Goal: Task Accomplishment & Management: Use online tool/utility

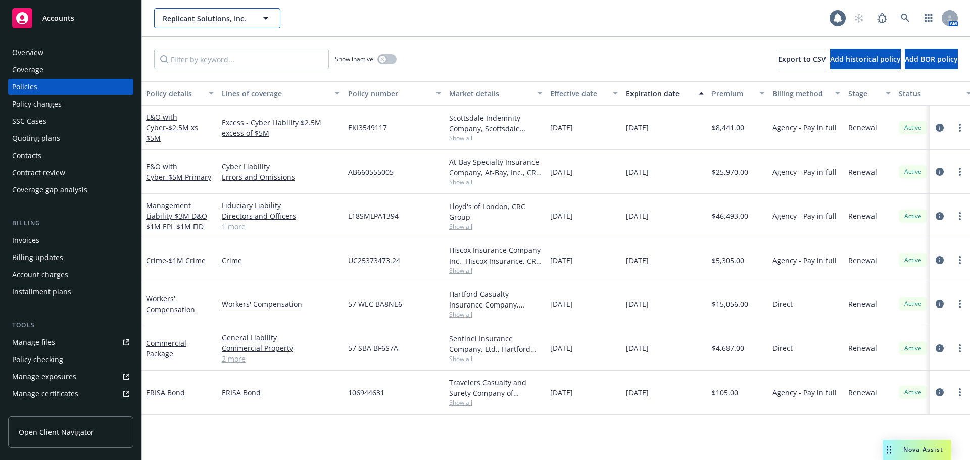
click at [207, 13] on span "Replicant Solutions, Inc." at bounding box center [206, 18] width 87 height 11
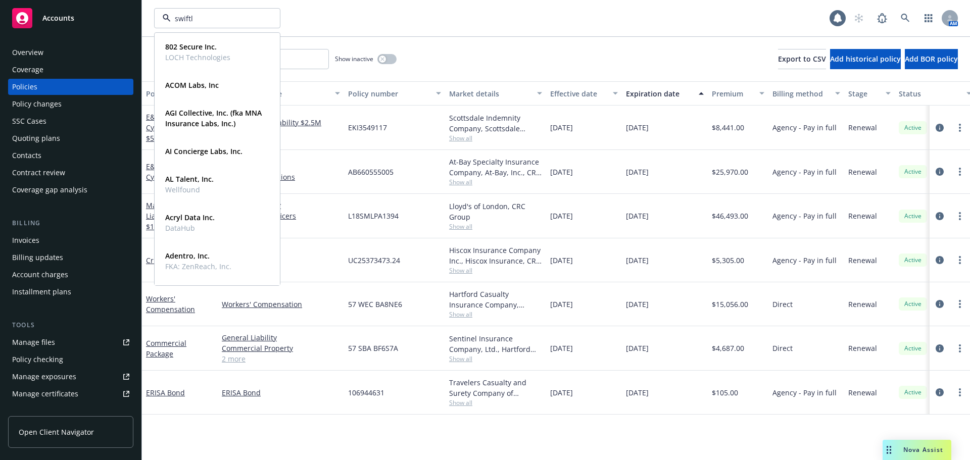
type input "swiftly"
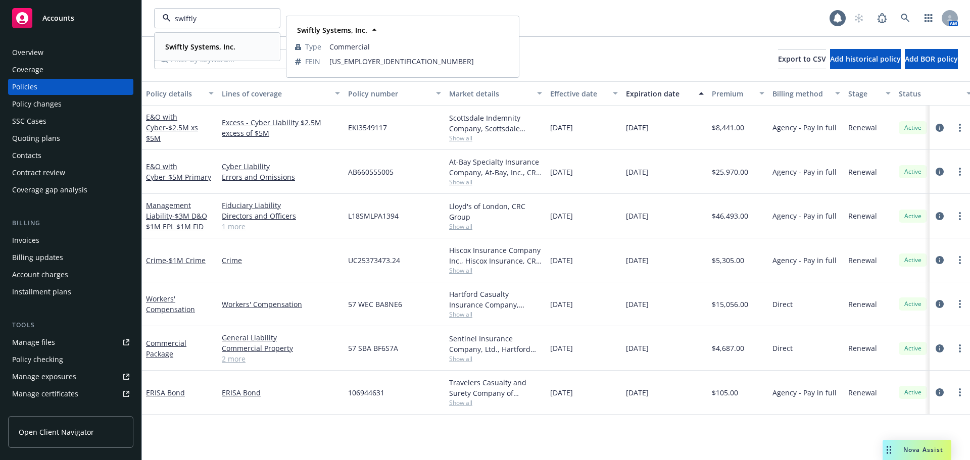
click at [211, 47] on strong "Swiftly Systems, Inc." at bounding box center [200, 47] width 70 height 10
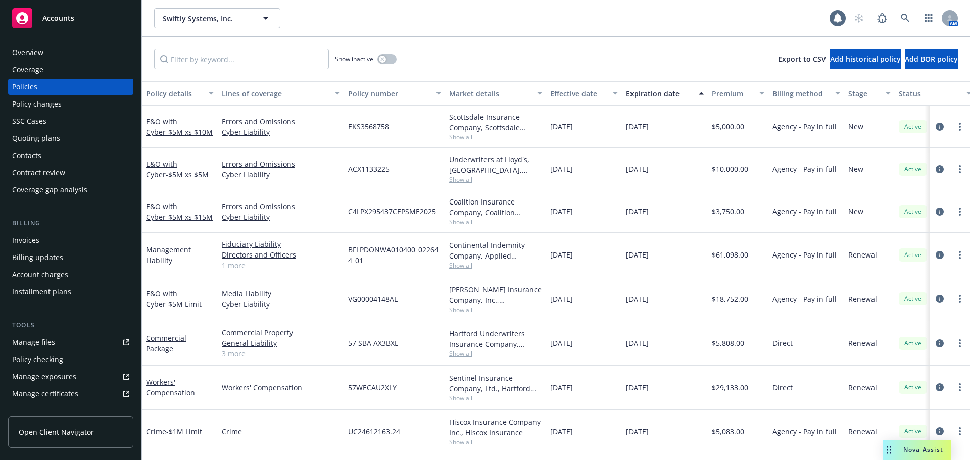
click at [581, 94] on div "Effective date" at bounding box center [578, 93] width 57 height 11
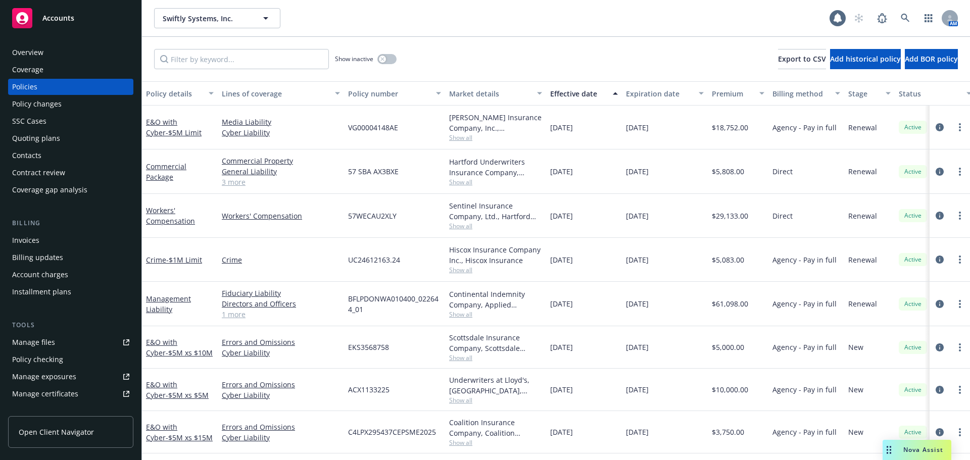
click at [581, 94] on div "Effective date" at bounding box center [578, 93] width 57 height 11
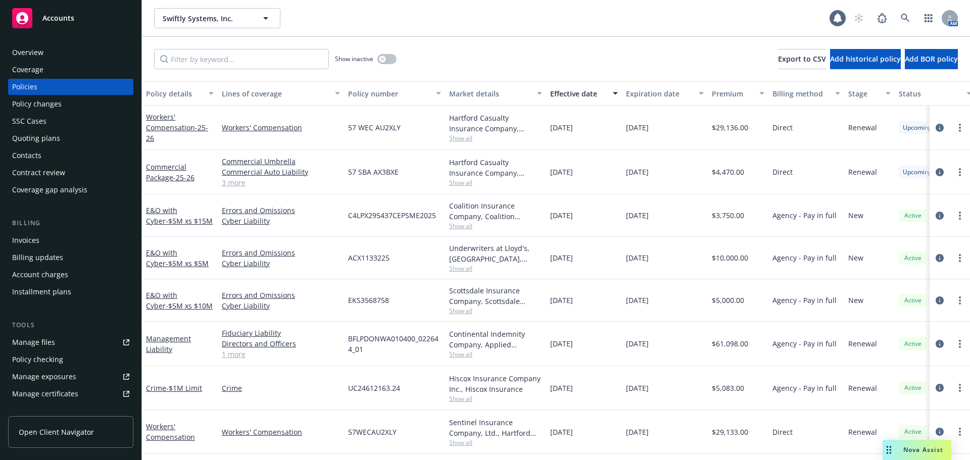
scroll to position [86, 0]
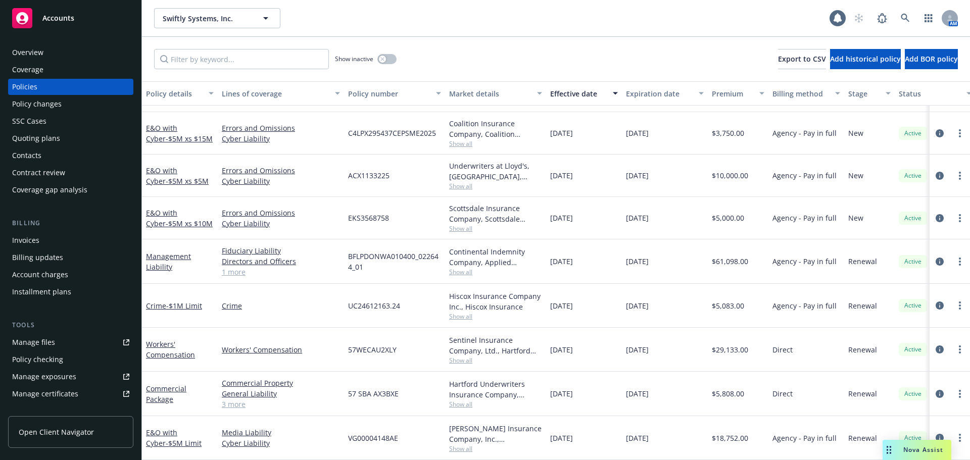
click at [44, 143] on div "Quoting plans" at bounding box center [36, 138] width 48 height 16
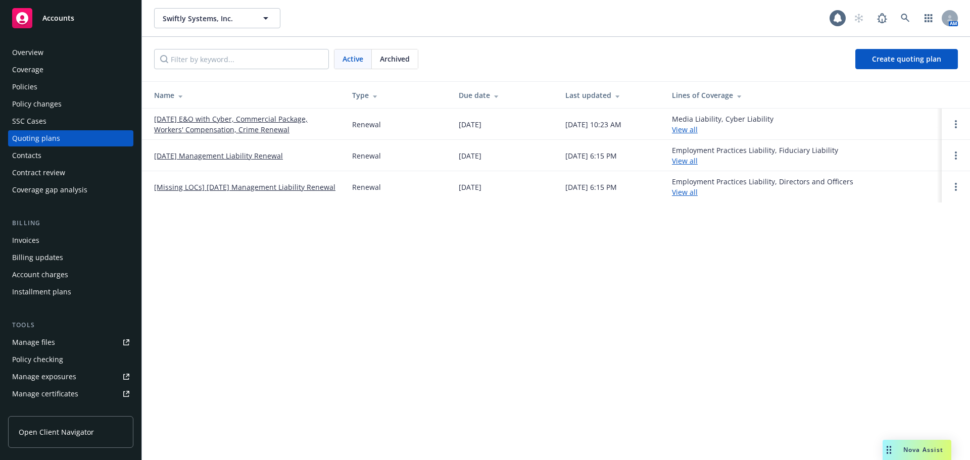
click at [253, 128] on link "10/29/25 E&O with Cyber, Commercial Package, Workers' Compensation, Crime Renew…" at bounding box center [245, 124] width 182 height 21
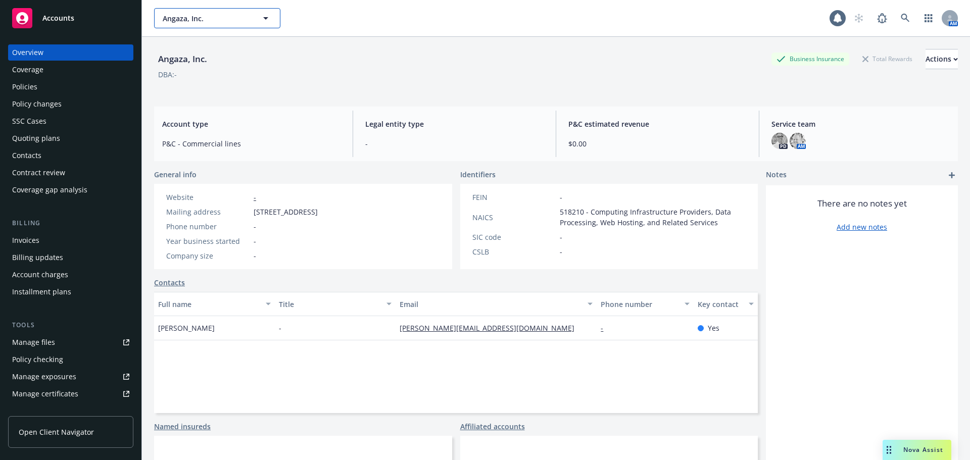
click at [210, 18] on span "Angaza, Inc." at bounding box center [206, 18] width 87 height 11
type input "functionize"
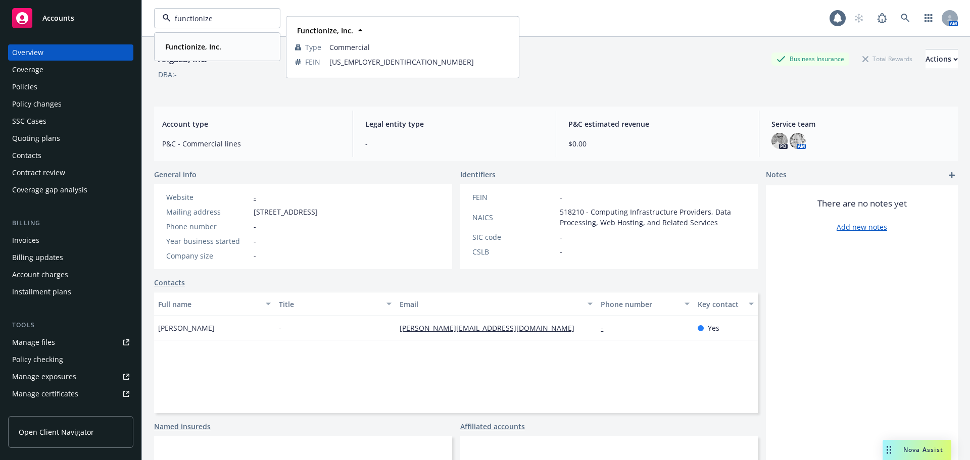
click at [202, 43] on strong "Functionize, Inc." at bounding box center [193, 47] width 56 height 10
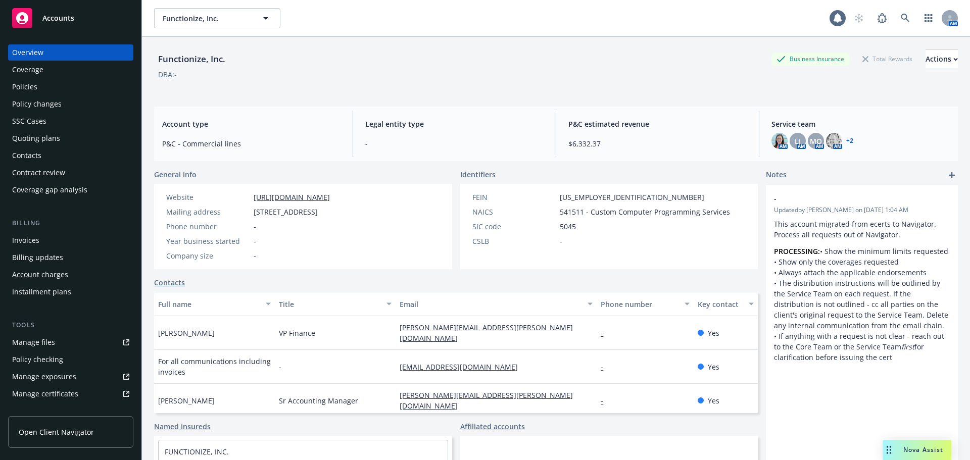
click at [41, 89] on div "Policies" at bounding box center [70, 87] width 117 height 16
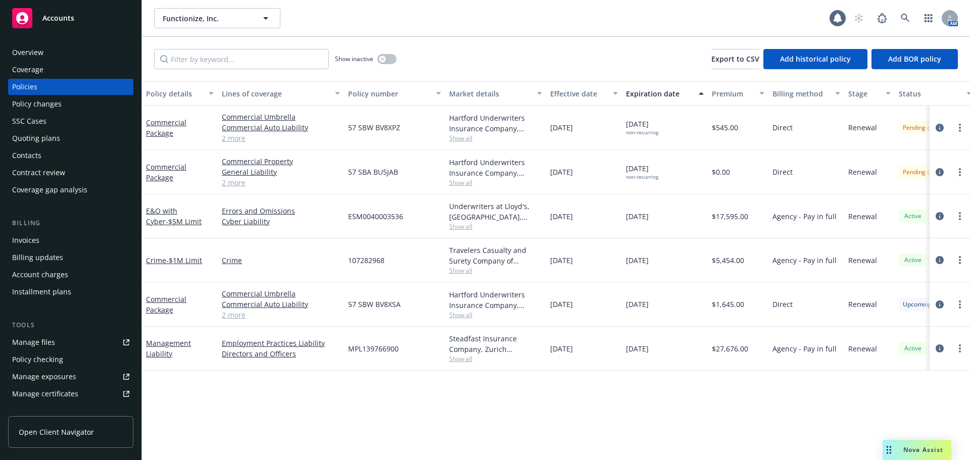
click at [31, 51] on div "Overview" at bounding box center [27, 52] width 31 height 16
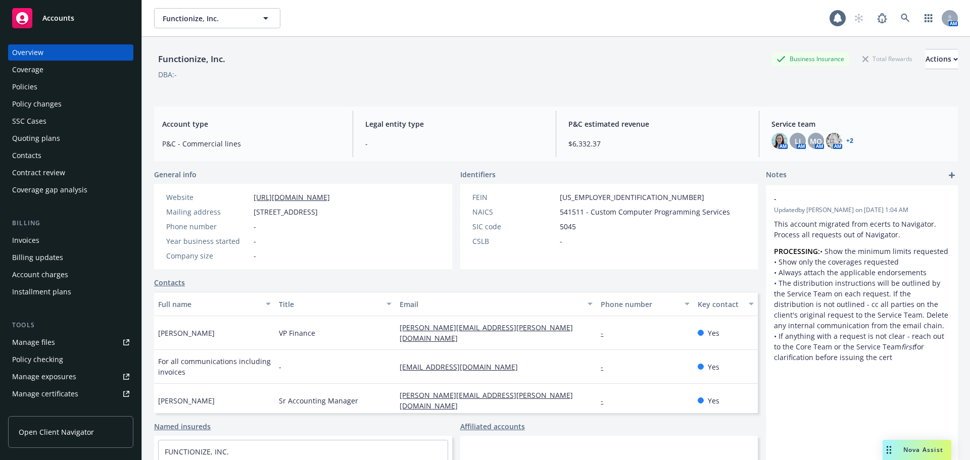
click at [30, 90] on div "Policies" at bounding box center [24, 87] width 25 height 16
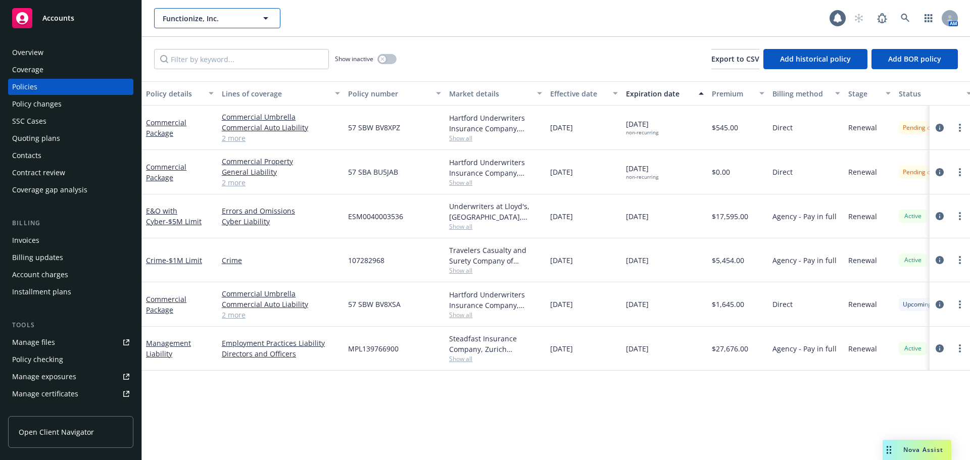
click at [196, 19] on span "Functionize, Inc." at bounding box center [206, 18] width 87 height 11
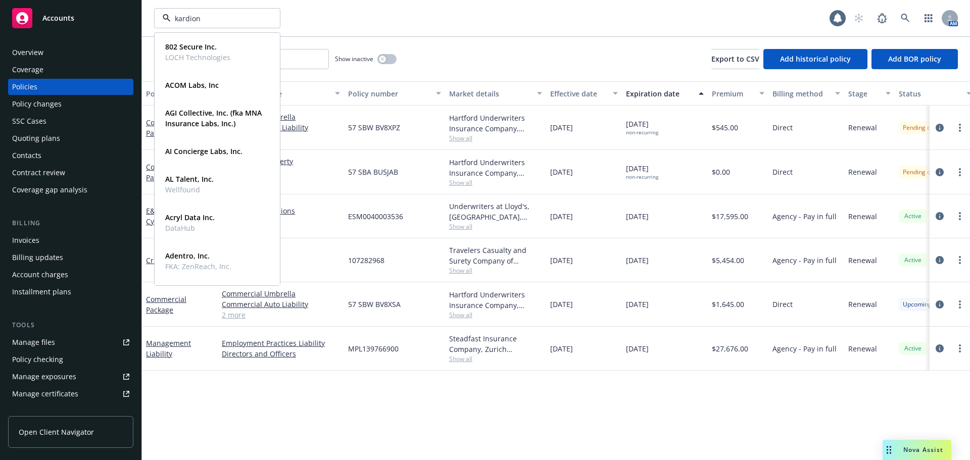
type input "kardion"
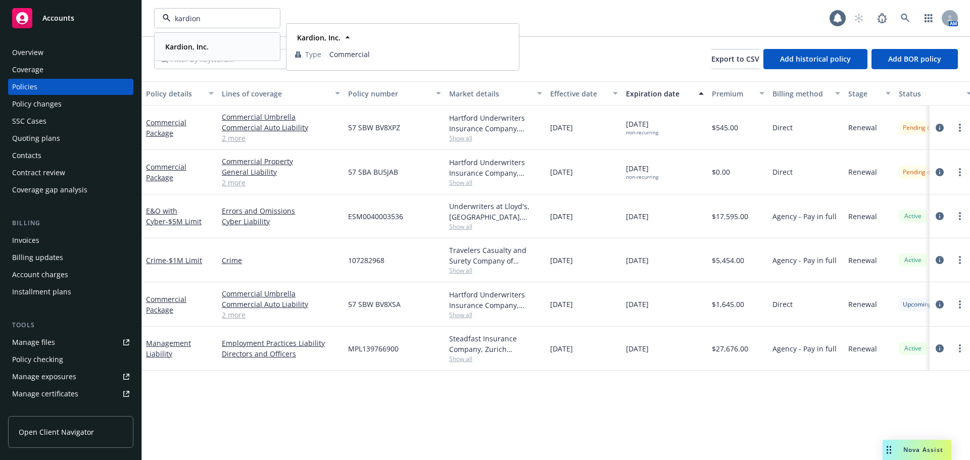
click at [183, 46] on strong "Kardion, Inc." at bounding box center [186, 47] width 43 height 10
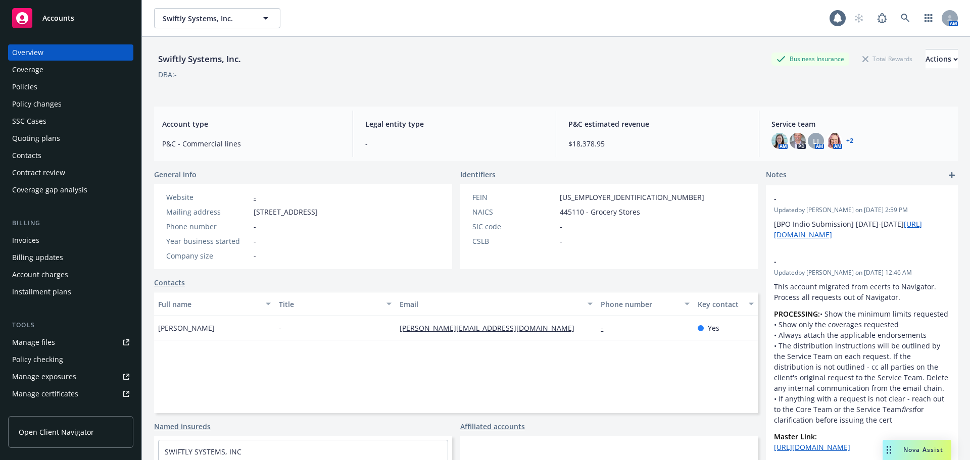
click at [34, 88] on div "Policies" at bounding box center [24, 87] width 25 height 16
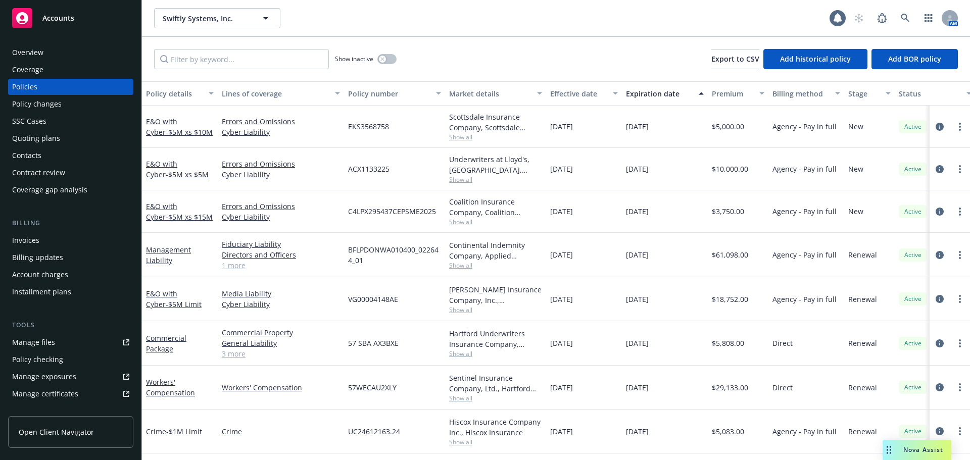
click at [573, 93] on div "Effective date" at bounding box center [578, 93] width 57 height 11
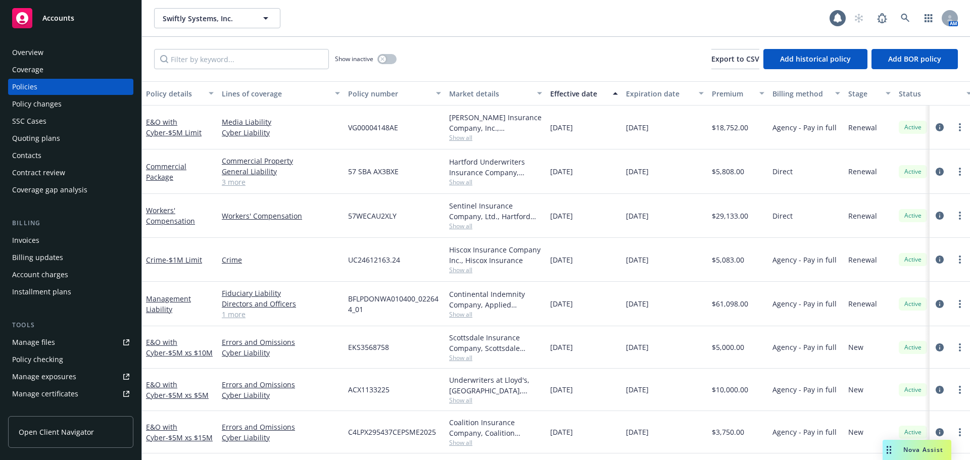
click at [573, 93] on div "Effective date" at bounding box center [578, 93] width 57 height 11
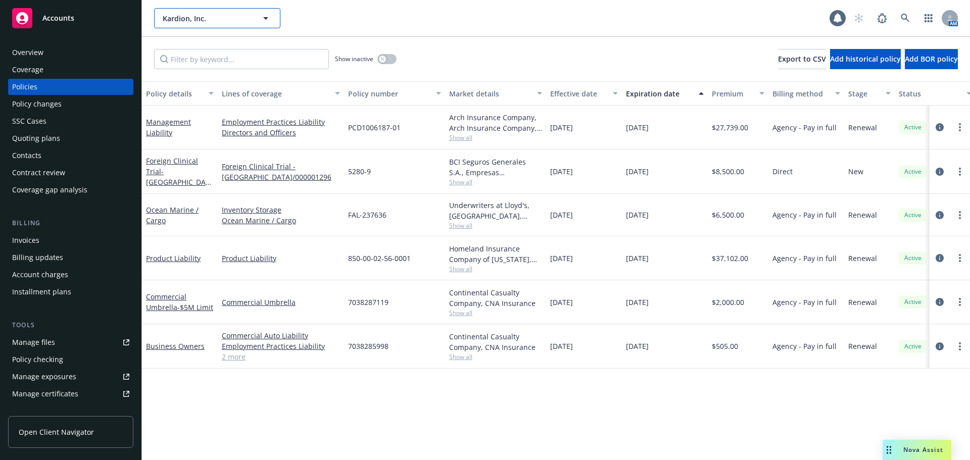
click at [216, 18] on span "Kardion, Inc." at bounding box center [206, 18] width 87 height 11
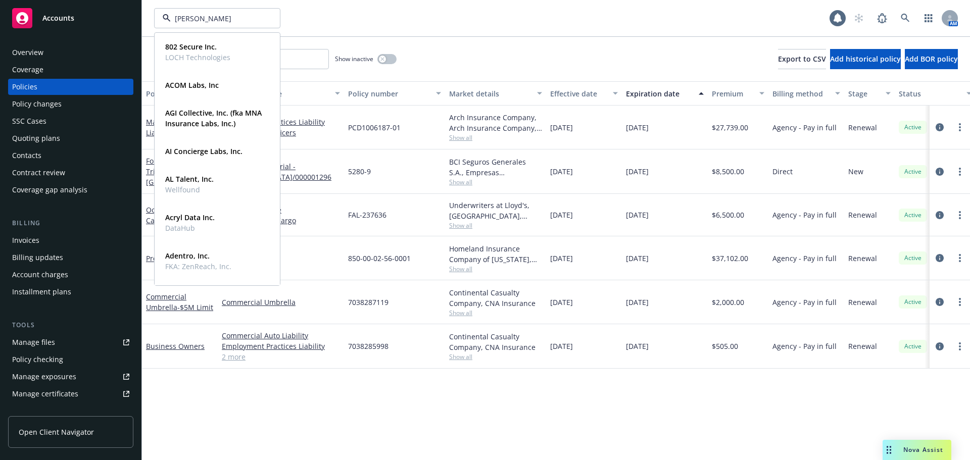
type input "al talent"
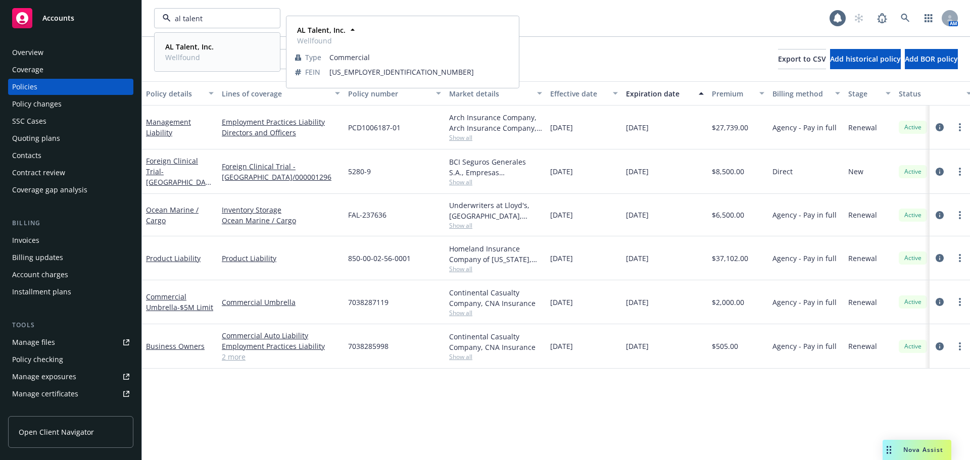
click at [199, 43] on strong "AL Talent, Inc." at bounding box center [189, 47] width 49 height 10
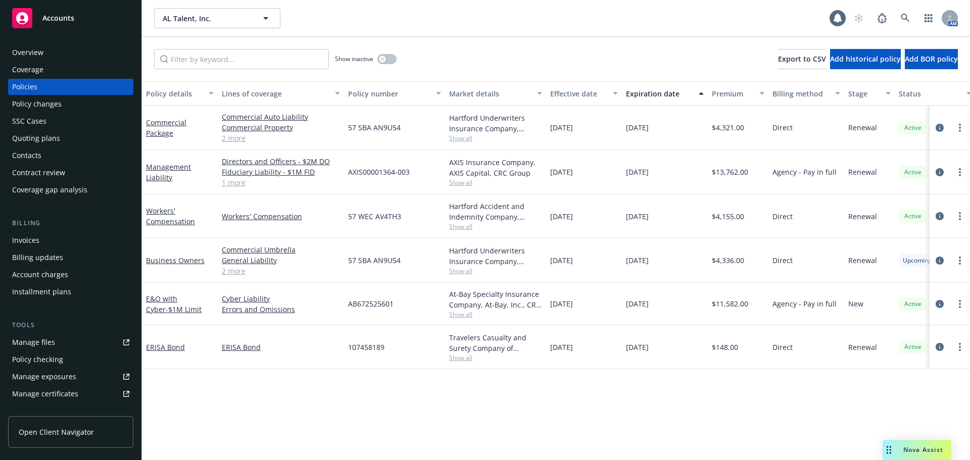
click at [44, 135] on div "Quoting plans" at bounding box center [36, 138] width 48 height 16
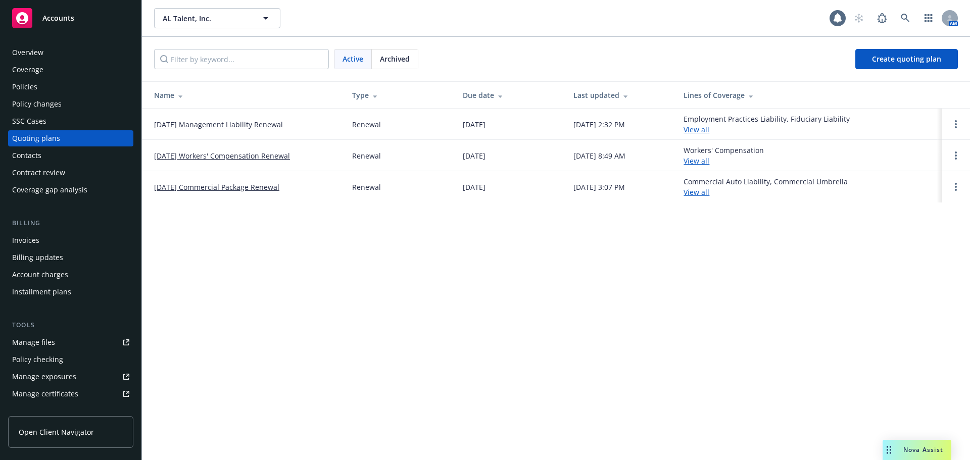
click at [228, 126] on link "10/07/25 Management Liability Renewal" at bounding box center [218, 124] width 129 height 11
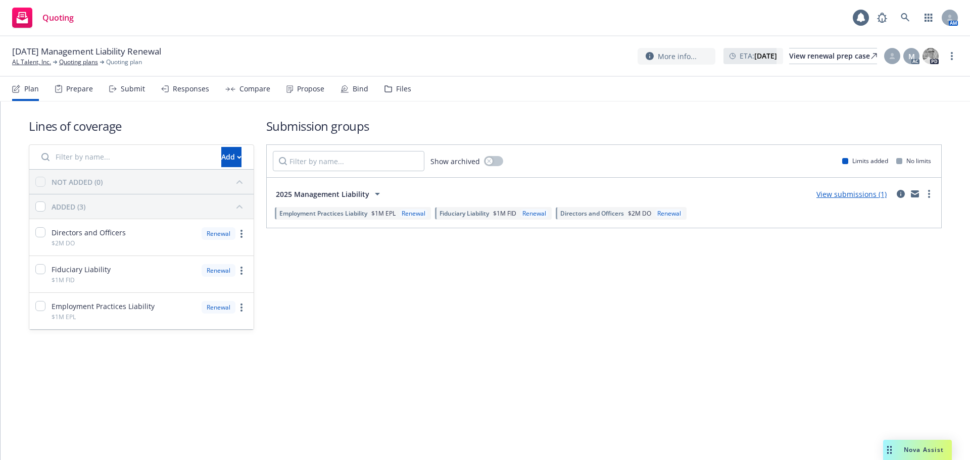
click at [853, 196] on link "View submissions (1)" at bounding box center [852, 194] width 70 height 10
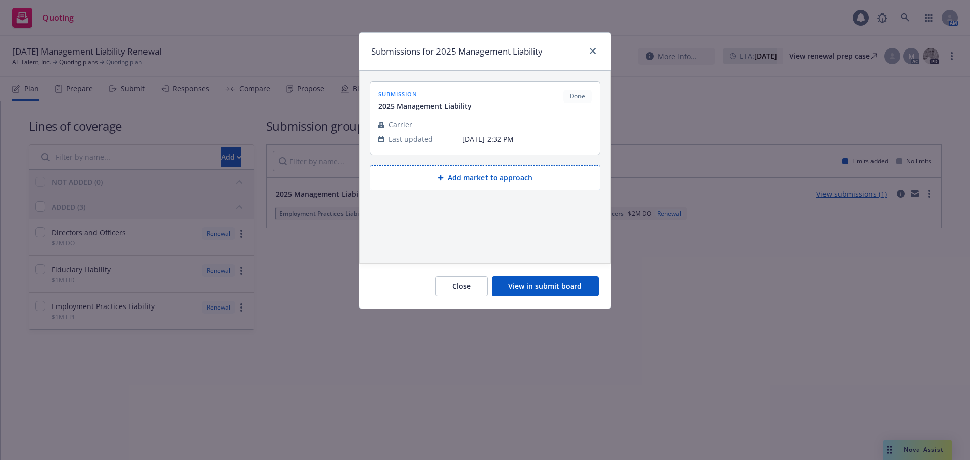
click at [586, 290] on button "View in submit board" at bounding box center [545, 286] width 107 height 20
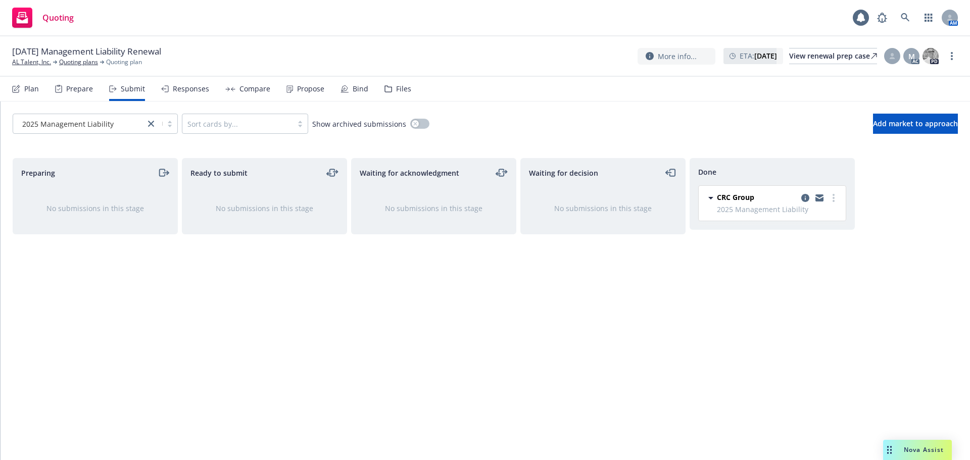
click at [315, 86] on div "Propose" at bounding box center [310, 89] width 27 height 8
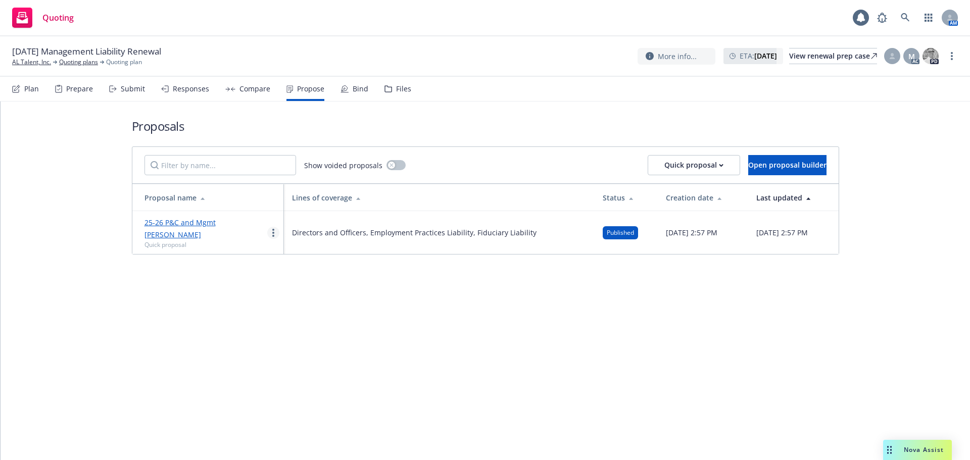
click at [274, 227] on link "more" at bounding box center [273, 233] width 12 height 12
click at [302, 293] on span "Log client response" at bounding box center [313, 292] width 90 height 10
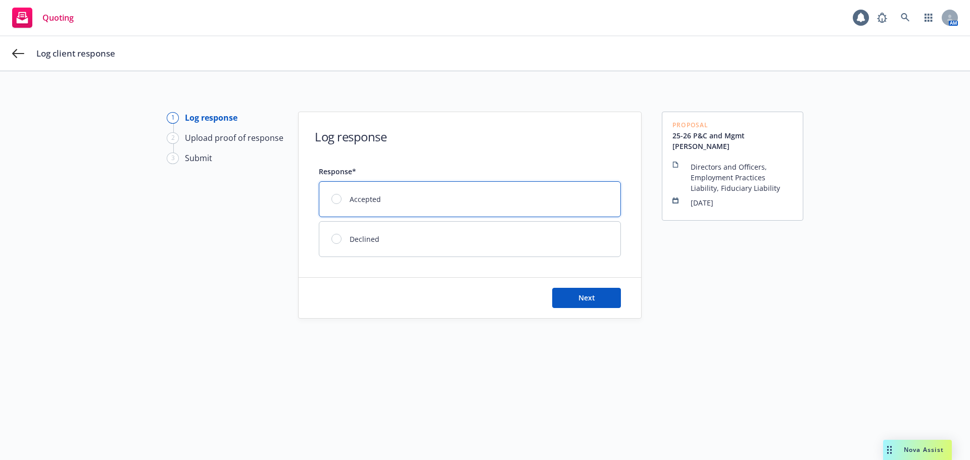
click at [495, 197] on div "Accepted" at bounding box center [469, 199] width 301 height 35
click at [589, 299] on span "Next" at bounding box center [587, 298] width 17 height 10
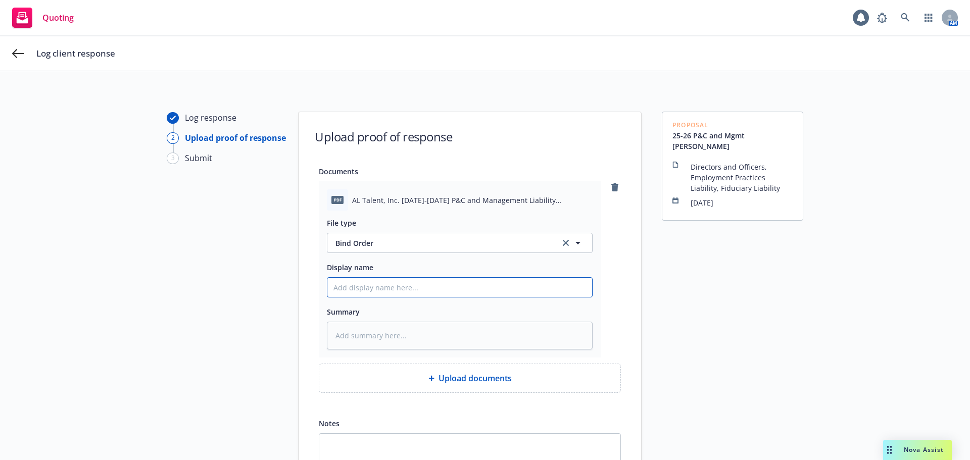
click at [418, 290] on input "Display name" at bounding box center [459, 287] width 265 height 19
type textarea "x"
type input "2"
type textarea "x"
type input "25"
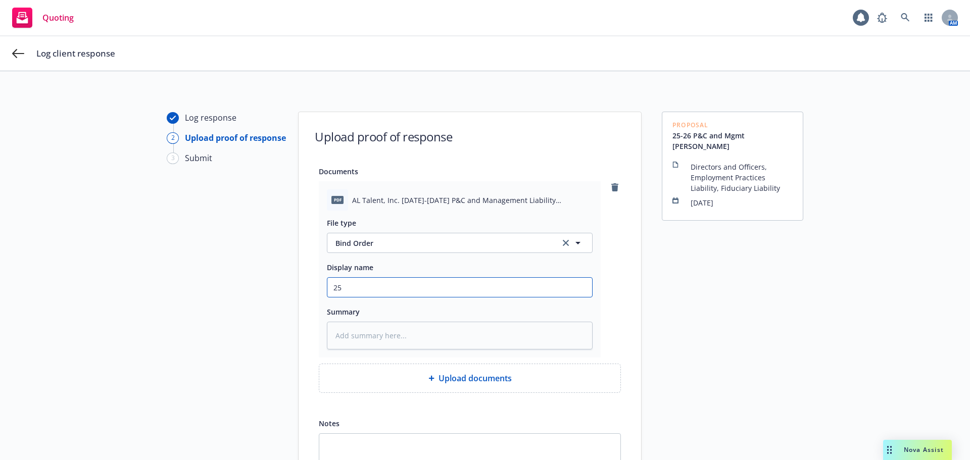
type textarea "x"
type input "25-"
type textarea "x"
type input "25-2"
type textarea "x"
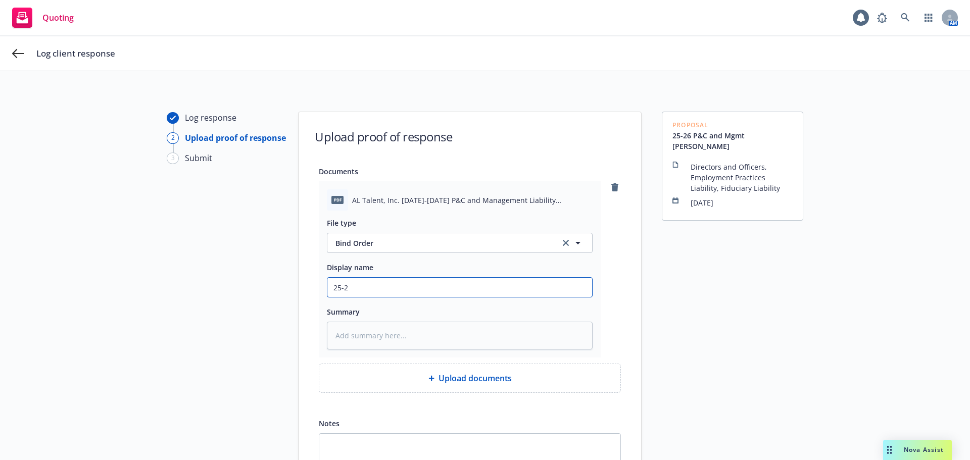
type input "25-26"
type textarea "x"
type input "25-26"
type textarea "x"
type input "25-26 M"
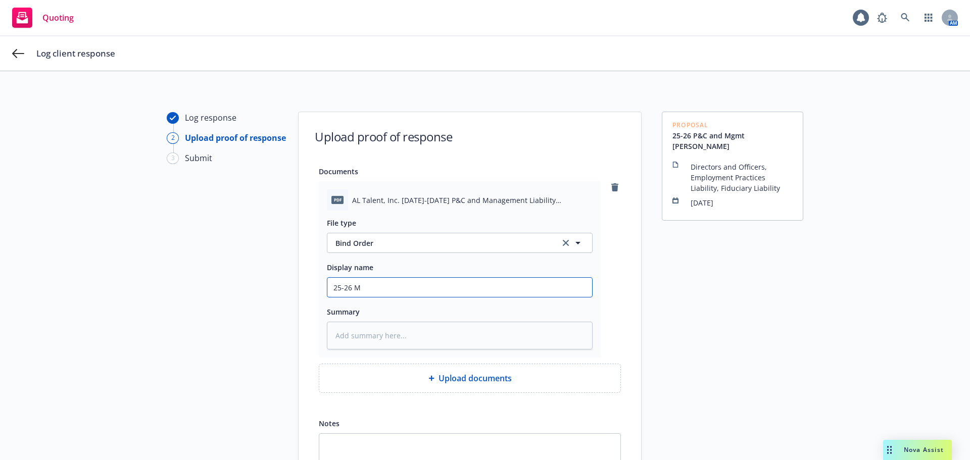
type textarea "x"
type input "25-26 Mg"
type textarea "x"
type input "25-26 Mgm"
type textarea "x"
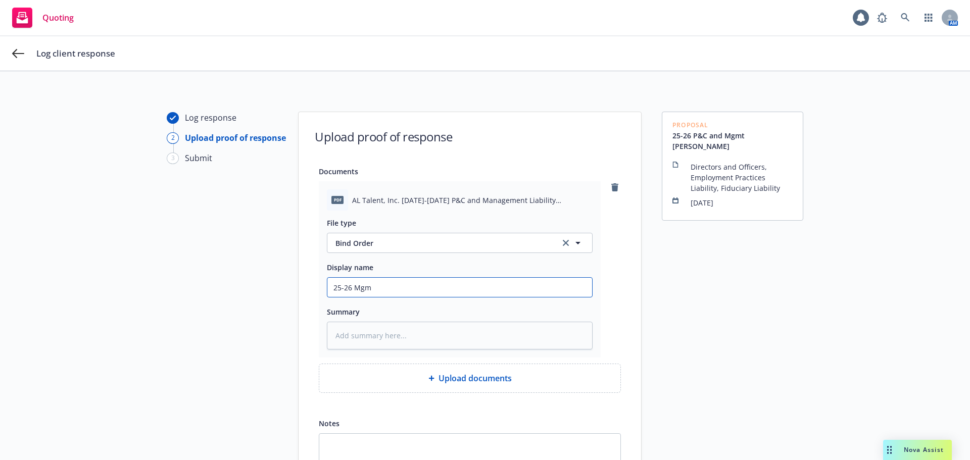
type input "25-26 Mgmt"
type textarea "x"
type input "25-26 Mgmt"
type textarea "x"
type input "25-26 Mgmt L"
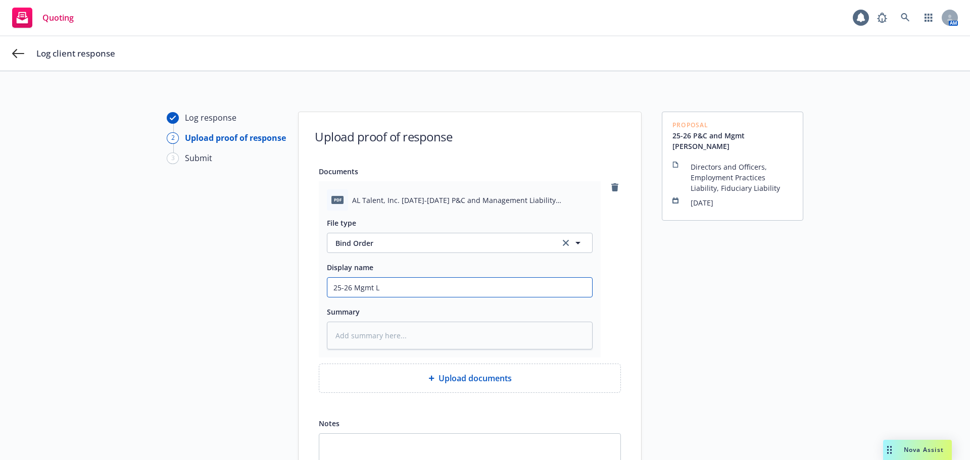
type textarea "x"
type input "25-26 Mgmt Li"
type textarea "x"
type input "25-26 Mgmt Lia"
type textarea "x"
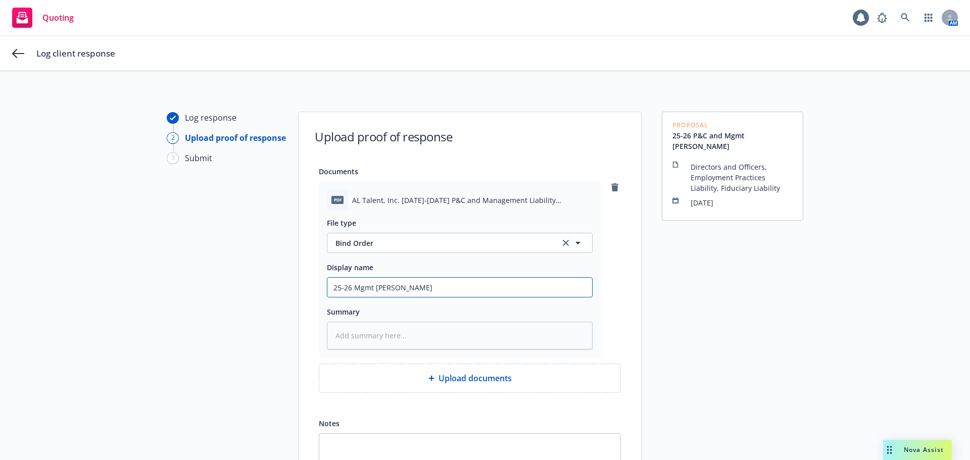
type input "25-26 Mgmt Liab"
type textarea "x"
type input "25-26 Mgmt Liab"
type textarea "x"
type input "25-26 Mgmt Liab R"
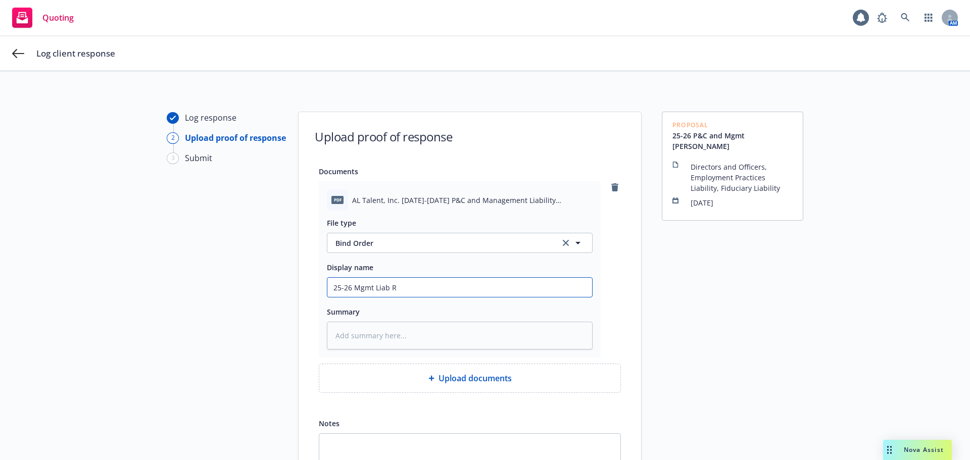
type textarea "x"
type input "25-26 Mgmt Liab Re"
type textarea "x"
type input "25-26 Mgmt Liab Ren"
type textarea "x"
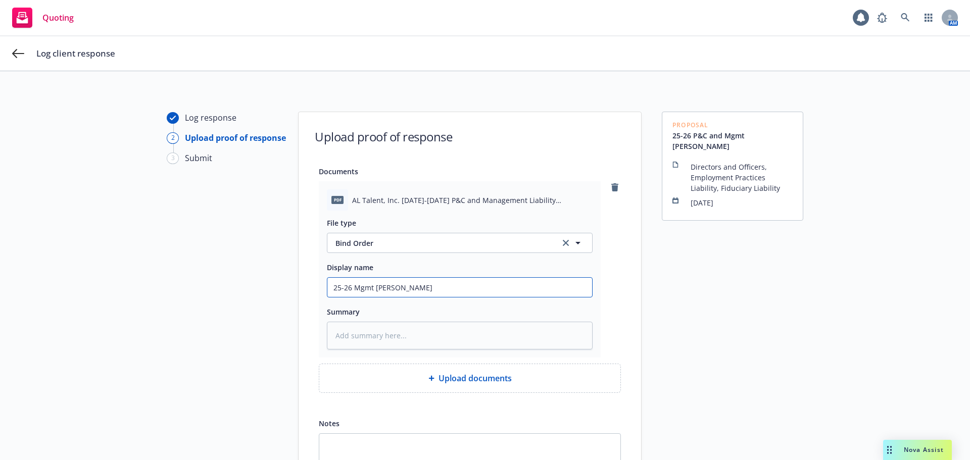
type input "25-26 Mgmt Liab Rene"
type textarea "x"
type input "25-26 Mgmt Liab Renew"
type textarea "x"
type input "25-26 Mgmt Liab Renewa"
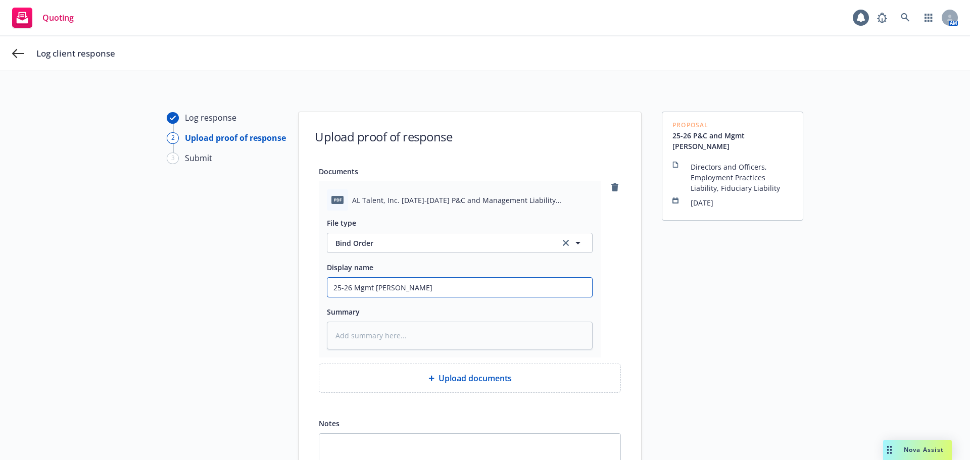
type textarea "x"
type input "25-26 Mgmt Liab Renewal"
type textarea "x"
type input "25-26 Mgmt Liab Renewal"
type textarea "x"
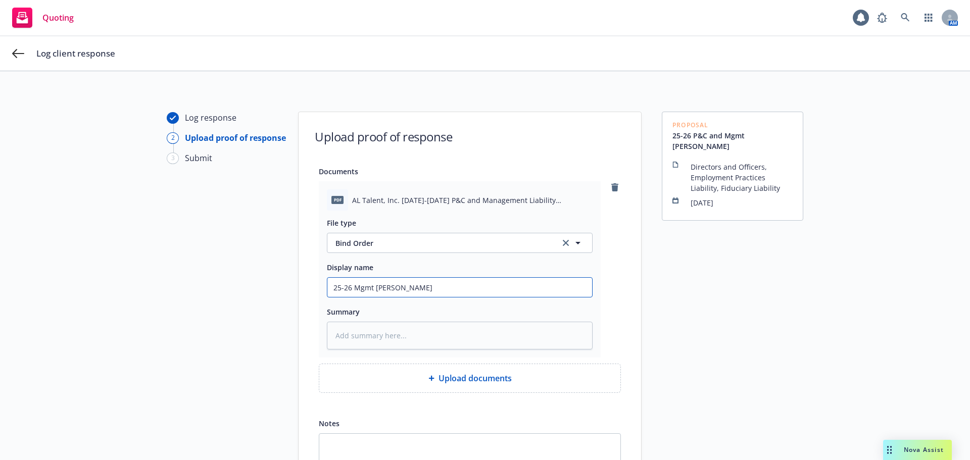
type input "25-26 Mgmt Liab Renewal -"
type textarea "x"
type input "25-26 Mgmt Liab Renewal - P"
type textarea "x"
type input "25-26 Mgmt Liab Renewal - Pr"
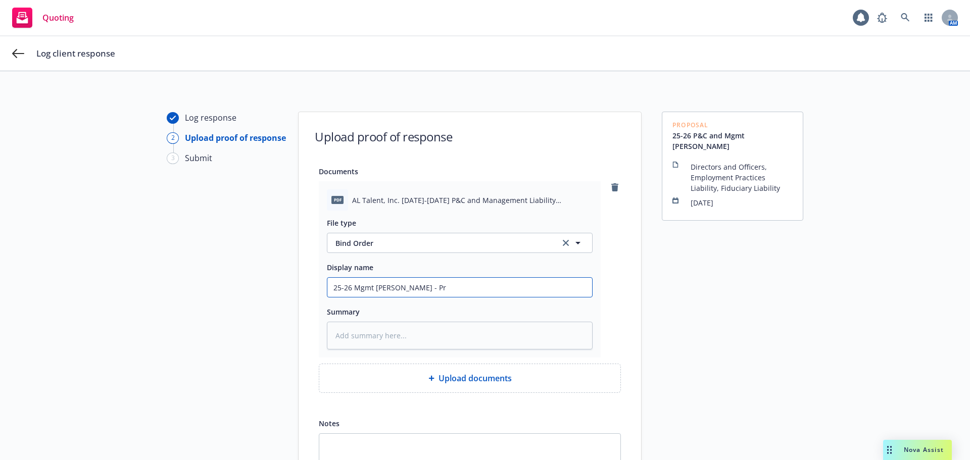
type textarea "x"
type input "25-26 Mgmt Liab Renewal - Pro"
type textarea "x"
type input "25-26 Mgmt Liab Renewal - Prop"
type textarea "x"
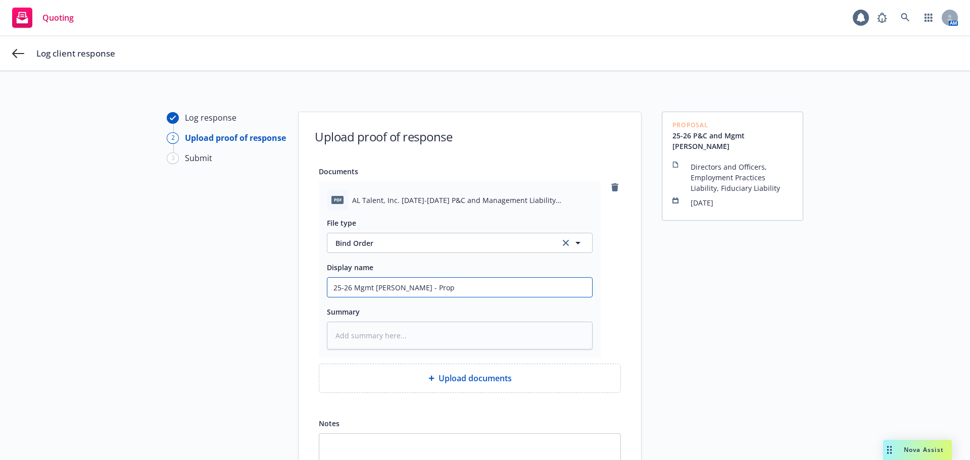
type input "25-26 Mgmt Liab Renewal - Propo"
type textarea "x"
type input "25-26 Mgmt Liab Renewal - Propos"
type textarea "x"
type input "25-26 Mgmt Liab Renewal - Proposa"
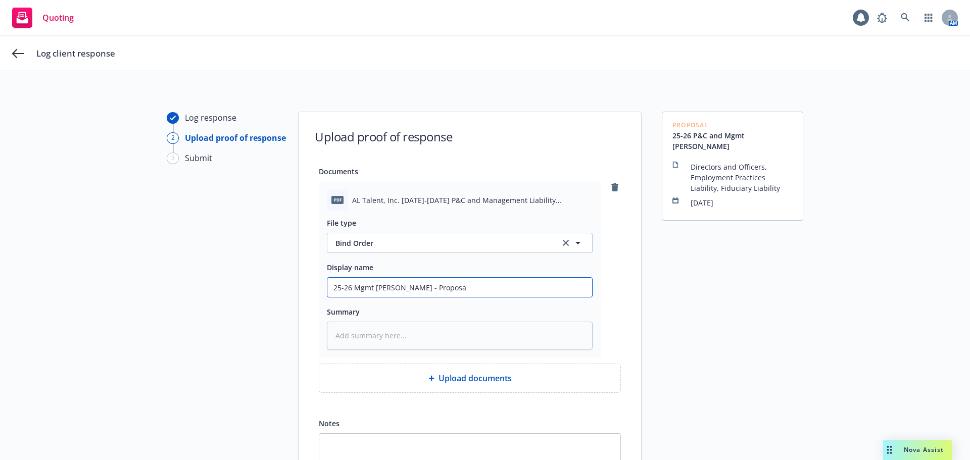
type textarea "x"
drag, startPoint x: 516, startPoint y: 292, endPoint x: 180, endPoint y: 292, distance: 336.5
click at [180, 292] on div "Log response 2 Upload proof of response 3 Submit Upload proof of response Docum…" at bounding box center [485, 324] width 946 height 424
type input "25-26 Mgmt Liab Renewal - Proposal"
click at [682, 353] on div "Proposal 25-26 P&C and Mgmt Liab Renewal Directors and Officers, Employment Pra…" at bounding box center [732, 324] width 141 height 424
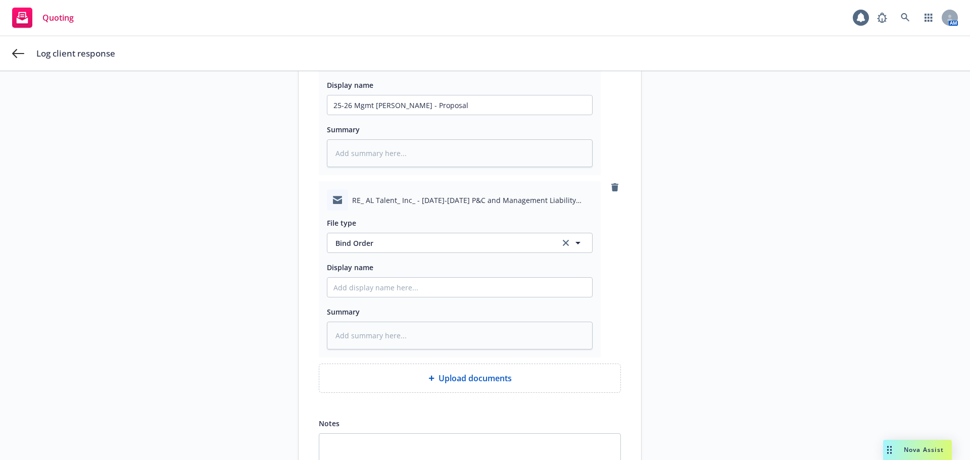
scroll to position [202, 0]
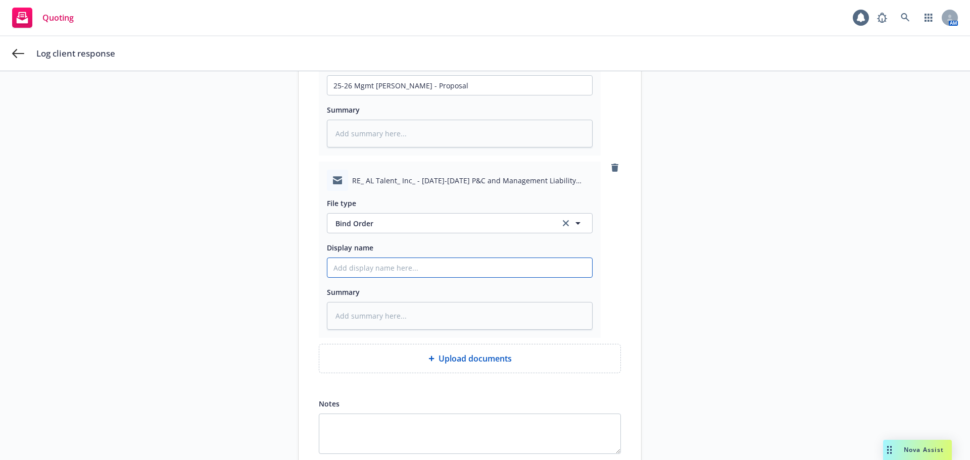
click at [402, 275] on input "Display name" at bounding box center [459, 267] width 265 height 19
paste input "25-26 Mgmt Liab Renewal - Proposal"
type textarea "x"
type input "25-26 Mgmt Liab Renewal - Proposal"
type textarea "x"
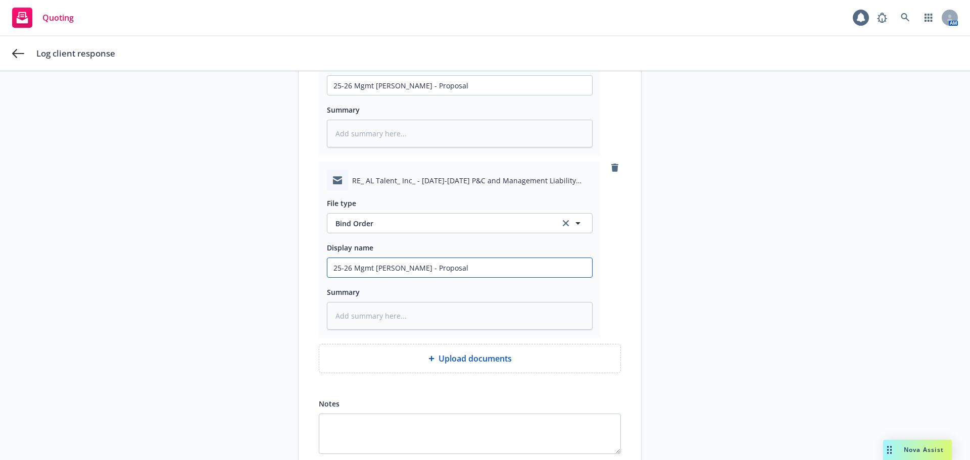
type input "25-26 Mgmt Liab Renewal - Proposal"
type textarea "x"
type input "25-26 Mgmt Liab Renewal - Proposal E"
type textarea "x"
type input "25-26 Mgmt Liab Renewal - Proposal Em"
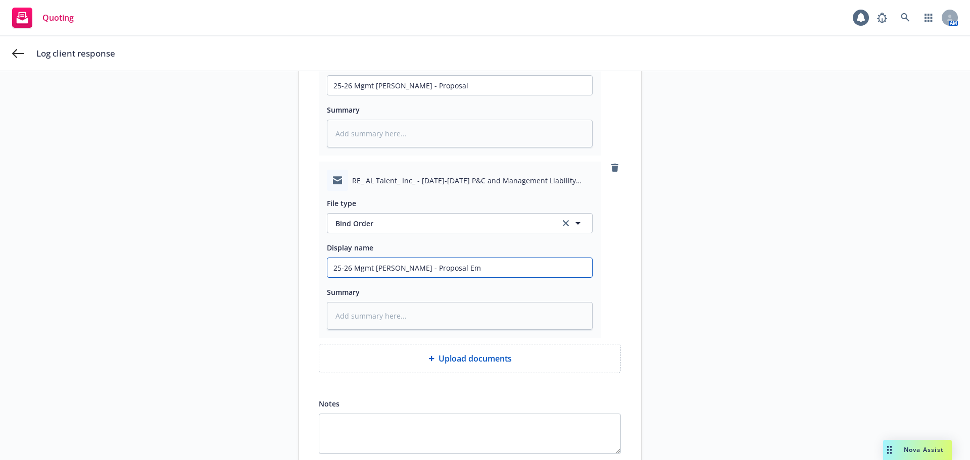
type textarea "x"
type input "25-26 Mgmt Liab Renewal - Proposal Ema"
type textarea "x"
type input "25-26 Mgmt Liab Renewal - Proposal Emai"
type textarea "x"
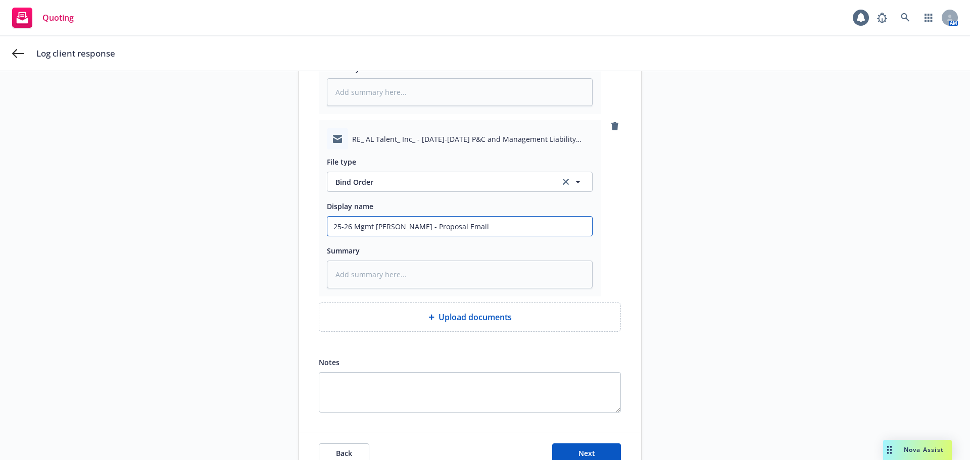
scroll to position [298, 0]
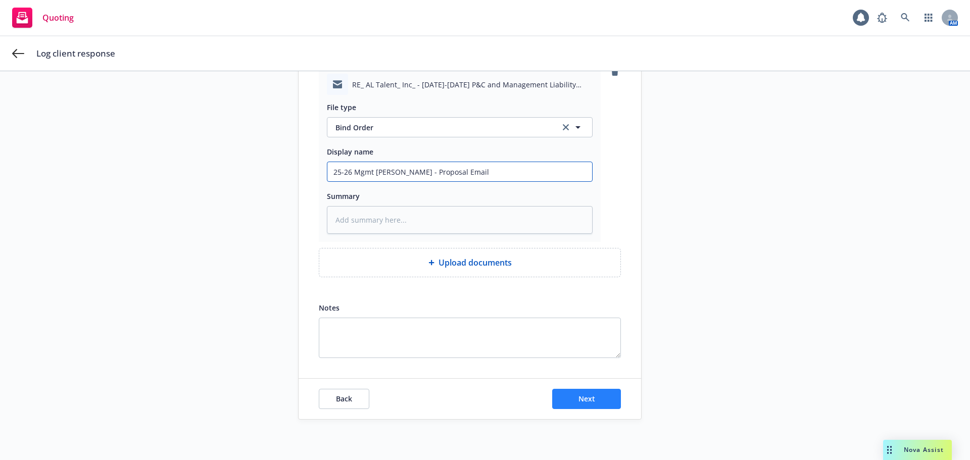
type input "25-26 Mgmt Liab Renewal - Proposal Email"
click at [582, 400] on span "Next" at bounding box center [587, 399] width 17 height 10
type textarea "x"
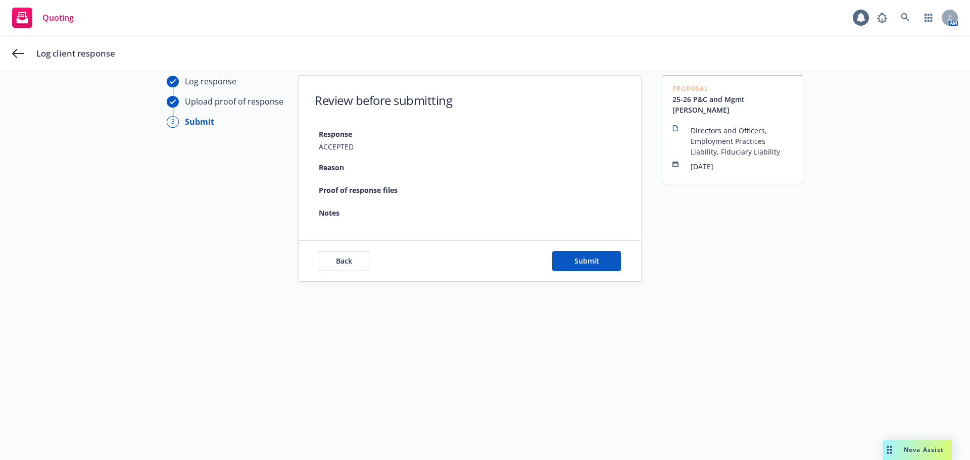
scroll to position [36, 0]
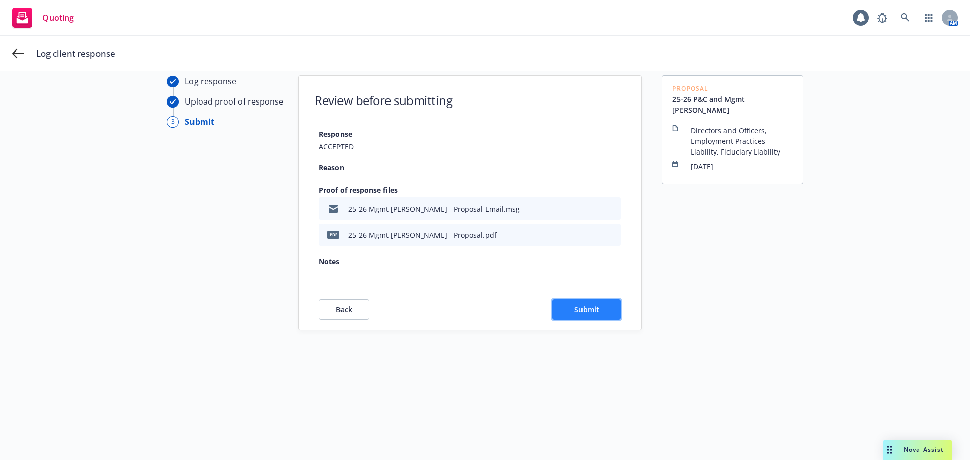
click at [593, 307] on span "Submit" at bounding box center [587, 310] width 25 height 10
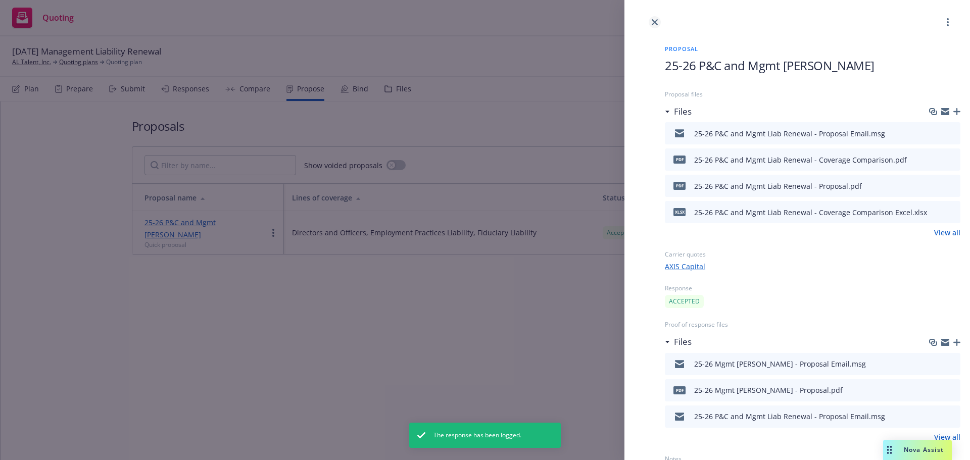
click at [655, 21] on icon "close" at bounding box center [655, 22] width 6 height 6
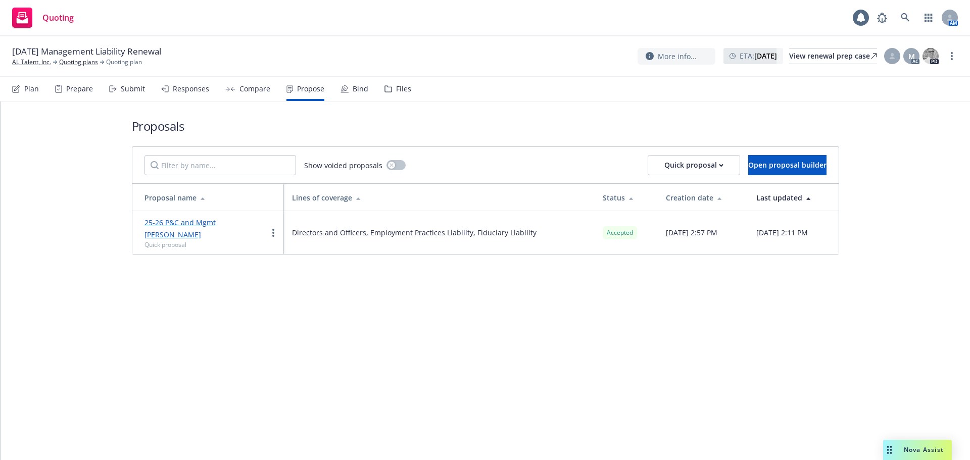
click at [258, 92] on div "Compare" at bounding box center [255, 89] width 31 height 8
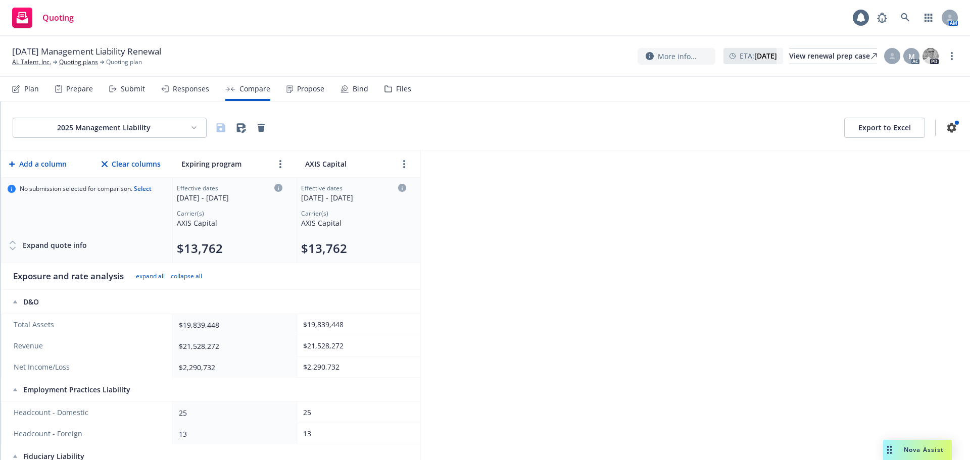
click at [184, 93] on div "Responses" at bounding box center [185, 89] width 48 height 24
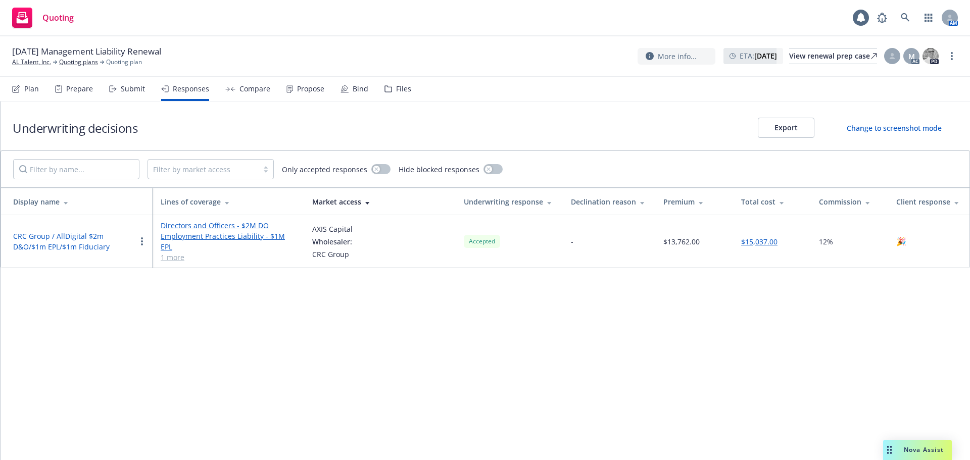
click at [753, 241] on button "$15,037.00" at bounding box center [759, 241] width 36 height 11
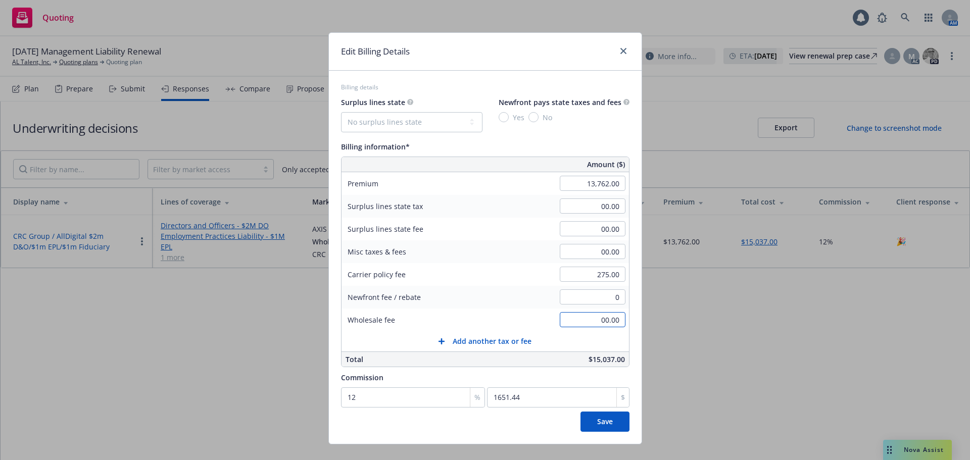
type input "00.00"
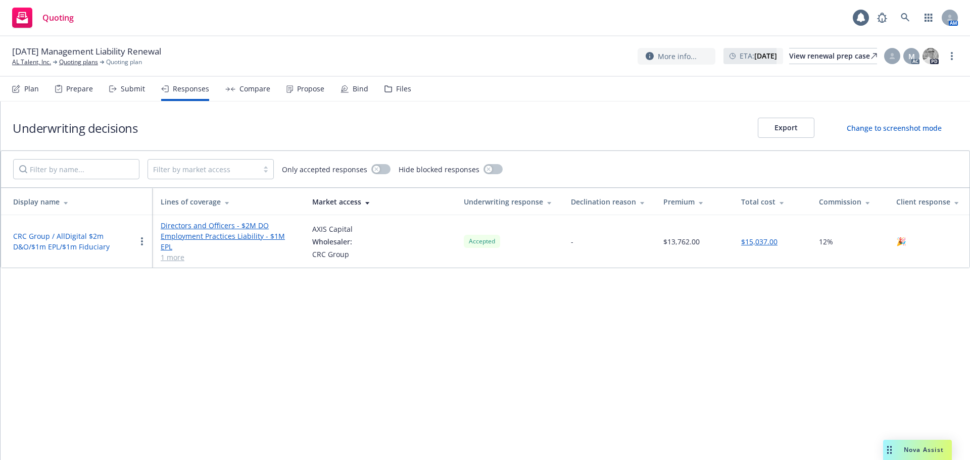
click at [755, 237] on button "$15,037.00" at bounding box center [759, 241] width 36 height 11
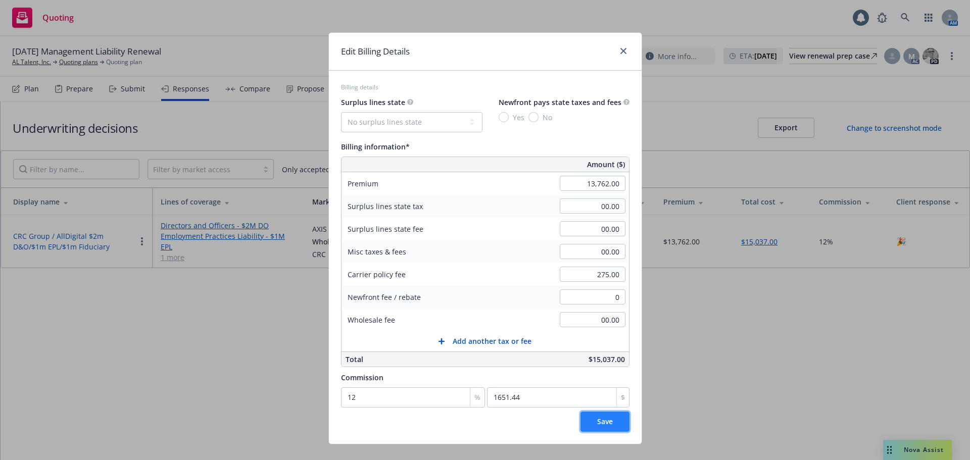
type input "00.00"
click at [605, 424] on span "Save" at bounding box center [605, 422] width 16 height 10
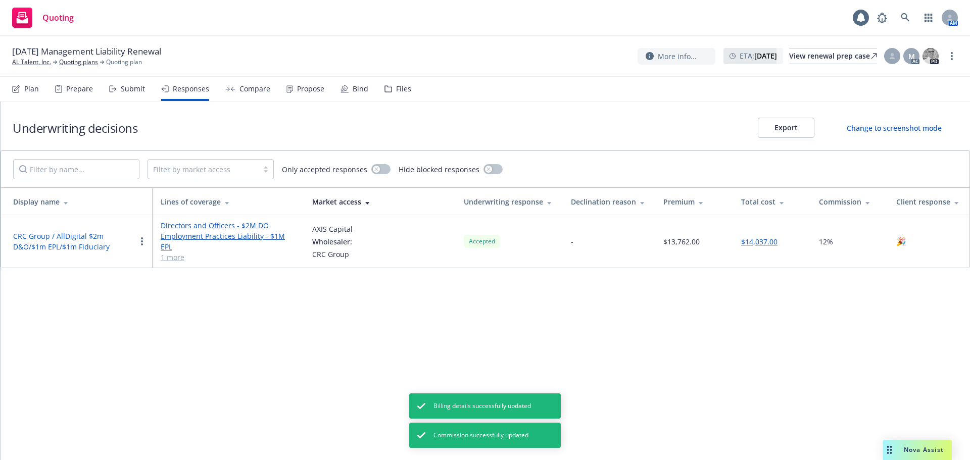
click at [759, 239] on button "$14,037.00" at bounding box center [759, 241] width 36 height 11
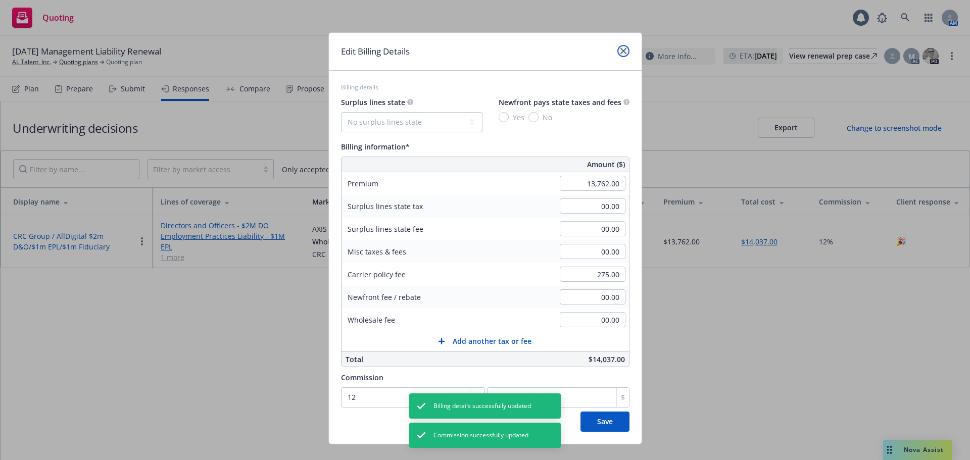
click at [621, 51] on icon "close" at bounding box center [624, 51] width 6 height 6
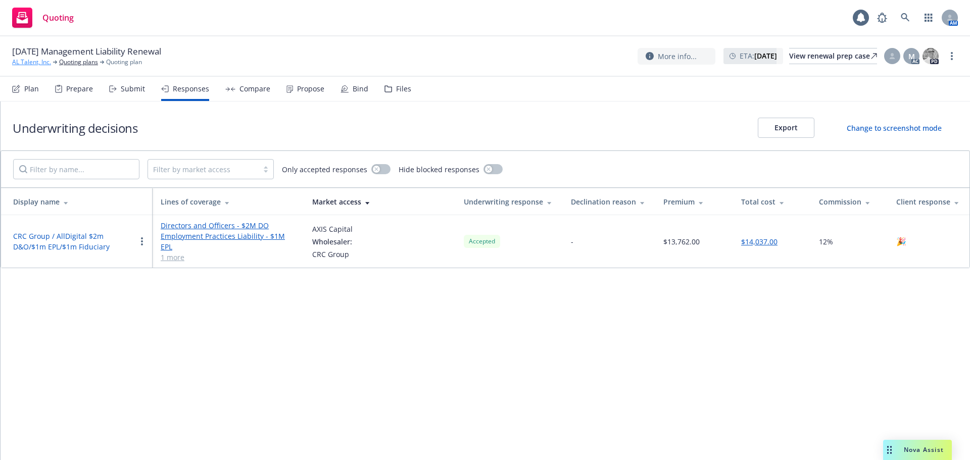
click at [22, 61] on link "AL Talent, Inc." at bounding box center [31, 62] width 39 height 9
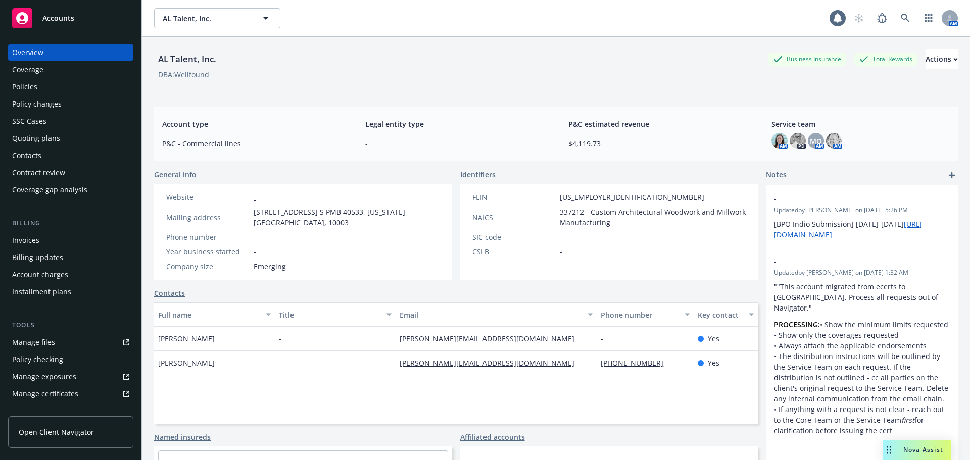
click at [51, 91] on div "Policies" at bounding box center [70, 87] width 117 height 16
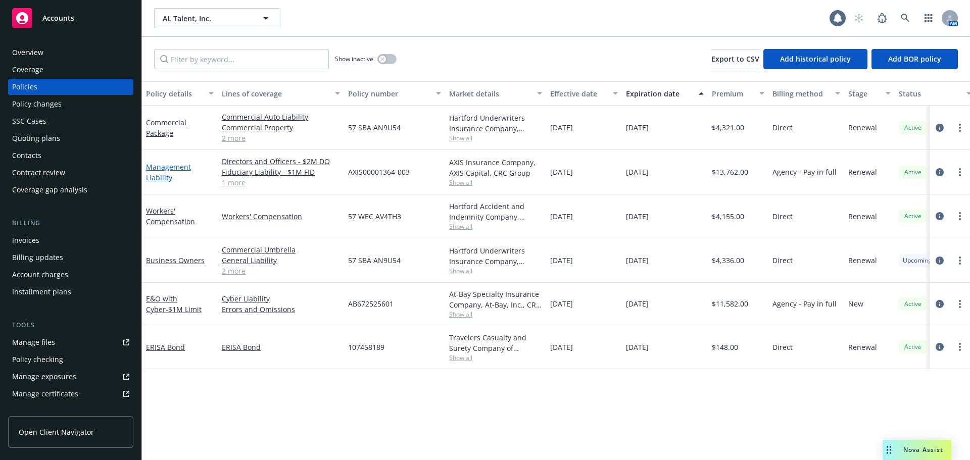
click at [160, 179] on link "Management Liability" at bounding box center [168, 172] width 45 height 20
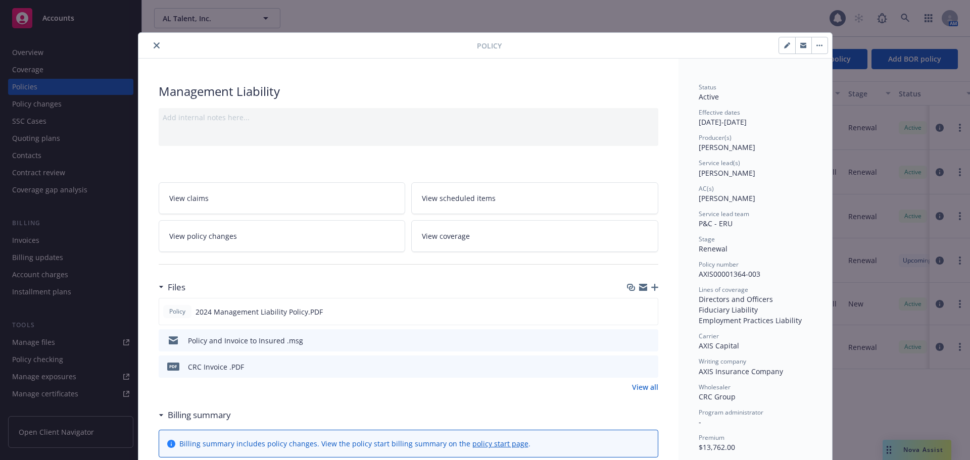
click at [157, 46] on button "close" at bounding box center [157, 45] width 12 height 12
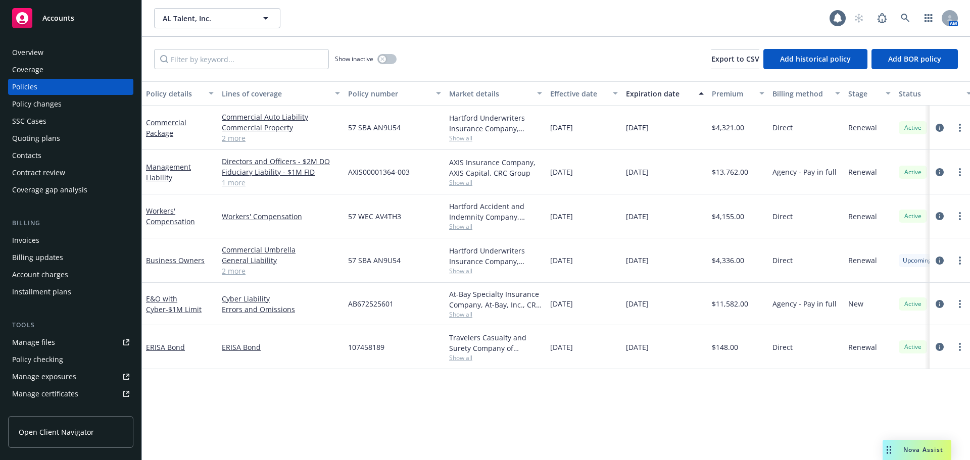
click at [45, 139] on div "Quoting plans" at bounding box center [36, 138] width 48 height 16
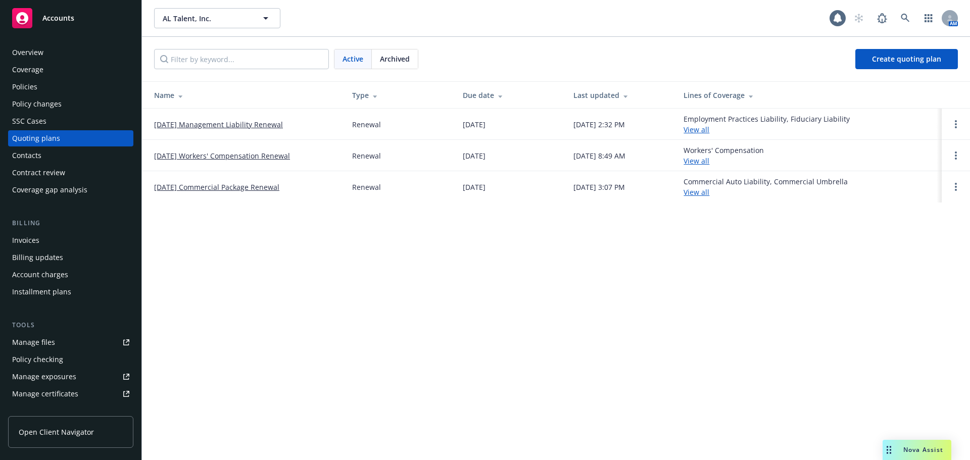
click at [250, 123] on link "[DATE] Management Liability Renewal" at bounding box center [218, 124] width 129 height 11
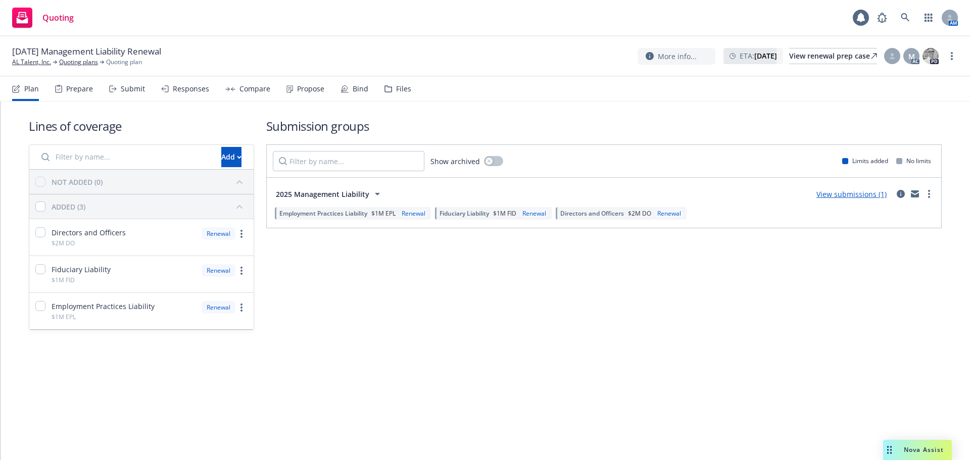
click at [302, 88] on div "Propose" at bounding box center [310, 89] width 27 height 8
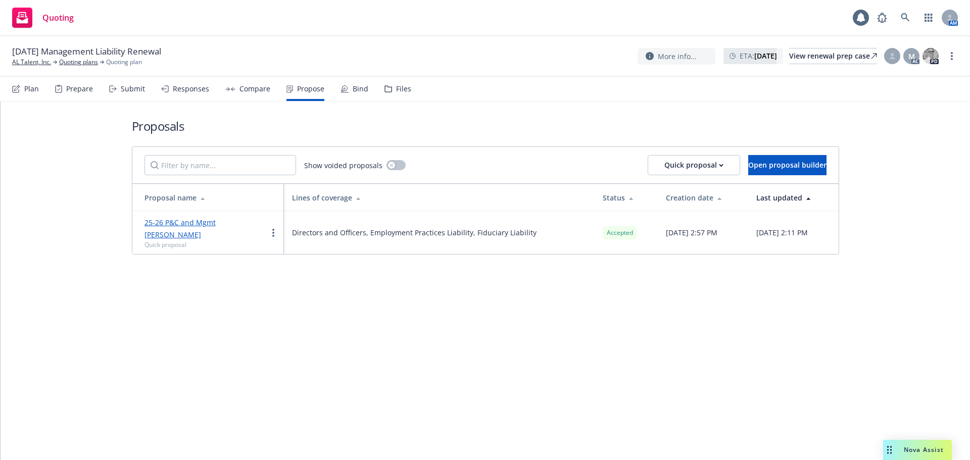
click at [342, 91] on icon at bounding box center [345, 88] width 6 height 6
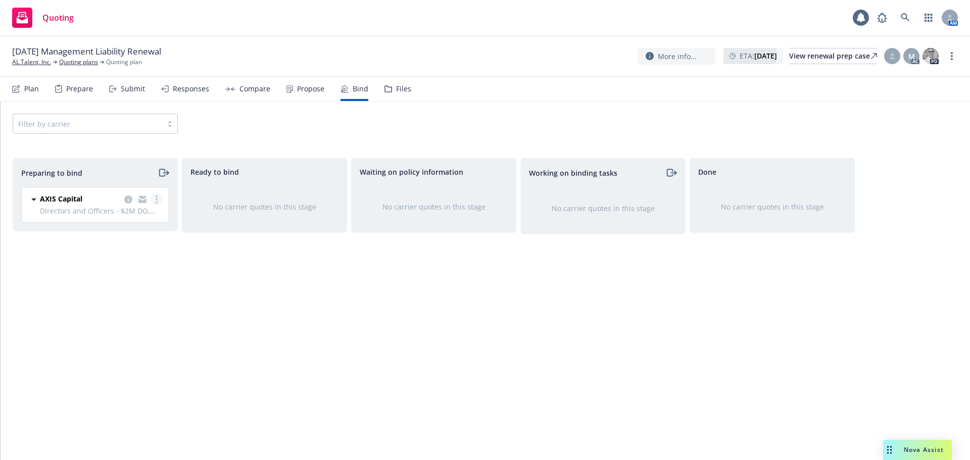
click at [157, 197] on circle "more" at bounding box center [157, 197] width 2 height 2
click at [112, 244] on span "Log bind order" at bounding box center [100, 240] width 74 height 10
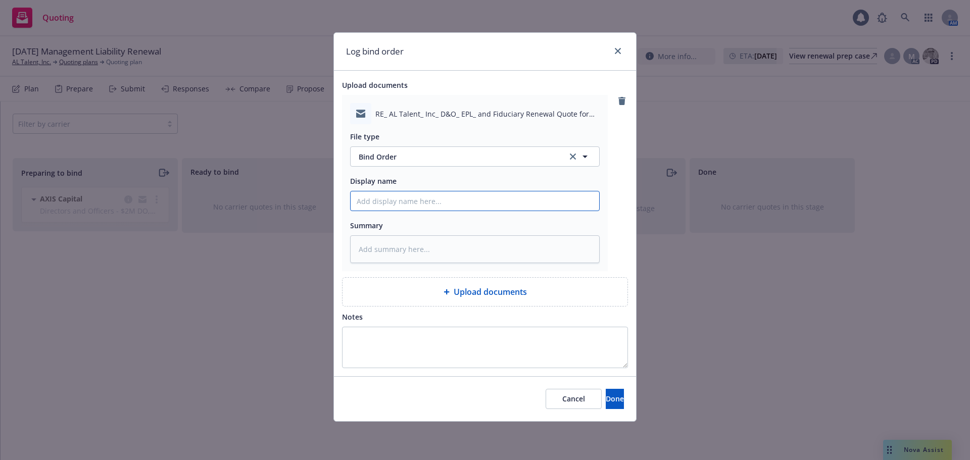
click at [414, 198] on input "Display name" at bounding box center [475, 201] width 249 height 19
paste input "we have offered severance to all involuntary terminated and/or laid-off employe…"
type textarea "x"
type input "we have offered severance to all involuntary terminated and/or laid-off employe…"
drag, startPoint x: 516, startPoint y: 198, endPoint x: 152, endPoint y: 169, distance: 366.0
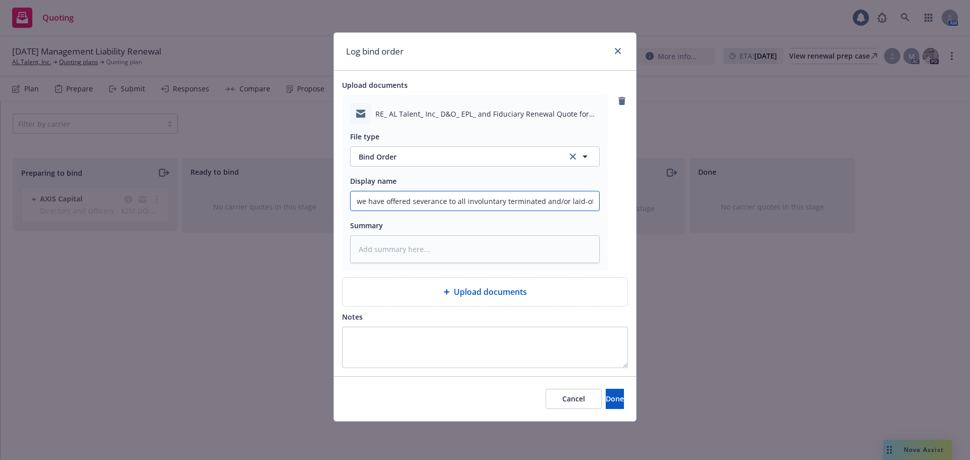
click at [152, 169] on div "Log bind order Upload documents RE_ AL Talent_ Inc_ D&O_ EPL_ and Fiduciary Ren…" at bounding box center [485, 230] width 970 height 460
type textarea "x"
type input "2"
type textarea "x"
type input "25"
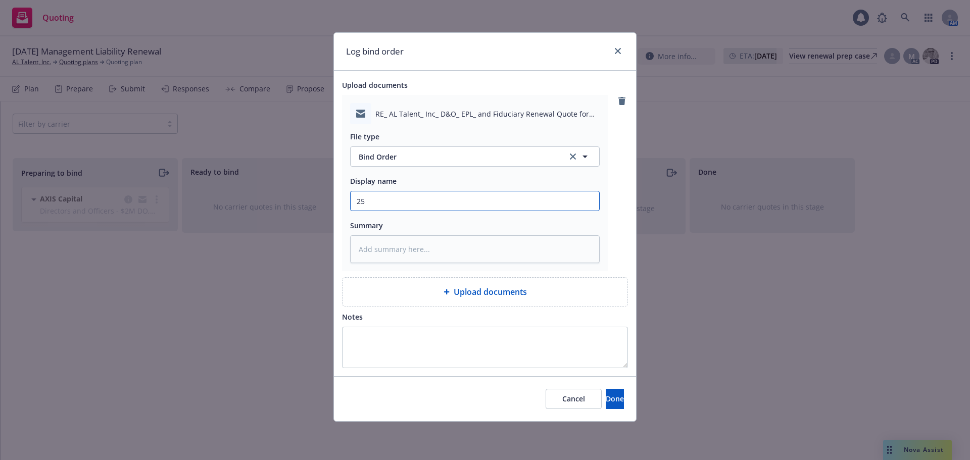
type textarea "x"
type input "25-"
type textarea "x"
type input "25-2"
type textarea "x"
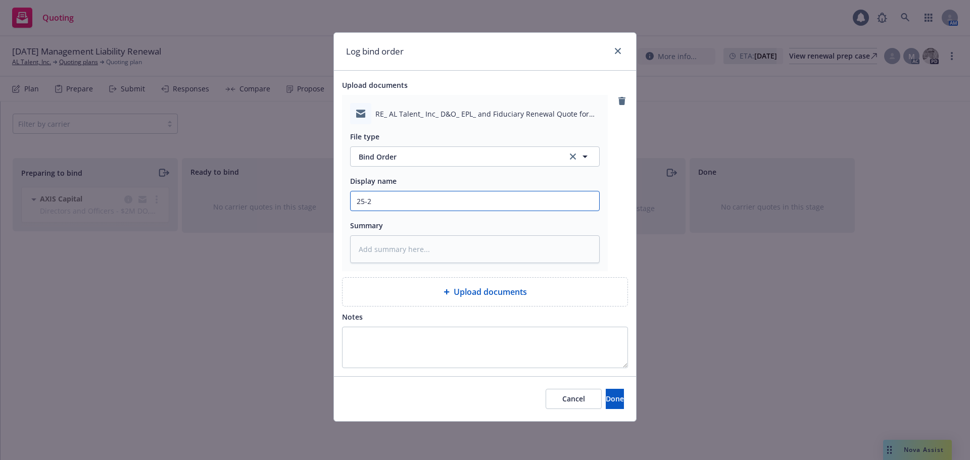
type input "25-26"
type textarea "x"
type input "25-26"
type textarea "x"
type input "25-26 M"
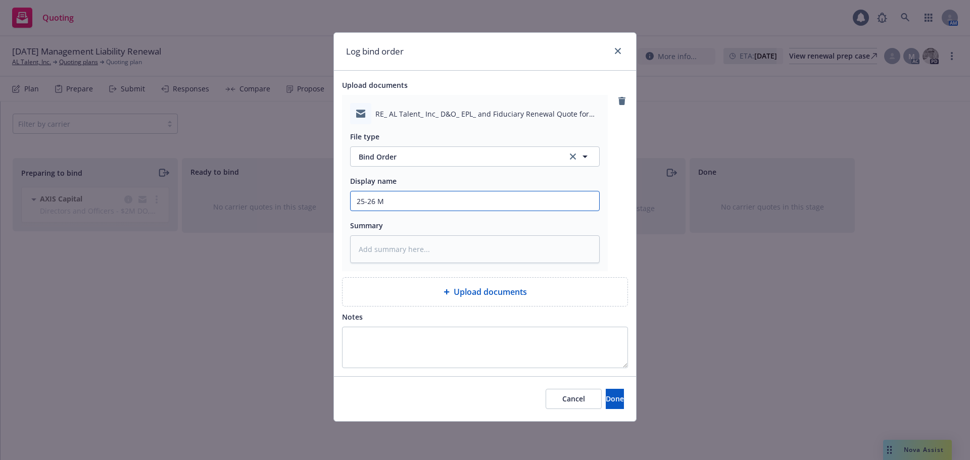
type textarea "x"
type input "25-26 Mg"
type textarea "x"
type input "25-26 Mgm"
type textarea "x"
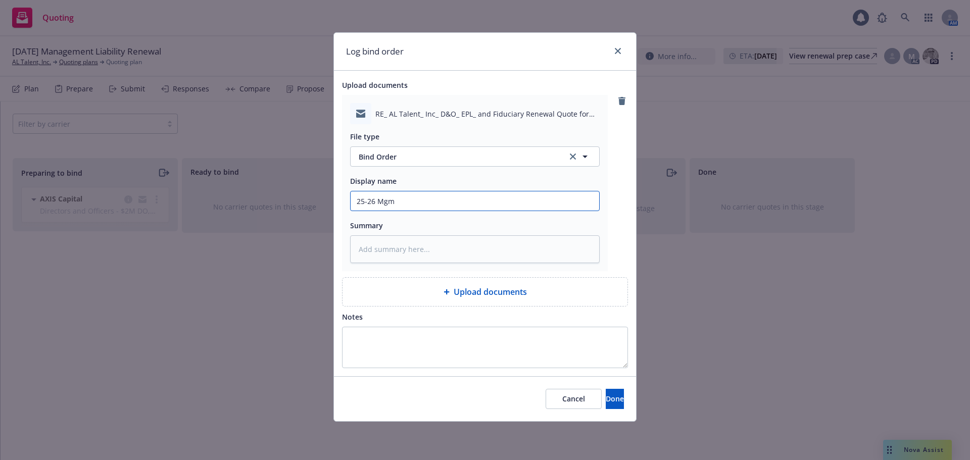
type input "25-26 Mgmt"
type textarea "x"
type input "25-26 Mgmt"
type textarea "x"
type input "25-26 Mgmt L"
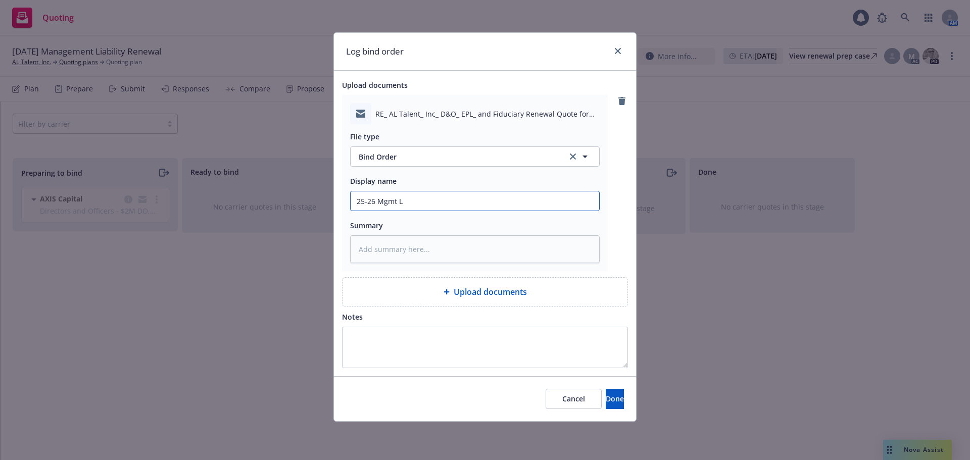
type textarea "x"
type input "25-26 Mgmt Li"
type textarea "x"
type input "25-26 Mgmt Lia"
type textarea "x"
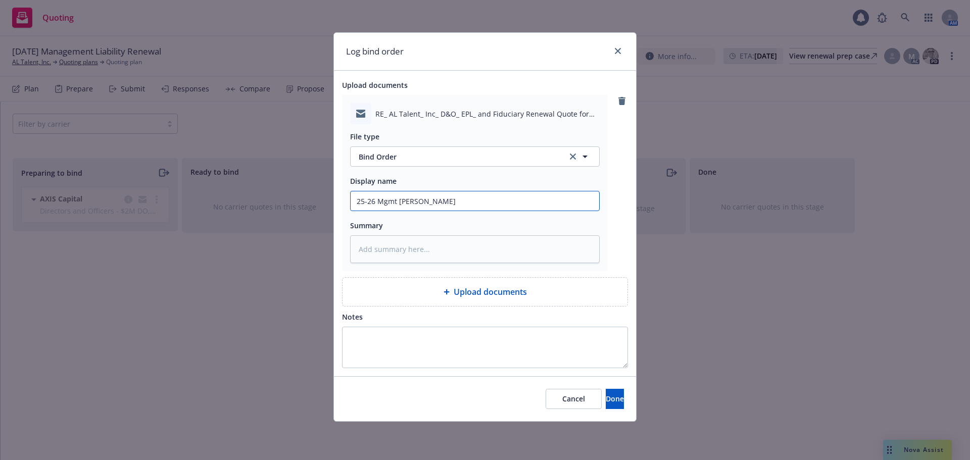
type input "25-26 Mgmt Liab"
type textarea "x"
type input "25-26 Mgmt Liab"
type textarea "x"
type input "25-26 Mgmt Liab R"
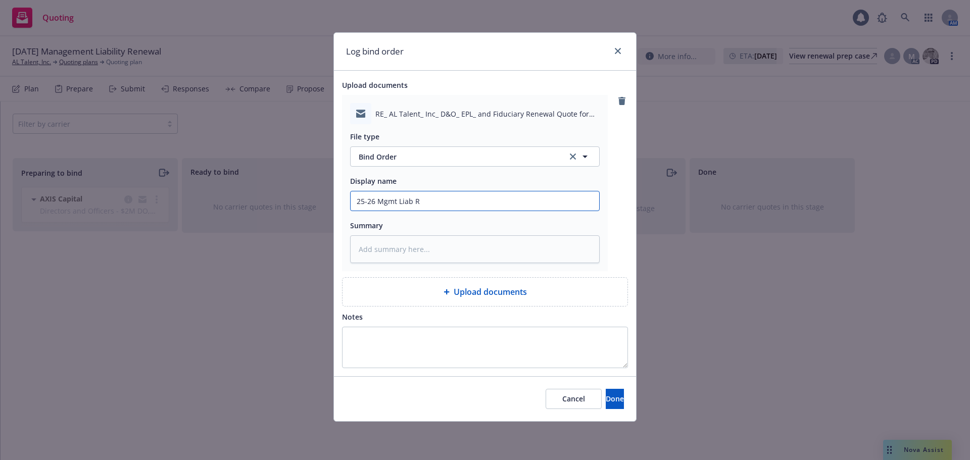
type textarea "x"
type input "25-26 Mgmt Liab Re"
type textarea "x"
type input "25-26 Mgmt Liab Ren"
type textarea "x"
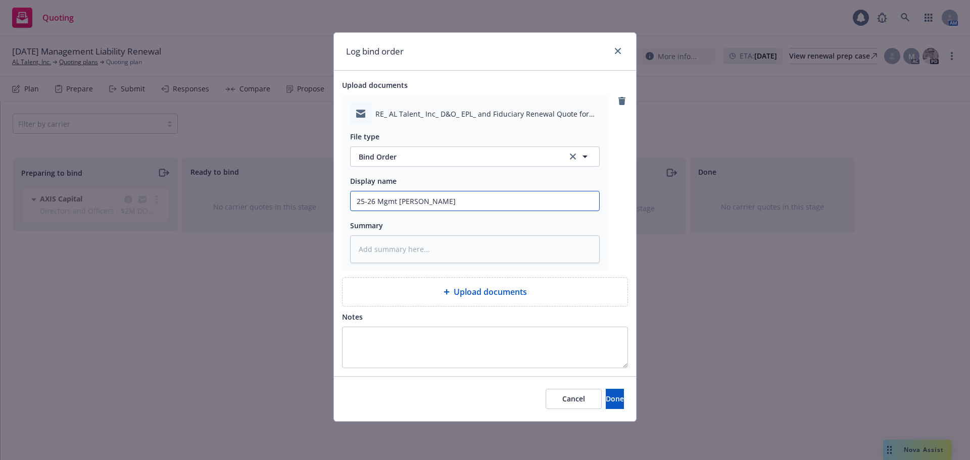
type input "25-26 Mgmt Liab Rene"
type textarea "x"
type input "25-26 Mgmt Liab Renewa"
type textarea "x"
type input "25-26 Mgmt Liab Renewal"
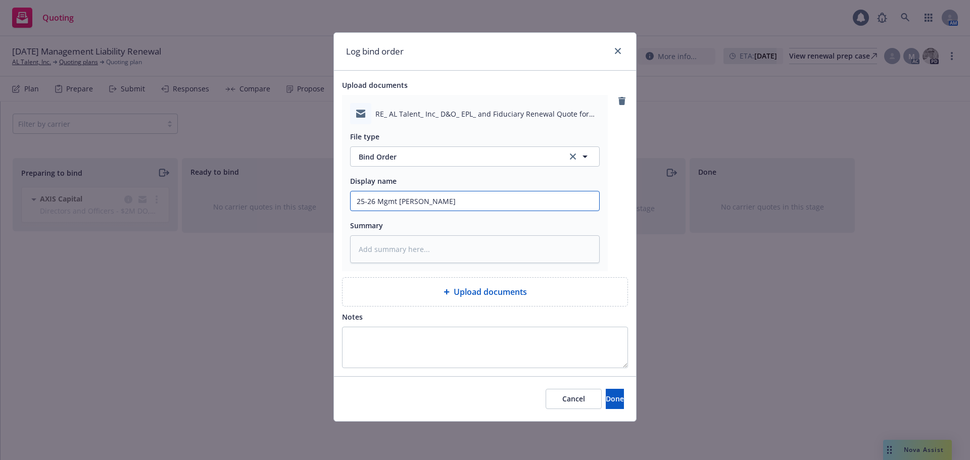
type textarea "x"
type input "25-26 Mgmt Liab Renewal"
type textarea "x"
type input "25-26 Mgmt Liab Renewal -"
type textarea "x"
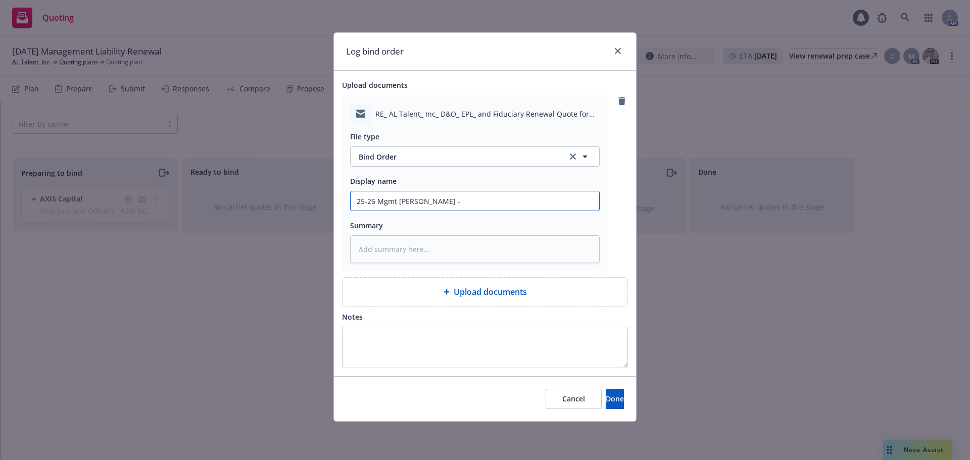
type input "25-26 Mgmt Liab Renewal -"
type textarea "x"
type input "25-26 Mgmt Liab Renewal - b"
type textarea "x"
type input "25-26 Mgmt Liab Renewal - bi"
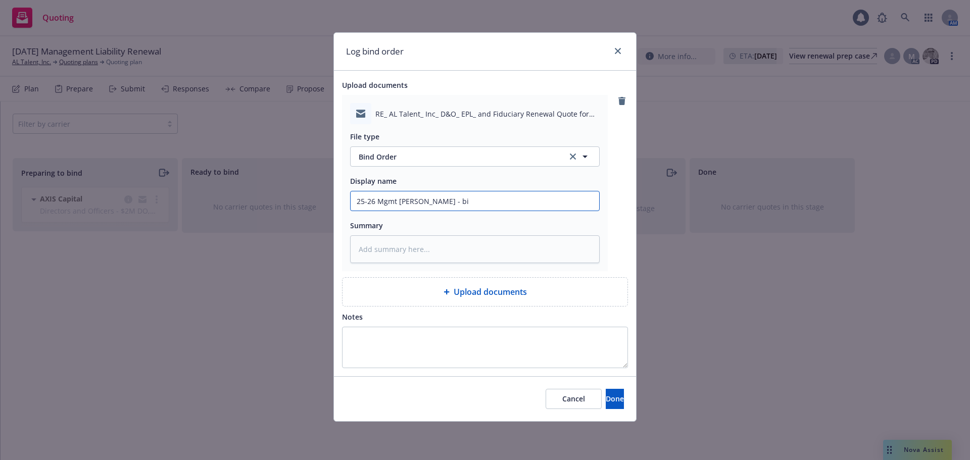
type textarea "x"
type input "25-26 Mgmt Liab Renewal - bin"
type textarea "x"
type input "25-26 Mgmt Liab Renewal - bind"
type textarea "x"
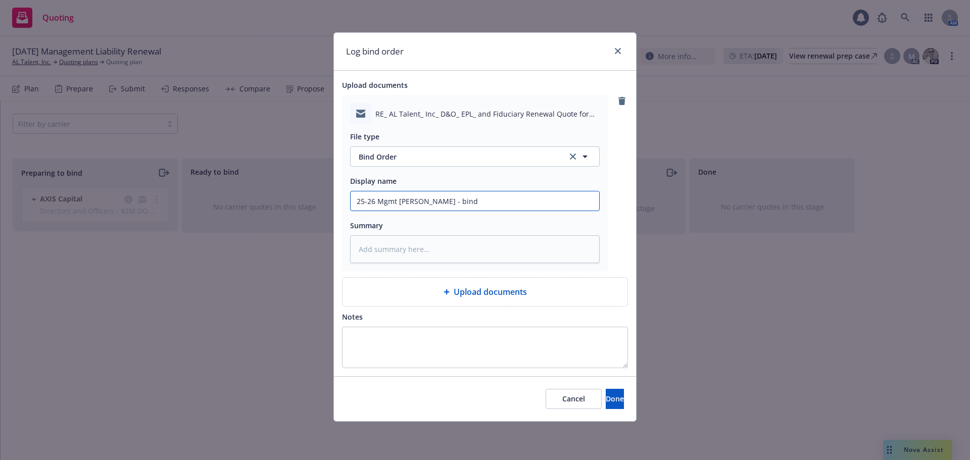
type input "25-26 Mgmt Liab Renewal - bind"
type textarea "x"
type input "25-26 Mgmt Liab Renewal - bind o"
type textarea "x"
type input "25-26 Mgmt Liab Renewal - bind or"
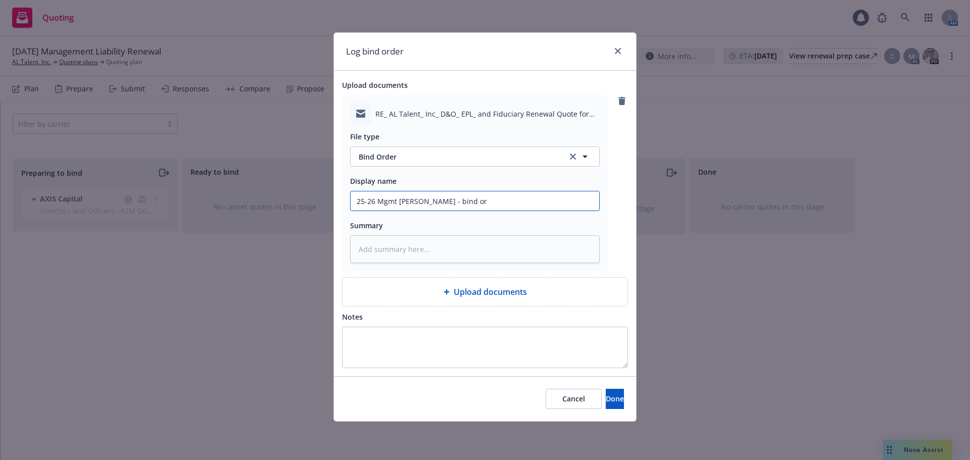
type textarea "x"
type input "25-26 Mgmt Liab Renewal - bind ord"
type textarea "x"
type input "25-26 Mgmt Liab Renewal - bind orde"
type textarea "x"
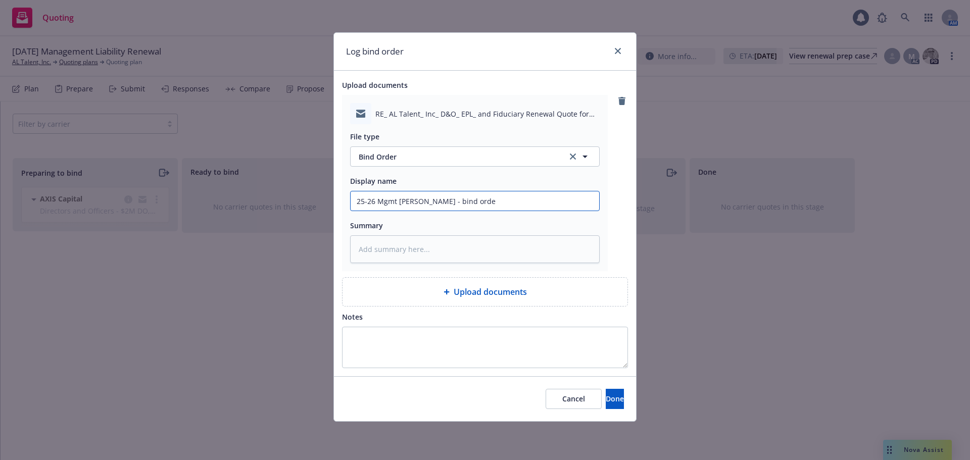
type input "25-26 Mgmt Liab Renewal - bind order"
type textarea "x"
type input "25-26 Mgmt Liab Renewal - bind order"
type textarea "x"
type input "25-26 Mgmt Liab Renewal - bind order t"
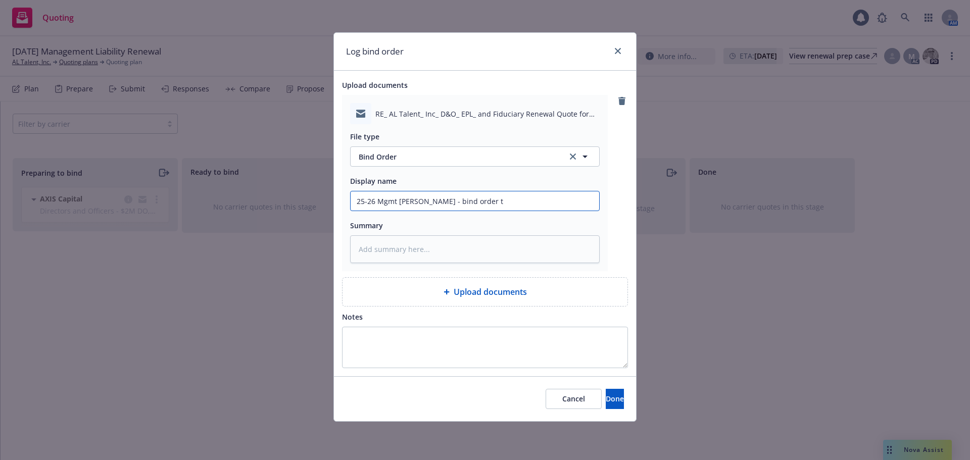
type textarea "x"
type input "25-26 Mgmt Liab Renewal - bind order to"
type textarea "x"
type input "25-26 Mgmt Liab Renewal - bind order to"
type textarea "x"
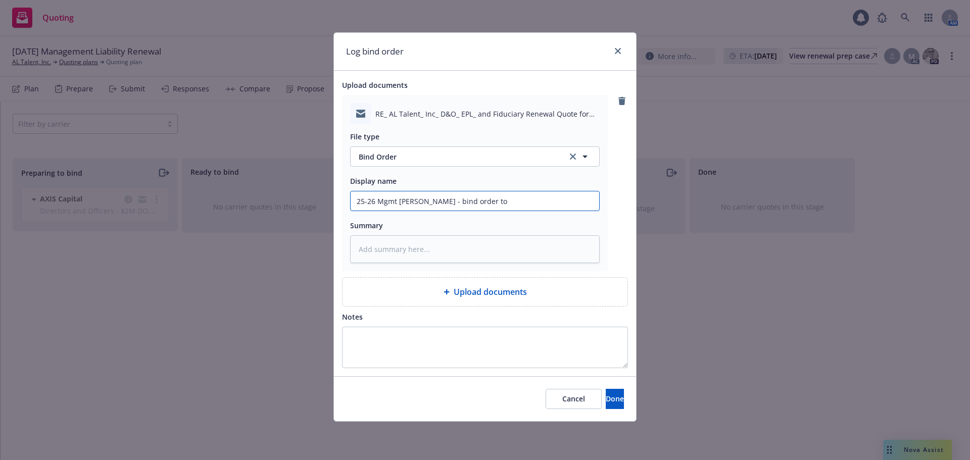
type input "25-26 Mgmt Liab Renewal - bind order to C"
type textarea "x"
type input "25-26 Mgmt Liab Renewal - bind order to CR"
type textarea "x"
type input "25-26 Mgmt Liab Renewal - bind order to CRC"
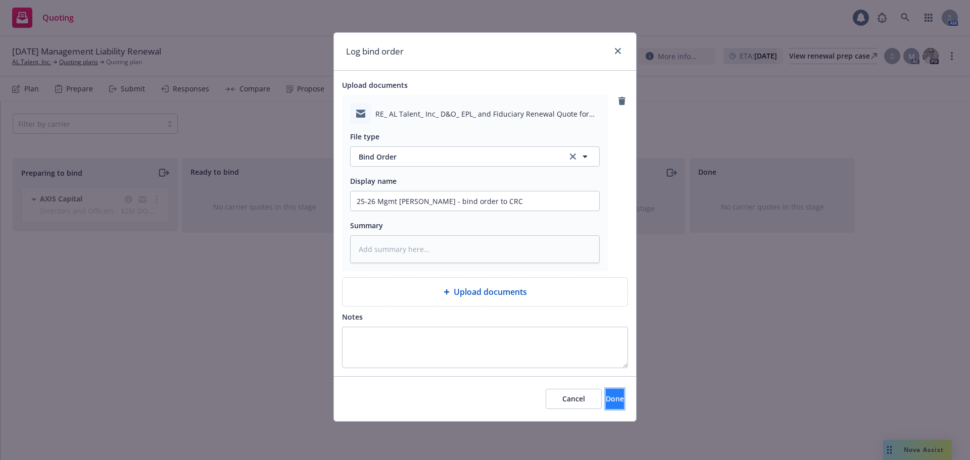
click at [606, 396] on span "Done" at bounding box center [615, 399] width 18 height 10
type textarea "x"
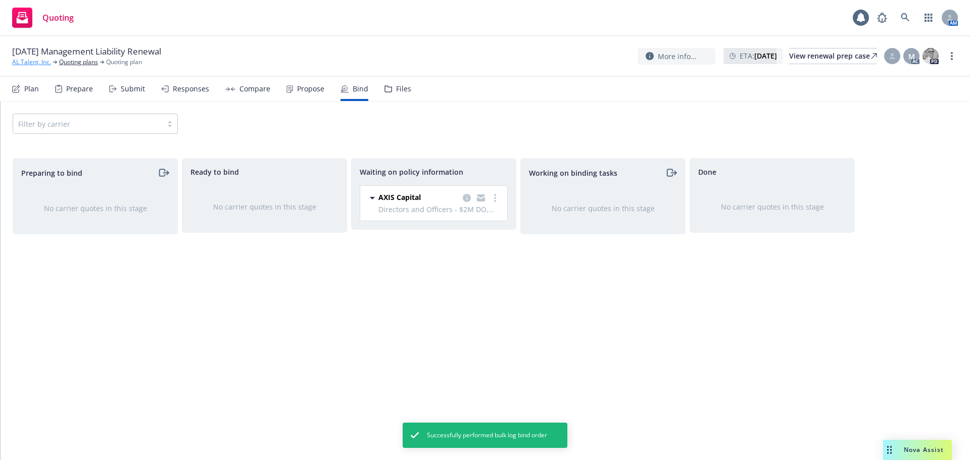
click at [37, 66] on link "AL Talent, Inc." at bounding box center [31, 62] width 39 height 9
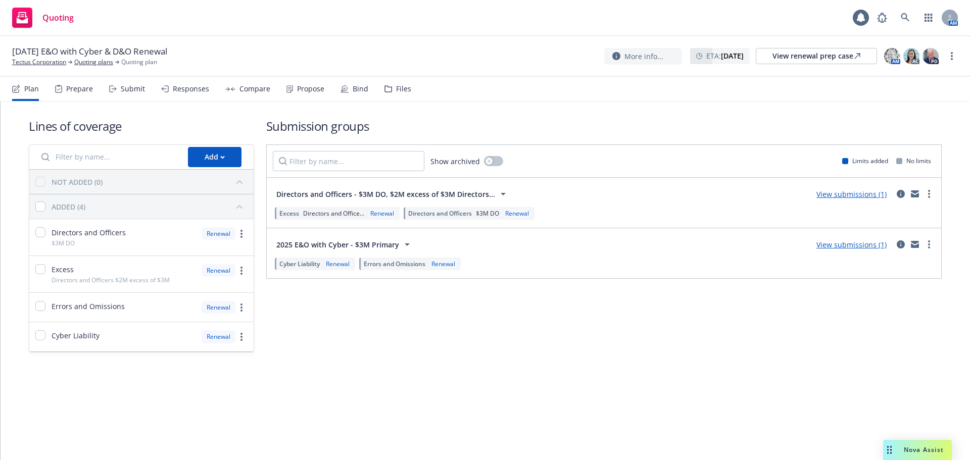
click at [849, 194] on link "View submissions (1)" at bounding box center [852, 194] width 70 height 10
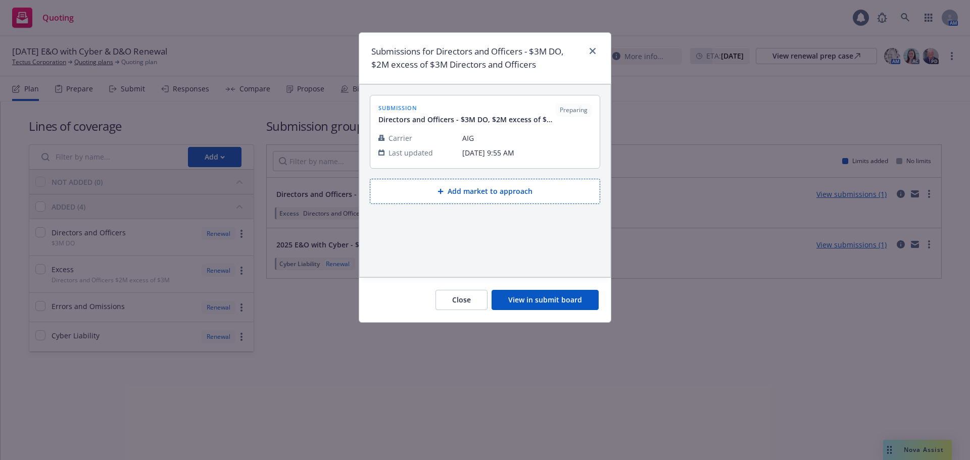
click at [537, 297] on button "View in submit board" at bounding box center [545, 300] width 107 height 20
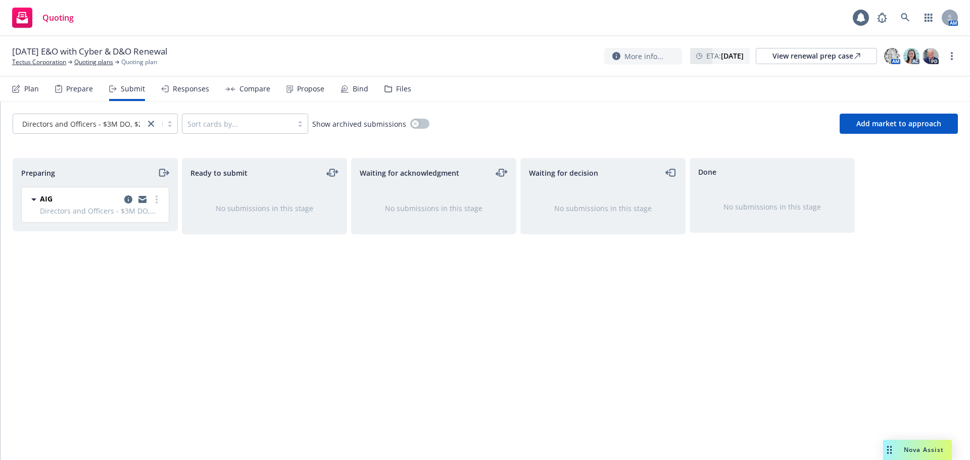
click at [387, 93] on div "Files" at bounding box center [398, 89] width 27 height 24
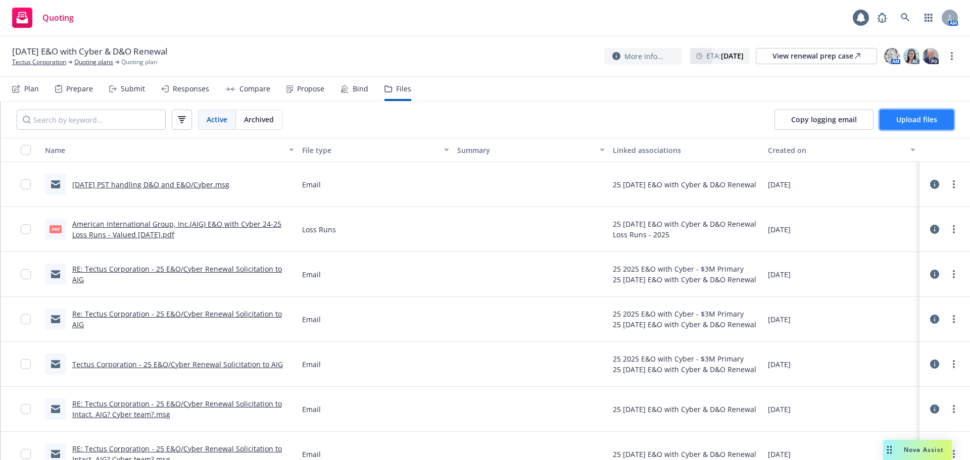
click at [926, 122] on span "Upload files" at bounding box center [916, 120] width 41 height 10
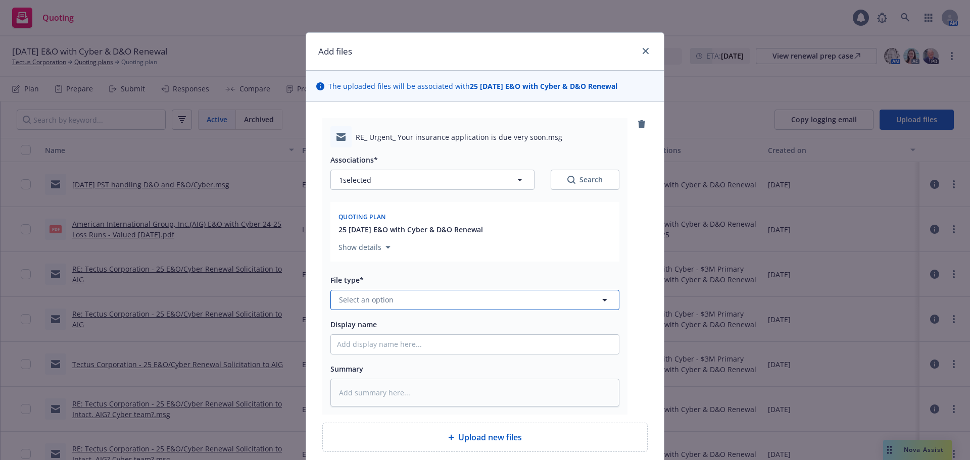
click at [427, 305] on button "Select an option" at bounding box center [474, 300] width 289 height 20
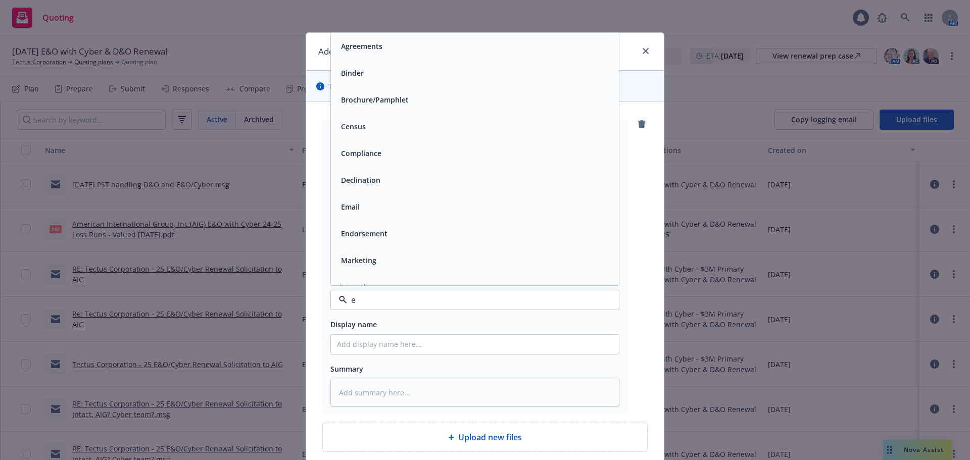
type input "em"
click at [398, 78] on div "Email" at bounding box center [475, 73] width 276 height 15
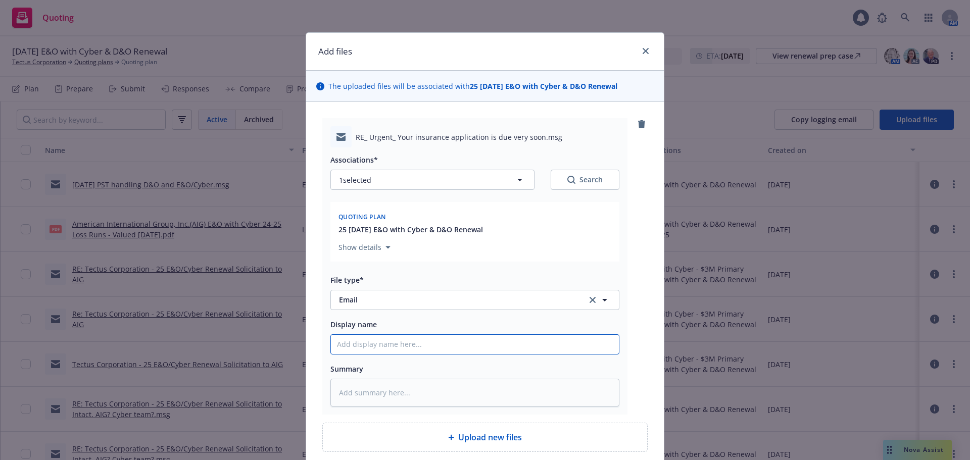
click at [366, 346] on input "Display name" at bounding box center [475, 344] width 288 height 19
type textarea "x"
type input "0"
type textarea "x"
type input "09"
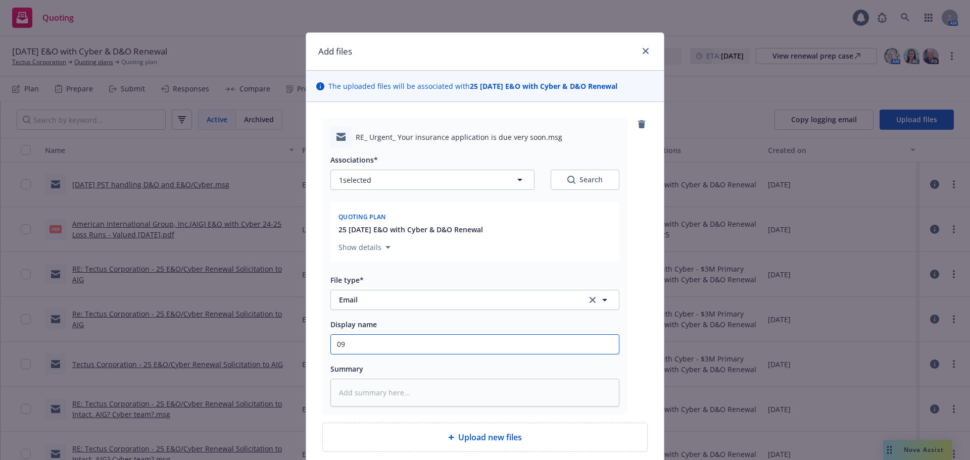
type textarea "x"
type input "09/"
type textarea "x"
type input "09/2"
type textarea "x"
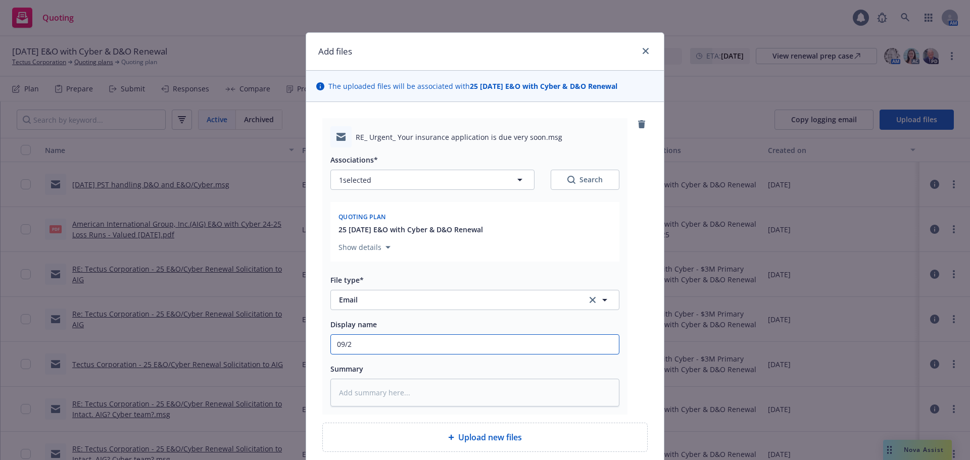
type input "09/29"
type textarea "x"
type input "09/29/"
type textarea "x"
type input "09/29/2"
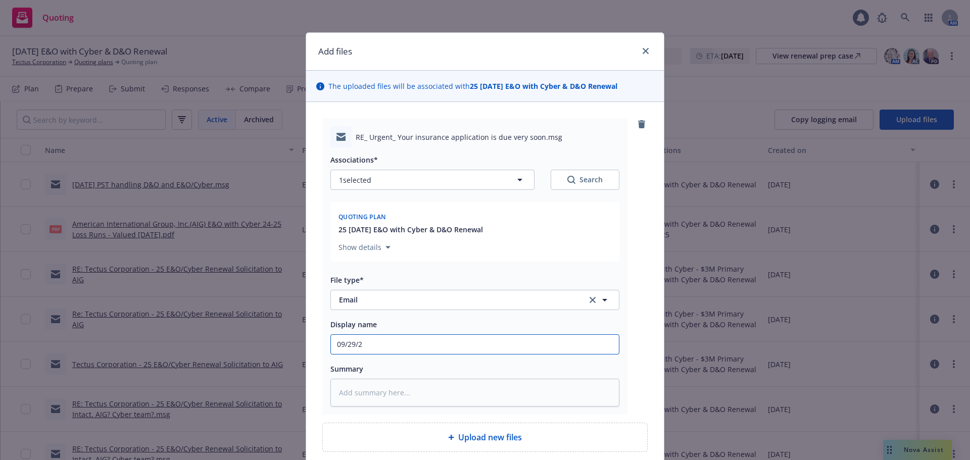
type textarea "x"
type input "09/29/25"
type textarea "x"
type input "09/29/25"
type textarea "x"
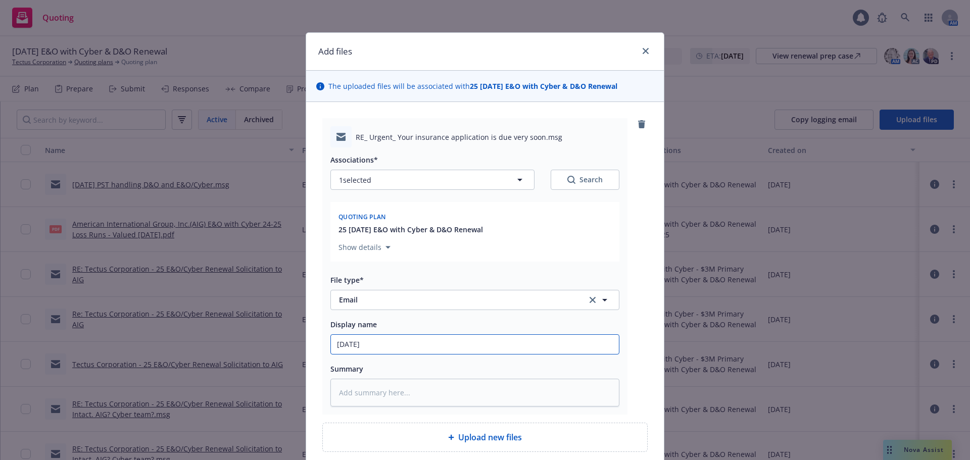
type input "09/29/25 R"
type textarea "x"
type input "09/29/25 Re"
type textarea "x"
type input "09/29/25 Ren"
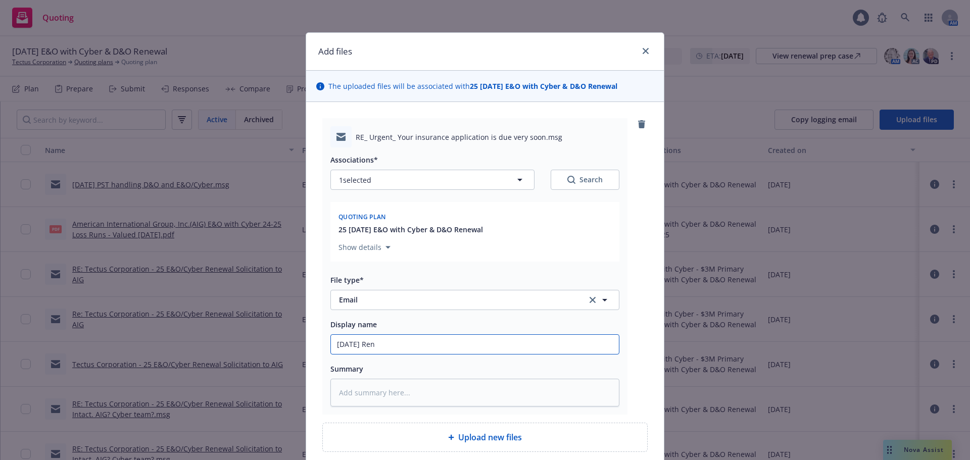
type textarea "x"
type input "09/29/25 Rene"
type textarea "x"
type input "09/29/25 Renew"
type textarea "x"
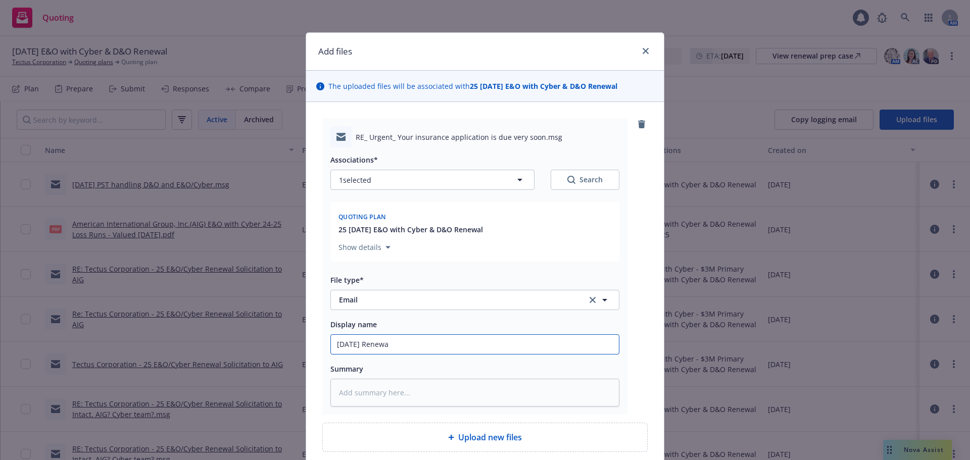
type input "09/29/25 Renewal"
type textarea "x"
type input "09/29/25 Renewal"
type textarea "x"
type input "09/29/25 Renewal i"
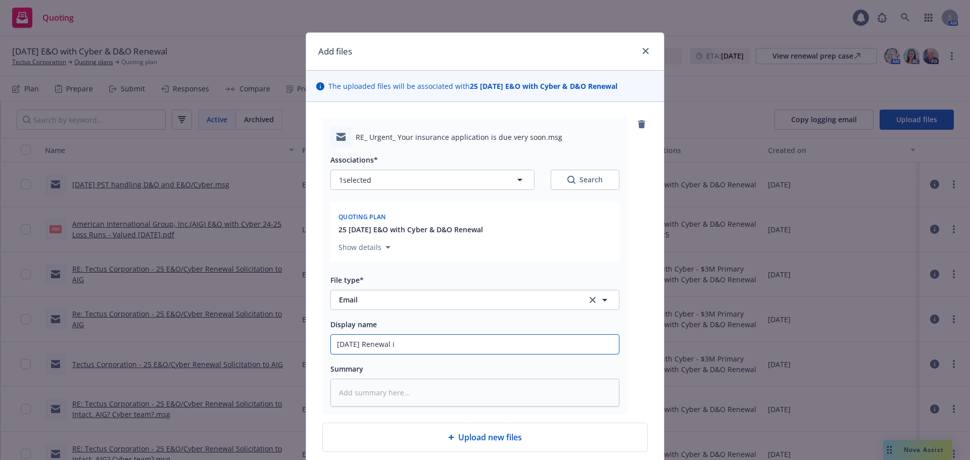
type textarea "x"
type input "09/29/25 Renewal inf"
type textarea "x"
type input "09/29/25 Renewal infor"
type textarea "x"
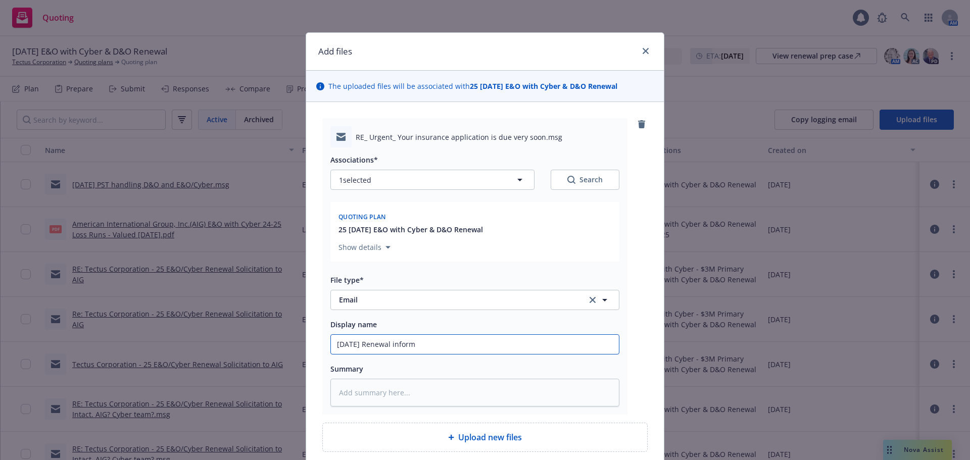
type input "09/29/25 Renewal informa"
type textarea "x"
type input "09/29/25 Renewal informat"
type textarea "x"
type input "09/29/25 Renewal informati"
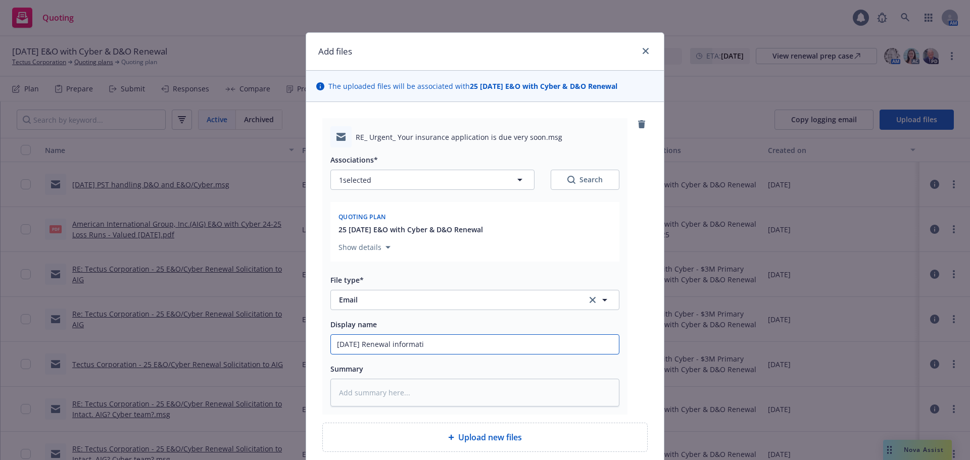
type textarea "x"
type input "09/29/25 Renewal informatio"
type textarea "x"
type input "09/29/25 Renewal information"
type textarea "x"
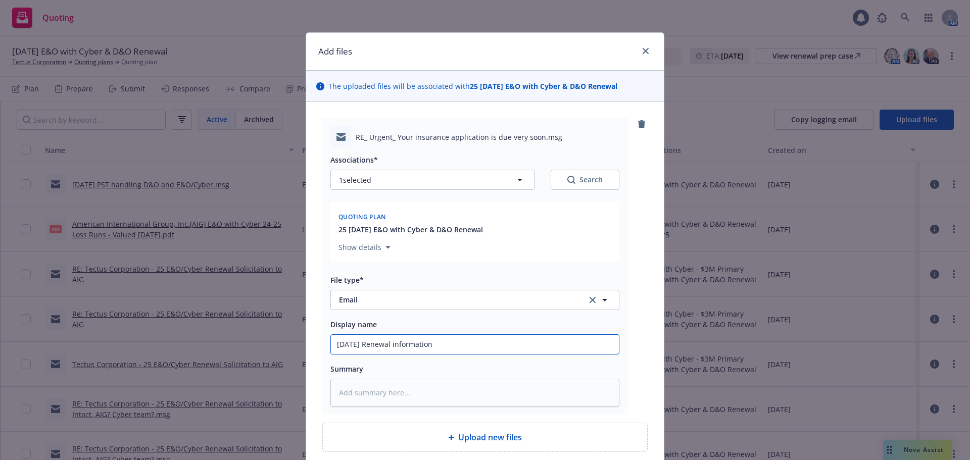
type input "09/29/25 Renewal information"
type textarea "x"
type input "09/29/25 Renewal information t"
type textarea "x"
type input "09/29/25 Renewal information to"
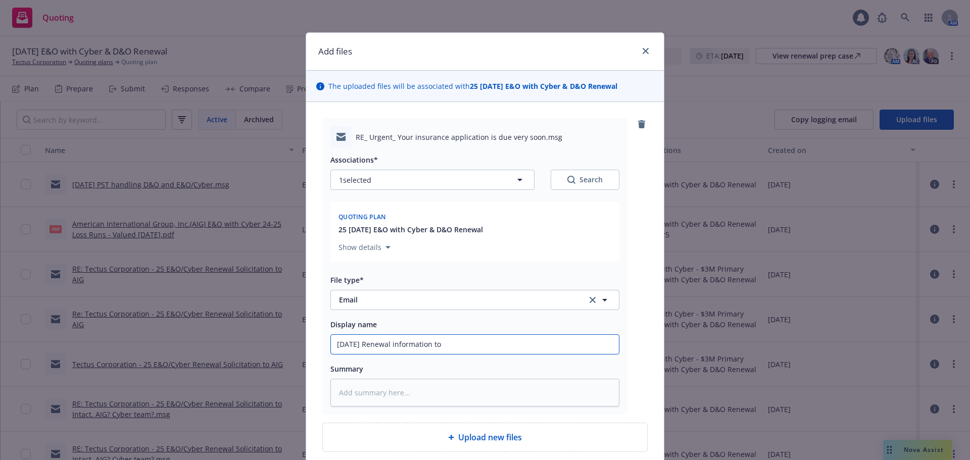
type textarea "x"
type input "09/29/25 Renewal information to"
type textarea "x"
type input "09/29/25 Renewal information to d"
type textarea "x"
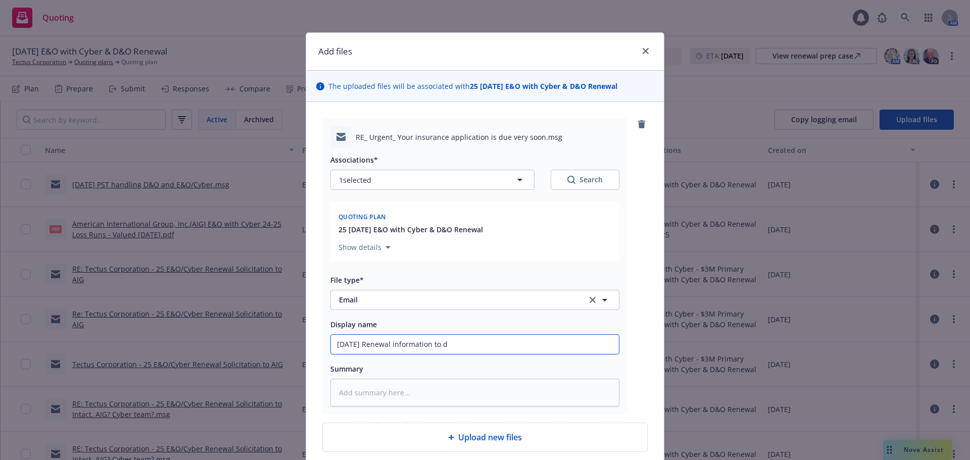
type input "09/29/25 Renewal information to di"
type textarea "x"
type input "09/29/25 Renewal information to dis"
type textarea "x"
type input "09/29/25 Renewal information to disc"
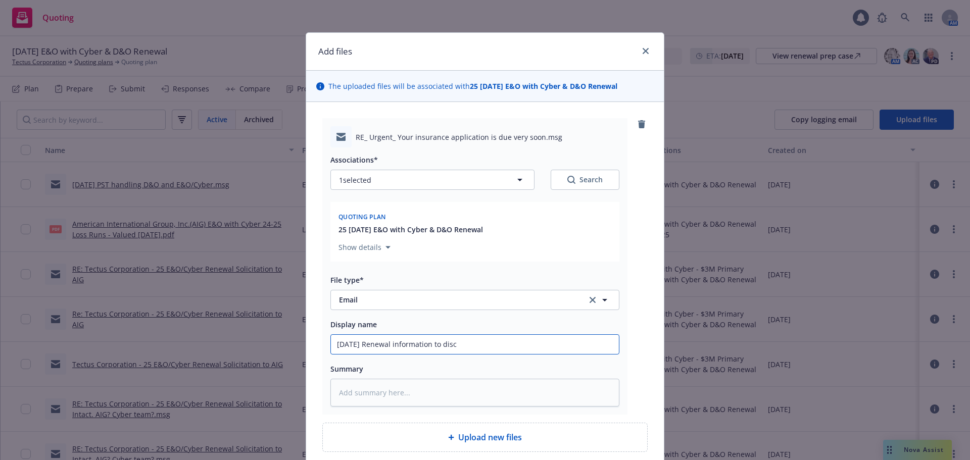
type textarea "x"
type input "09/29/25 Renewal information to discu"
type textarea "x"
type input "09/29/25 Renewal information to discus"
type textarea "x"
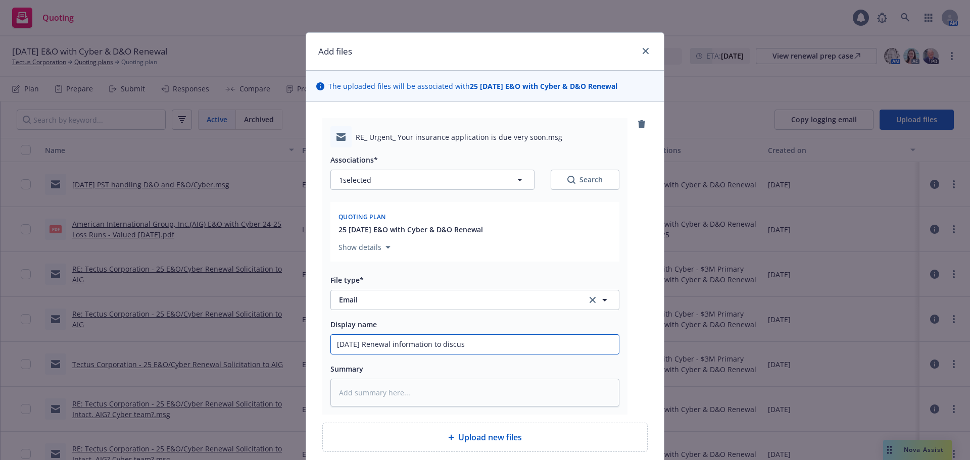
type input "09/29/25 Renewal information to discuss"
type textarea "x"
type input "09/29/25 Renewal information to discuss"
type textarea "x"
type input "09/29/25 Renewal information to discuss w"
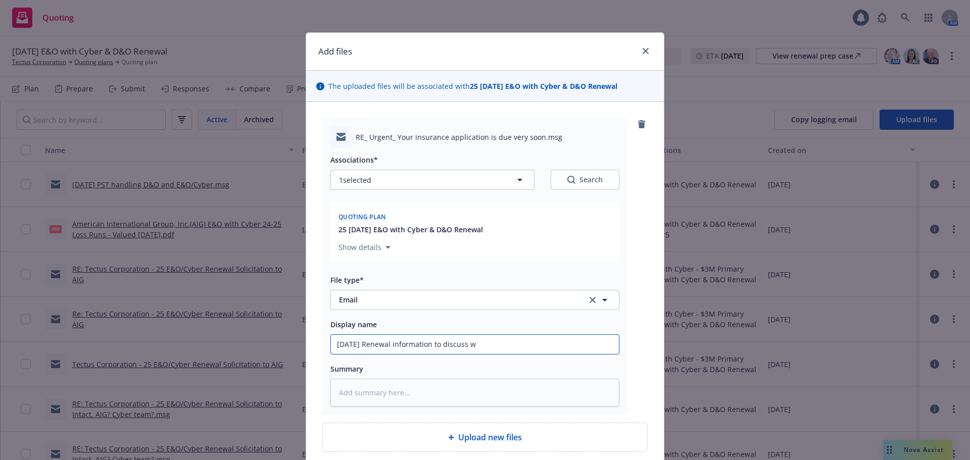
type textarea "x"
type input "09/29/25 Renewal information to discuss wi"
type textarea "x"
type input "09/29/25 Renewal information to discuss wit"
type textarea "x"
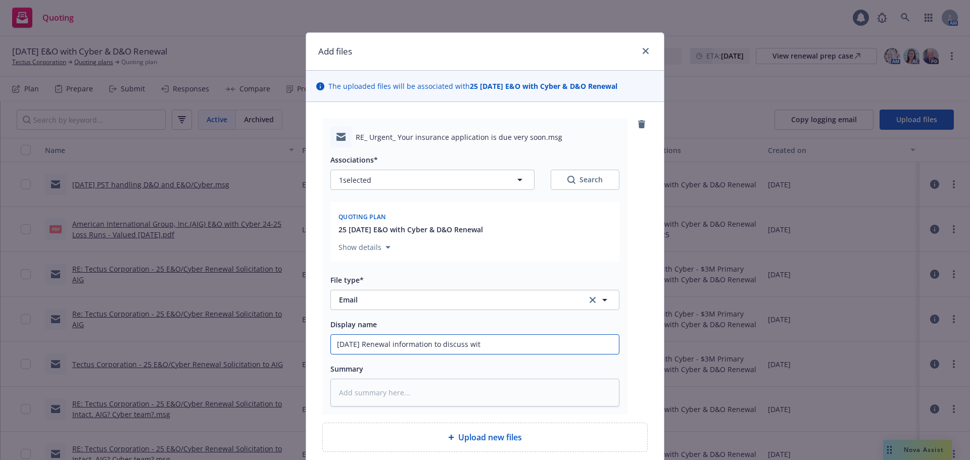
type input "09/29/25 Renewal information to discuss with"
type textarea "x"
type input "09/29/25 Renewal information to discuss with"
type textarea "x"
type input "09/29/25 Renewal information to discuss with c"
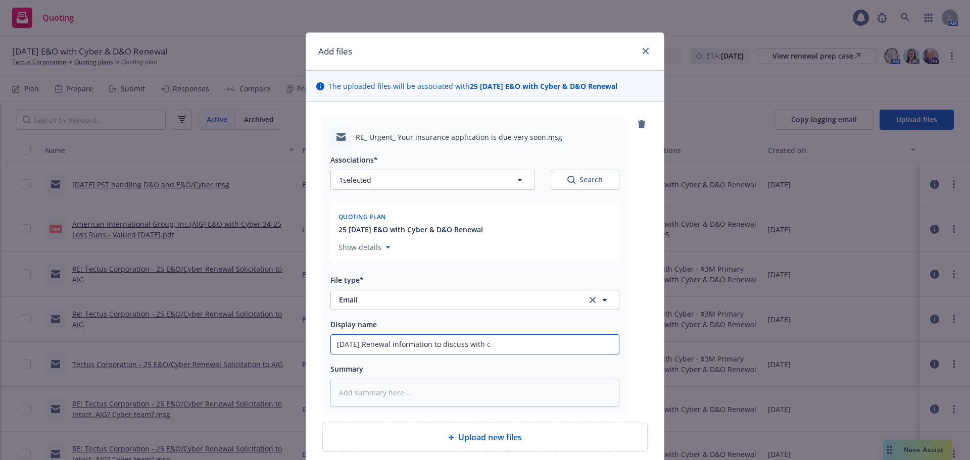
type textarea "x"
type input "09/29/25 Renewal information to discuss with cl"
type textarea "x"
type input "09/29/25 Renewal information to discuss with cli"
type textarea "x"
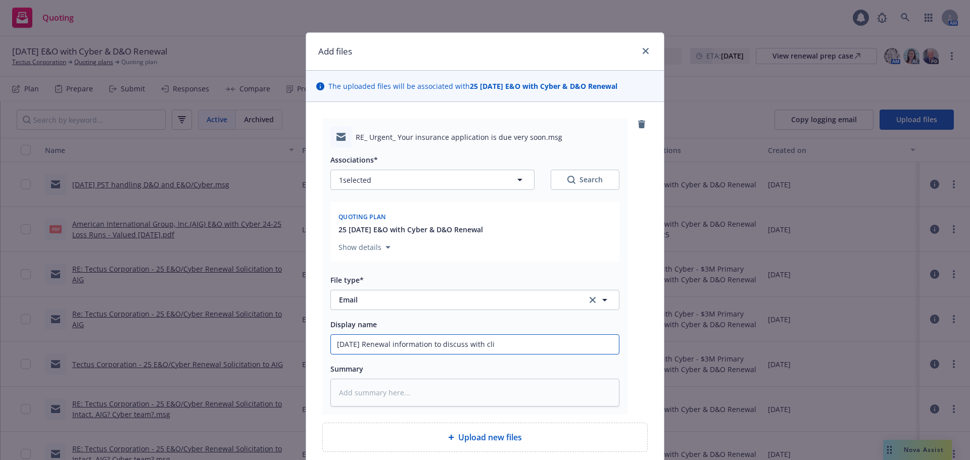
type input "09/29/25 Renewal information to discuss with clie"
type textarea "x"
type input "09/29/25 Renewal information to discuss with clien"
type textarea "x"
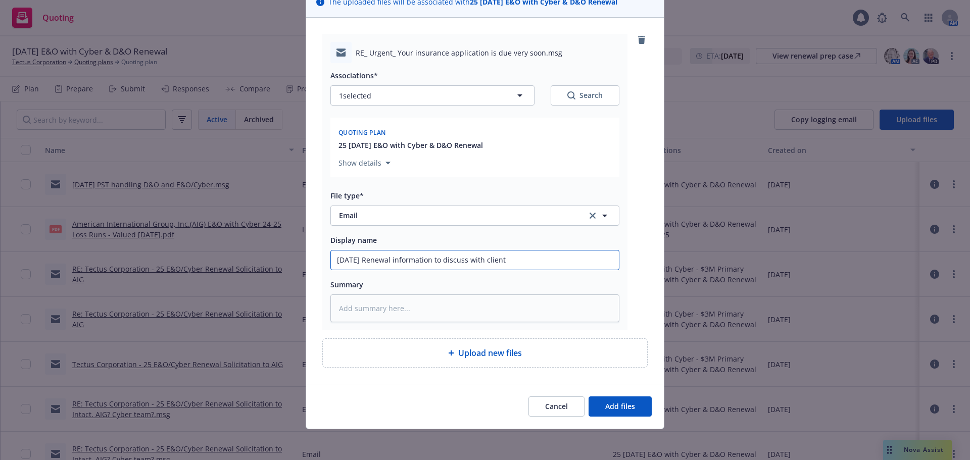
scroll to position [86, 0]
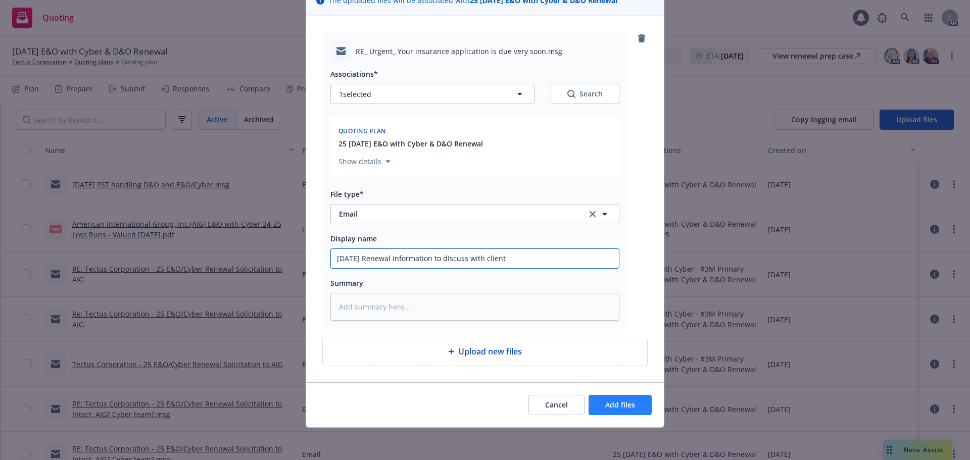
type input "09/29/25 Renewal information to discuss with client"
click at [635, 410] on button "Add files" at bounding box center [620, 405] width 63 height 20
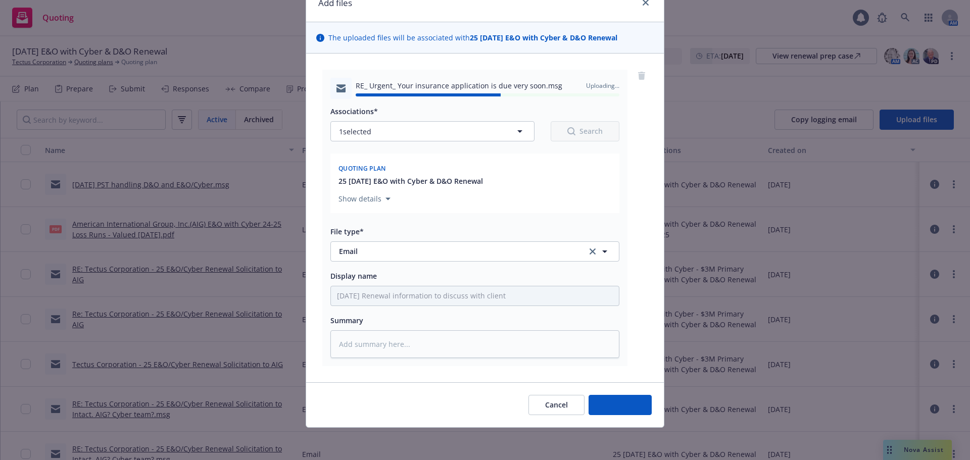
type textarea "x"
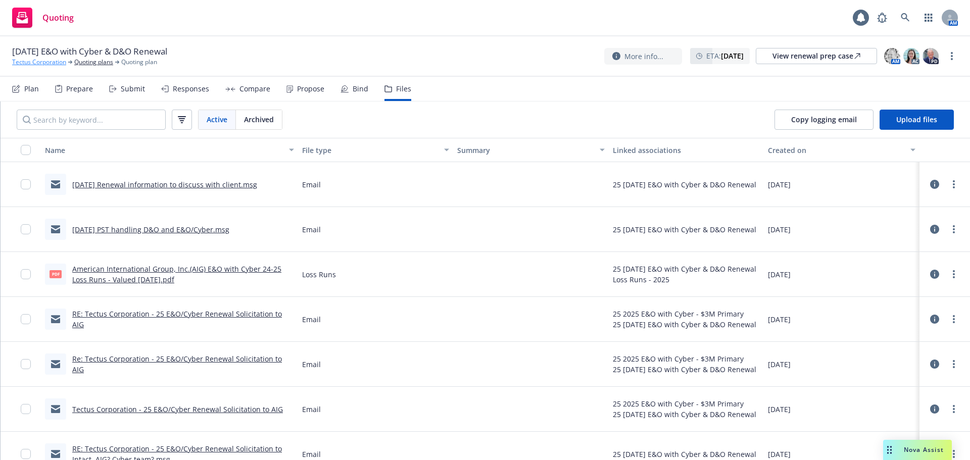
click at [35, 64] on link "Tectus Corporation" at bounding box center [39, 62] width 54 height 9
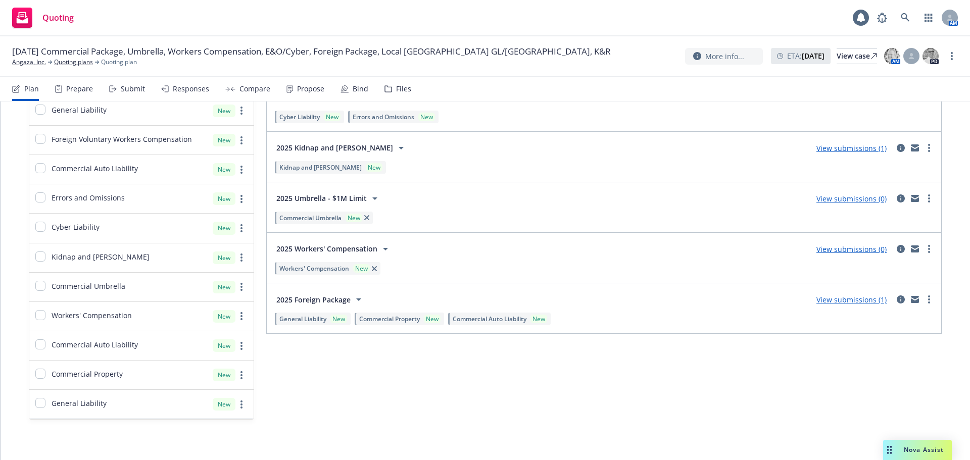
scroll to position [303, 0]
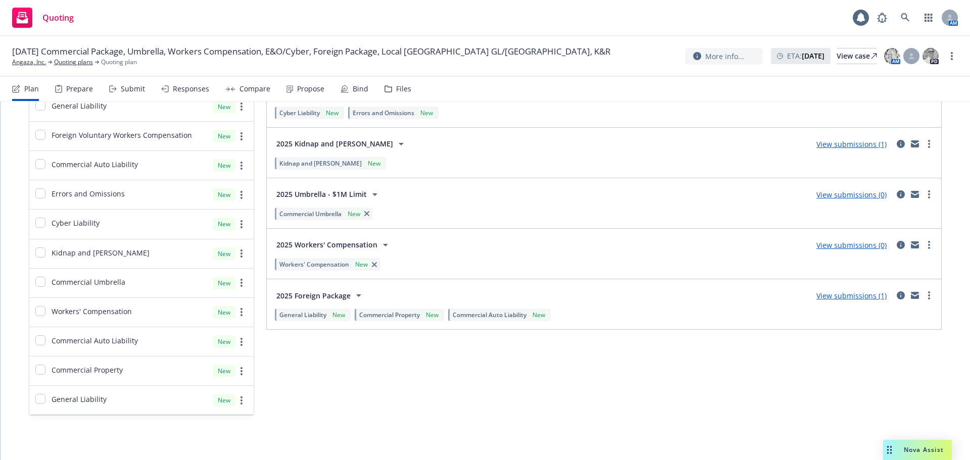
click at [851, 295] on link "View submissions (1)" at bounding box center [852, 296] width 70 height 10
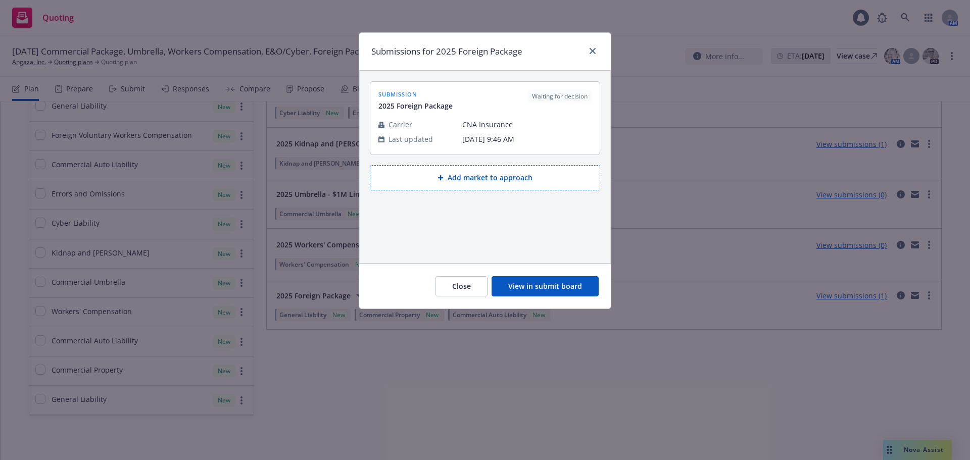
click at [546, 289] on button "View in submit board" at bounding box center [545, 286] width 107 height 20
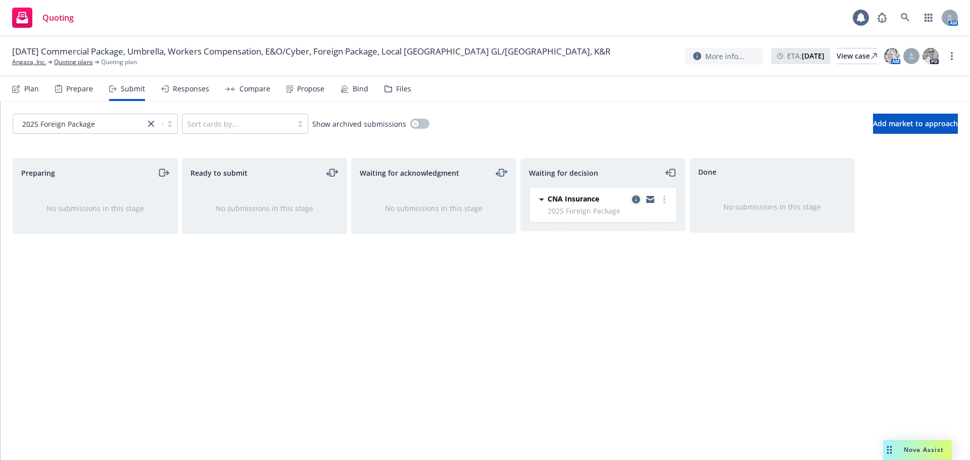
click at [636, 201] on icon "copy logging email" at bounding box center [636, 200] width 8 height 8
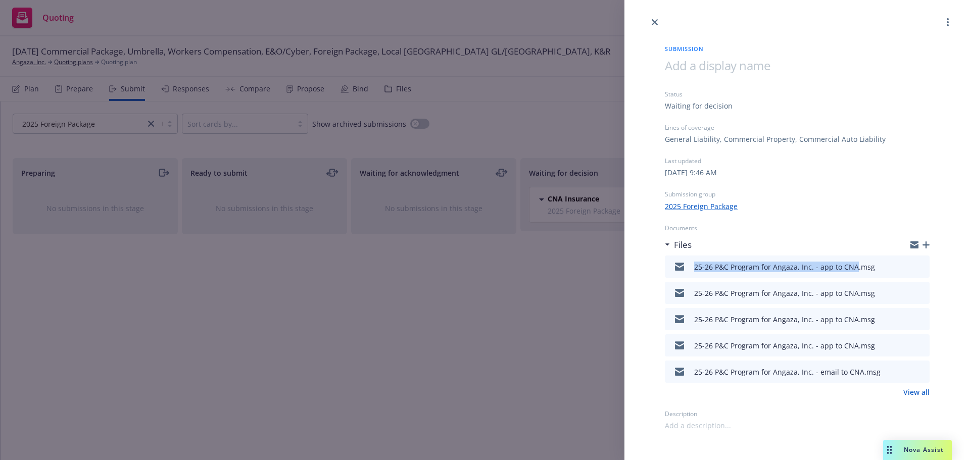
drag, startPoint x: 687, startPoint y: 268, endPoint x: 854, endPoint y: 270, distance: 166.8
click at [854, 270] on div "25-26 P&C Program for Angaza, Inc. - app to CNA.msg" at bounding box center [772, 266] width 206 height 21
copy div "25-26 P&C Program for Angaza, Inc. - app to CNA"
click at [926, 248] on icon "button" at bounding box center [926, 245] width 7 height 7
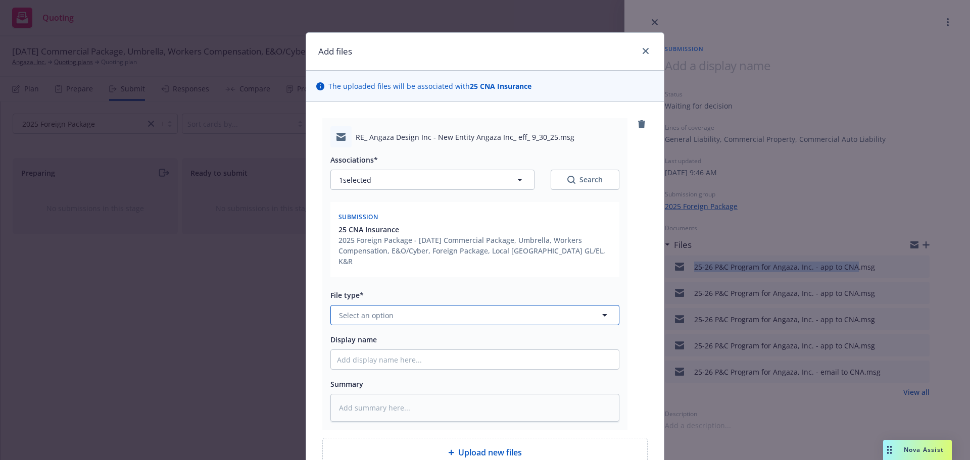
click at [382, 310] on span "Select an option" at bounding box center [366, 315] width 55 height 11
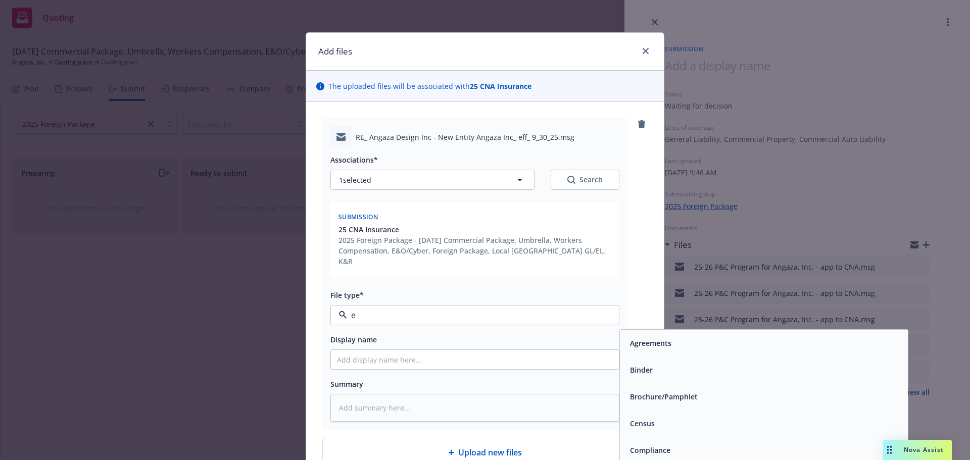
type input "em"
click at [635, 365] on span "Email" at bounding box center [639, 370] width 19 height 11
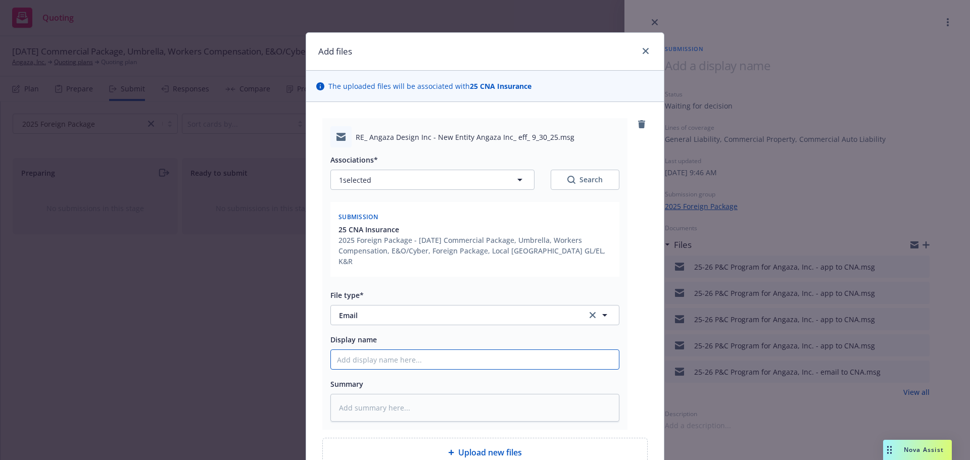
click at [507, 358] on input "Display name" at bounding box center [475, 359] width 288 height 19
paste input "25-26 P&C Program for Angaza, Inc. - app to CNA"
type textarea "x"
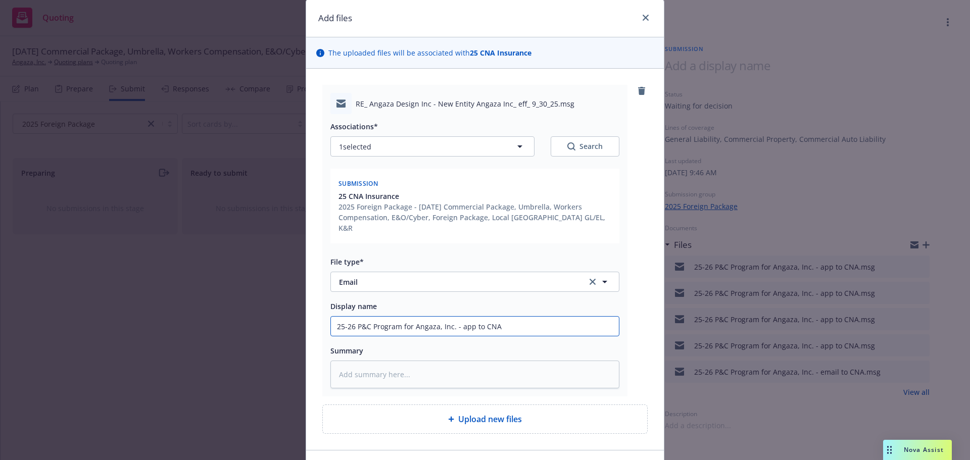
scroll to position [51, 0]
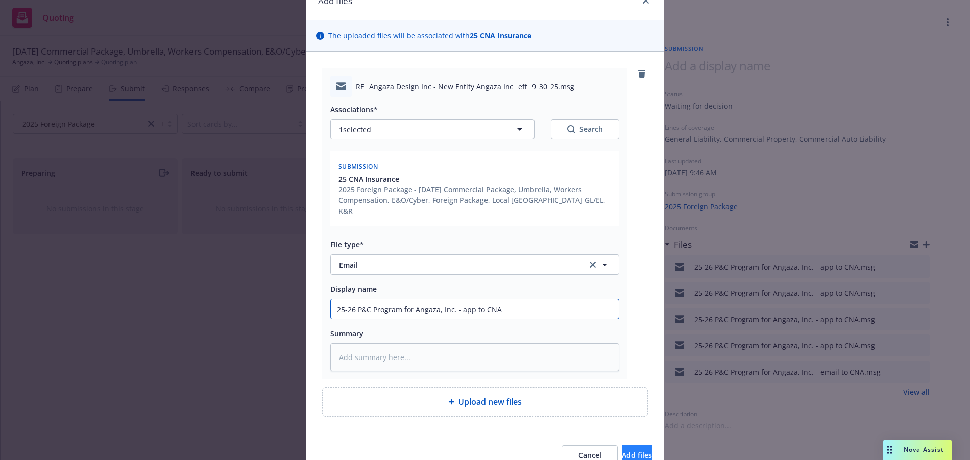
type input "25-26 P&C Program for Angaza, Inc. - app to CNA"
click at [622, 446] on button "Add files" at bounding box center [637, 456] width 30 height 20
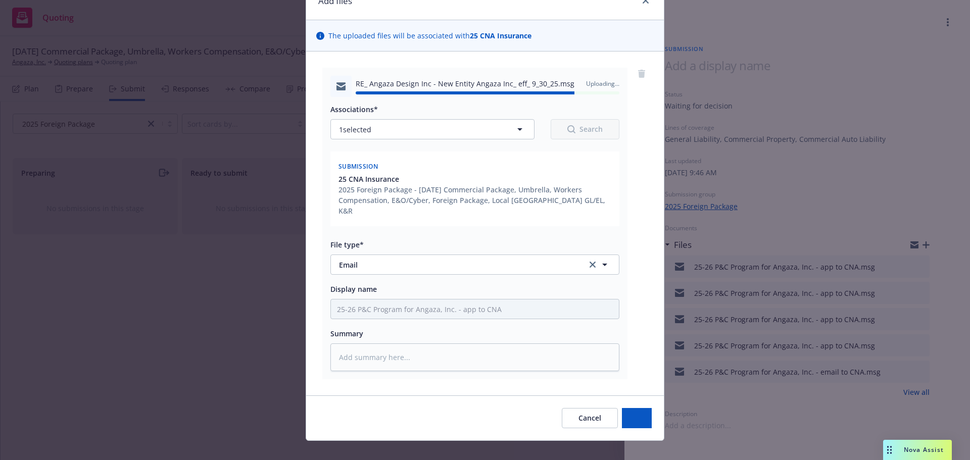
type textarea "x"
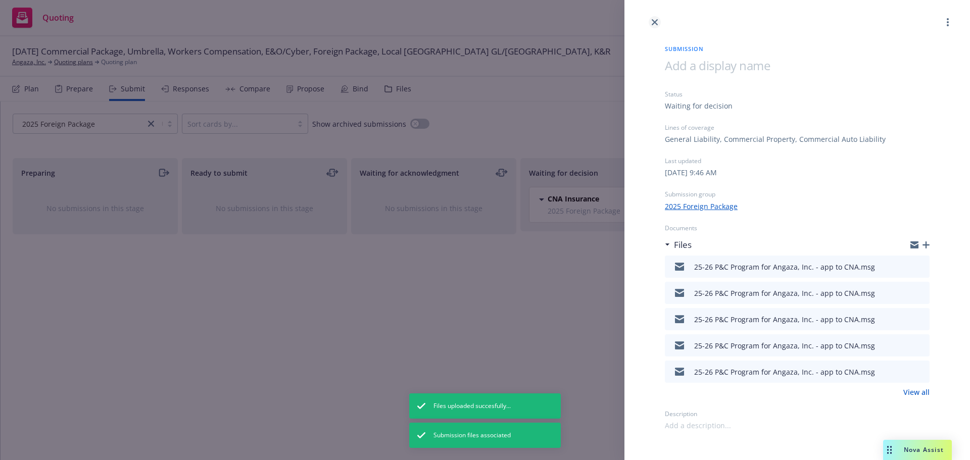
click at [656, 23] on icon "close" at bounding box center [655, 22] width 6 height 6
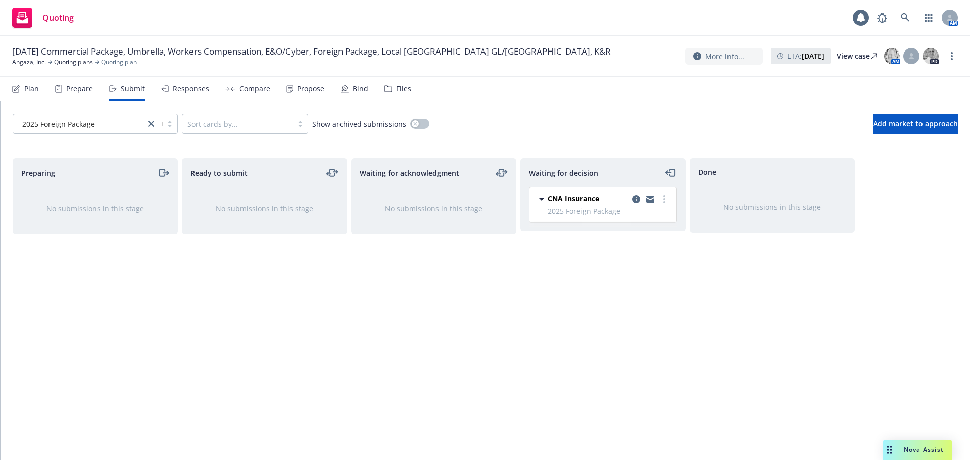
click at [11, 60] on div "09/30/2025 Commercial Package, Umbrella, Workers Compensation, E&O/Cyber, Forei…" at bounding box center [485, 56] width 970 height 40
click at [27, 63] on link "Angaza, Inc." at bounding box center [29, 62] width 34 height 9
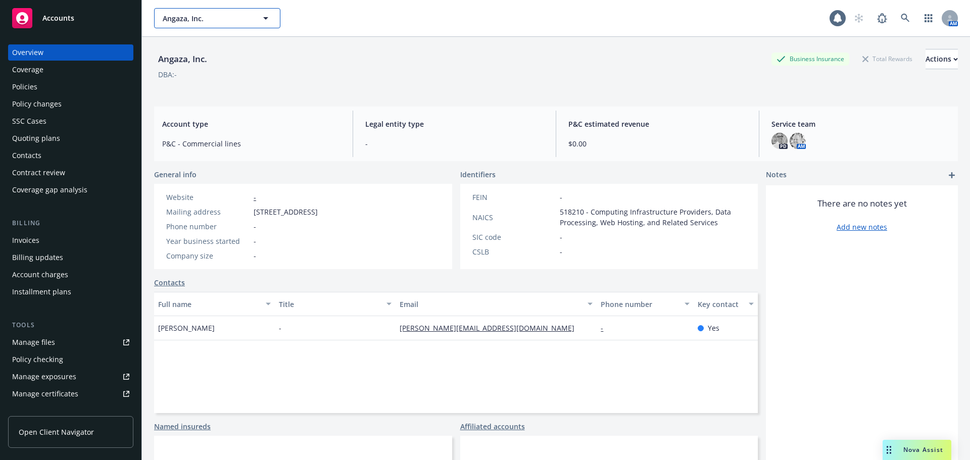
click at [209, 19] on span "Angaza, Inc." at bounding box center [206, 18] width 87 height 11
type input "safe"
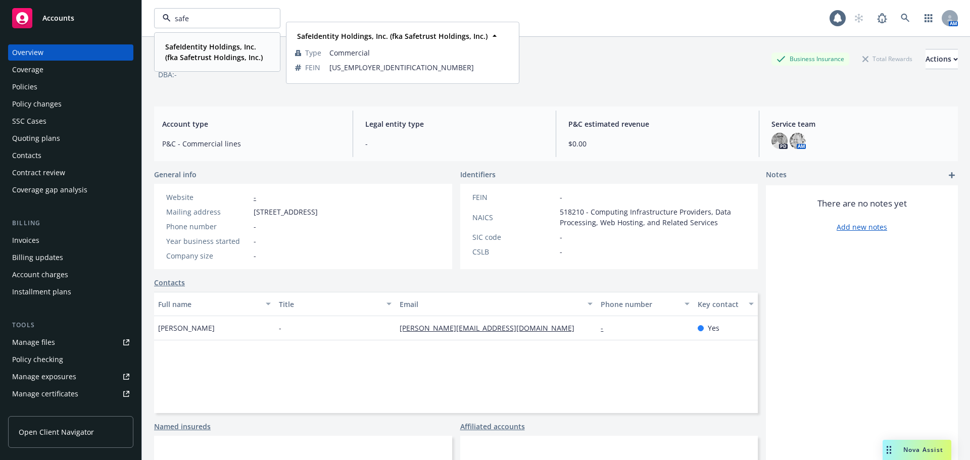
click at [197, 47] on strong "SafeIdentity Holdings, Inc. (fka Safetrust Holdings, Inc.)" at bounding box center [214, 52] width 98 height 20
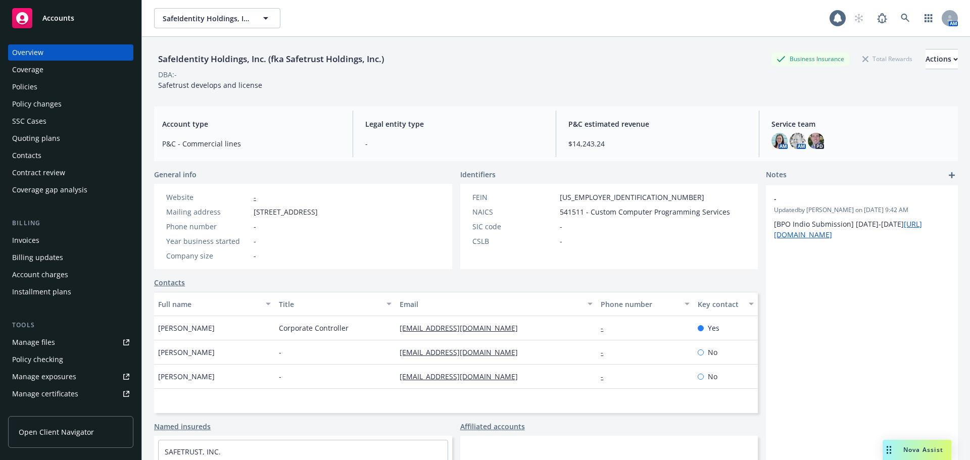
click at [34, 90] on div "Policies" at bounding box center [24, 87] width 25 height 16
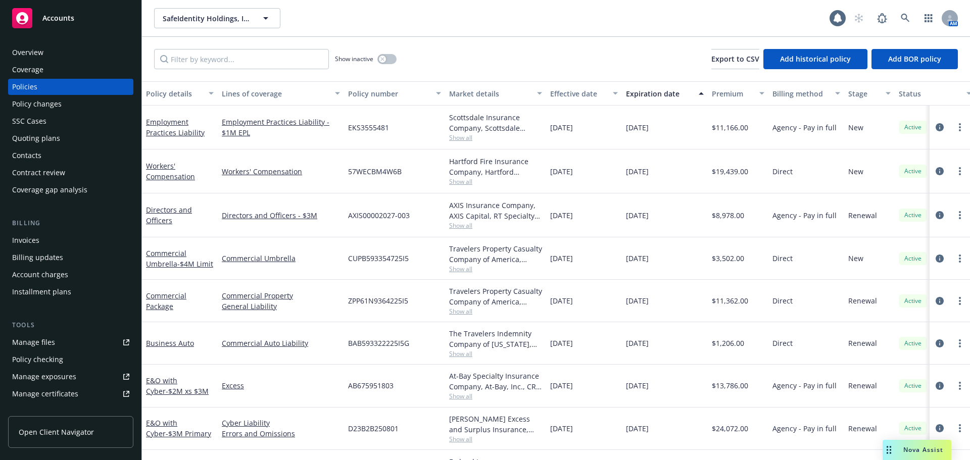
scroll to position [43, 0]
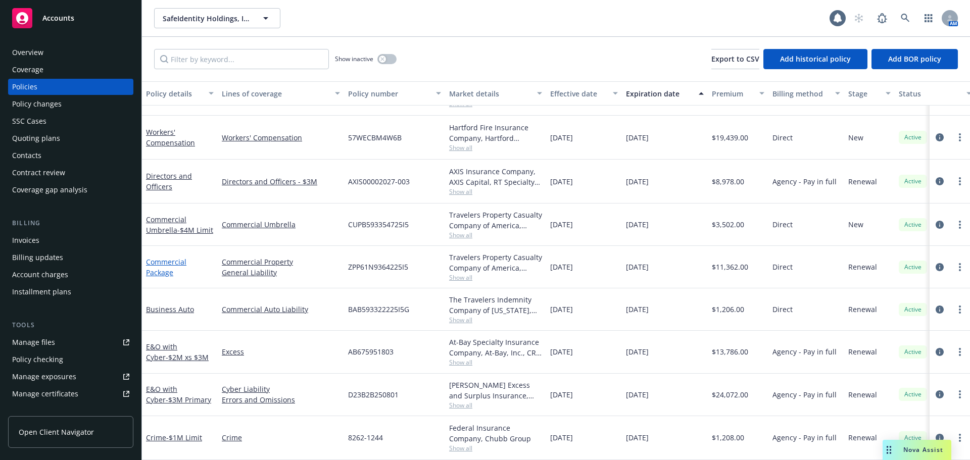
click at [163, 267] on link "Commercial Package" at bounding box center [166, 267] width 40 height 20
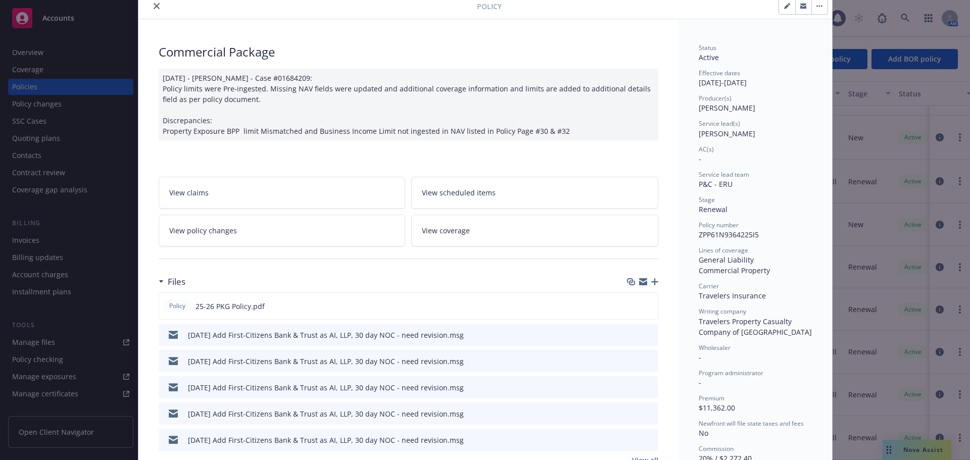
scroll to position [101, 0]
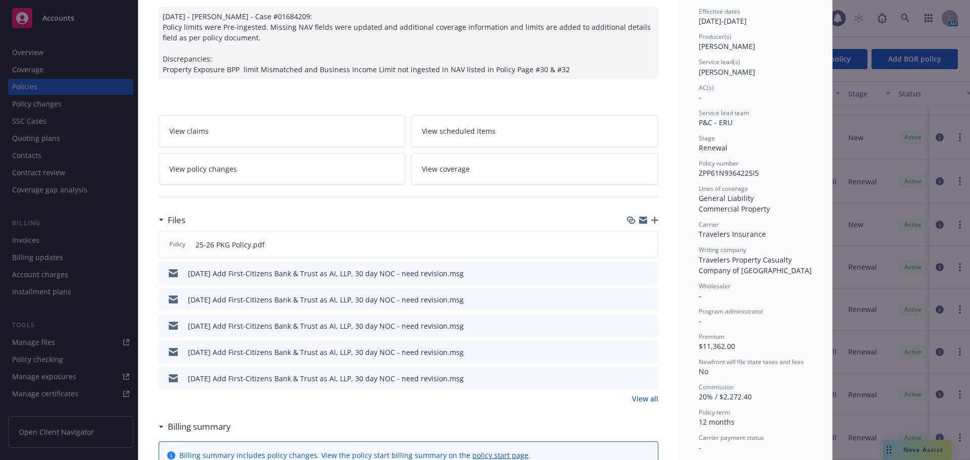
click at [644, 272] on icon "preview file" at bounding box center [648, 272] width 9 height 7
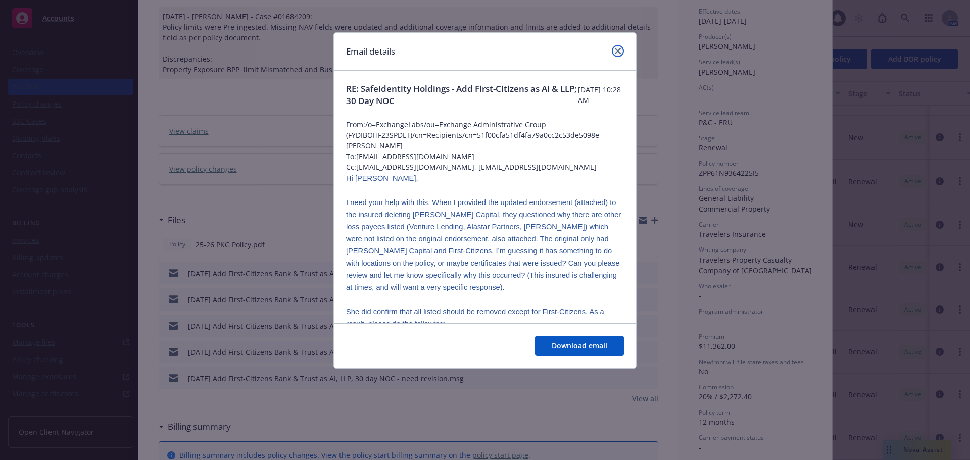
click at [619, 50] on icon "close" at bounding box center [618, 51] width 6 height 6
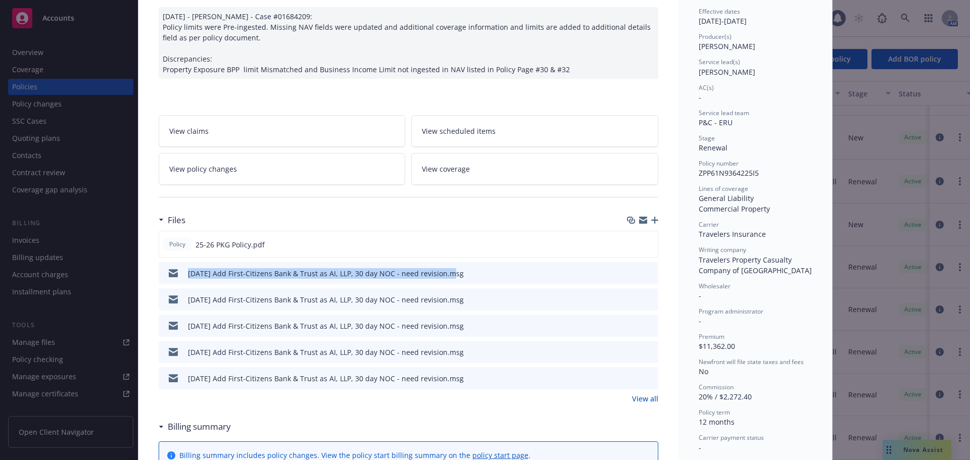
drag, startPoint x: 181, startPoint y: 275, endPoint x: 440, endPoint y: 282, distance: 259.3
click at [440, 282] on div "09/29/25 Add First-Citizens Bank & Trust as AI, LLP, 30 day NOC - need revision…" at bounding box center [313, 273] width 301 height 21
copy div "09/29/25 Add First-Citizens Bank & Trust as AI, LLP, 30 day NOC - need revision"
click at [645, 221] on div at bounding box center [642, 220] width 31 height 8
click at [651, 222] on icon "button" at bounding box center [654, 220] width 7 height 7
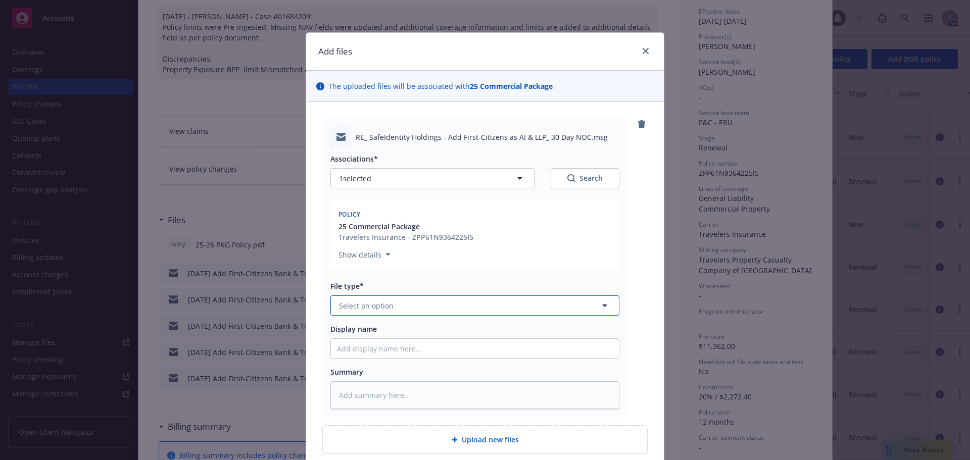
click at [408, 304] on button "Select an option" at bounding box center [474, 306] width 289 height 20
type input "em"
click at [376, 362] on div "Email" at bounding box center [475, 360] width 276 height 15
click at [387, 353] on input "Display name" at bounding box center [475, 348] width 288 height 19
paste input "09/29/25 Add First-Citizens Bank & Trust as AI, LLP, 30 day NOC - need revision"
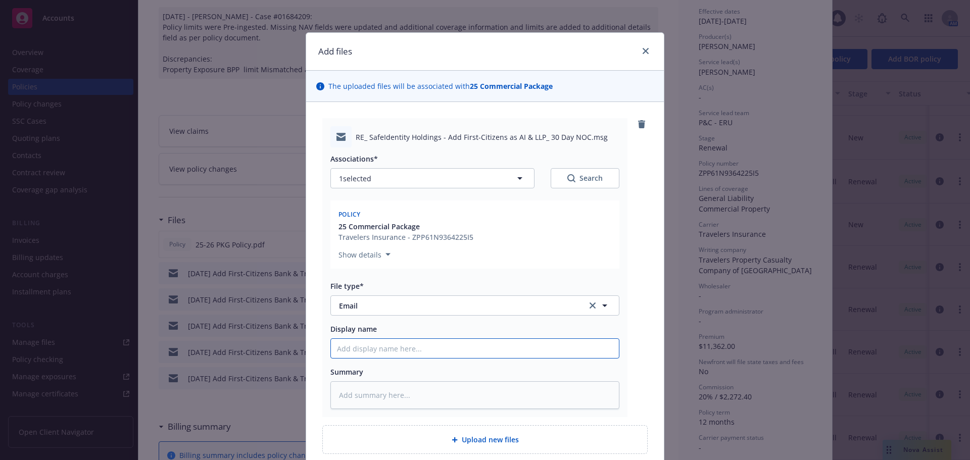
type textarea "x"
type input "09/29/25 Add First-Citizens Bank & Trust as AI, LLP, 30 day NOC - need revision"
type textarea "x"
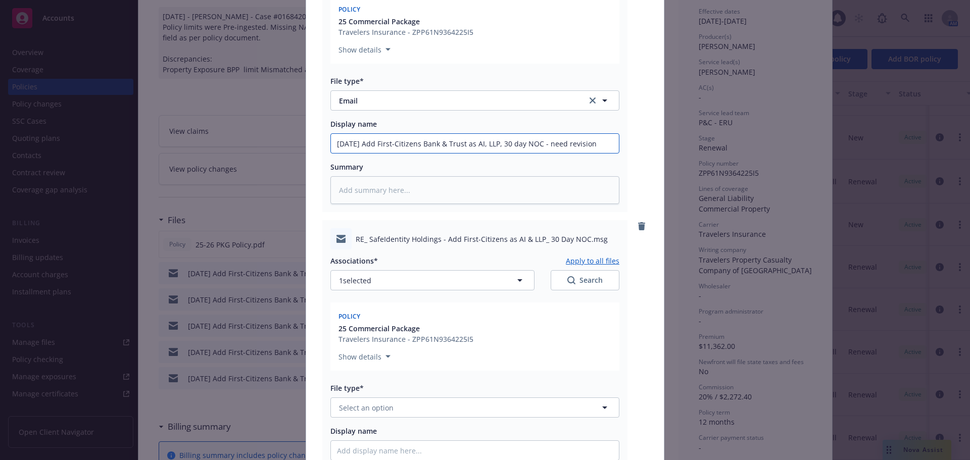
scroll to position [253, 0]
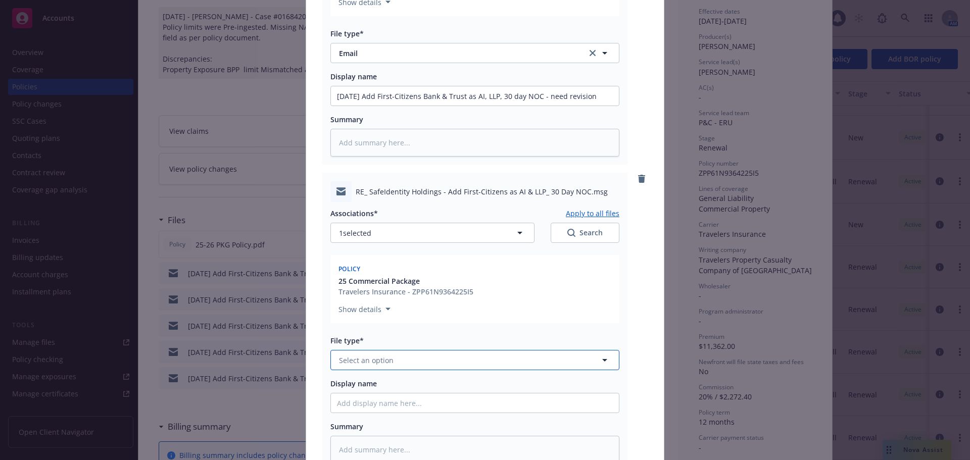
click at [410, 352] on button "Select an option" at bounding box center [474, 360] width 289 height 20
type input "em"
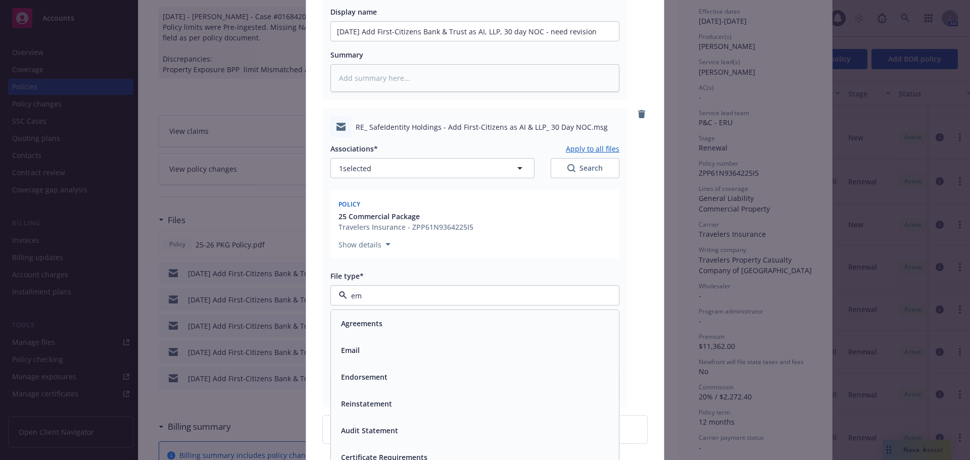
scroll to position [354, 0]
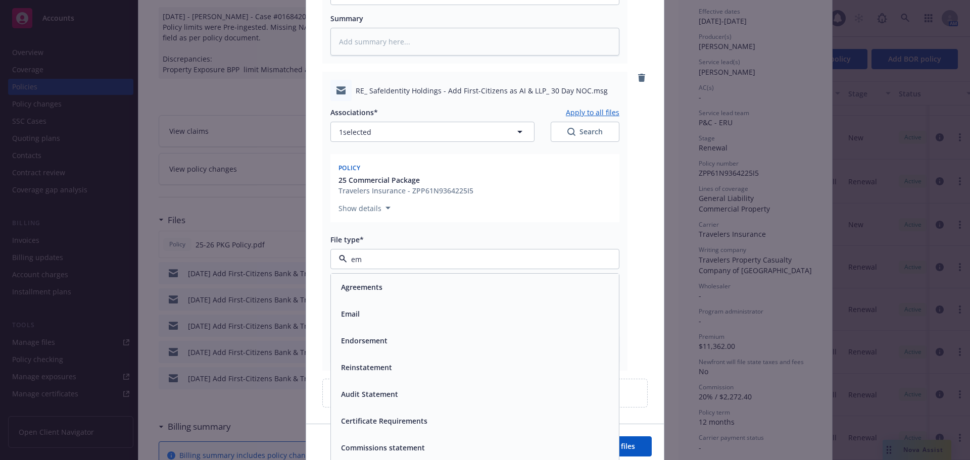
click at [402, 314] on div "Email" at bounding box center [475, 314] width 276 height 15
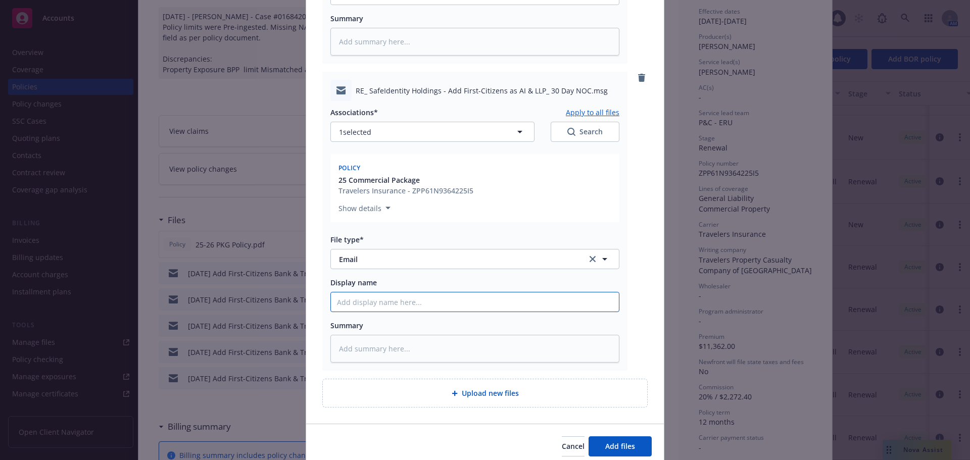
click at [411, 310] on input "Display name" at bounding box center [475, 302] width 288 height 19
paste input "09/29/25 Add First-Citizens Bank & Trust as AI, LLP, 30 day NOC - need revision"
type textarea "x"
type input "09/29/25 Add First-Citizens Bank & Trust as AI, LLP, 30 day NOC - need revision"
type textarea "x"
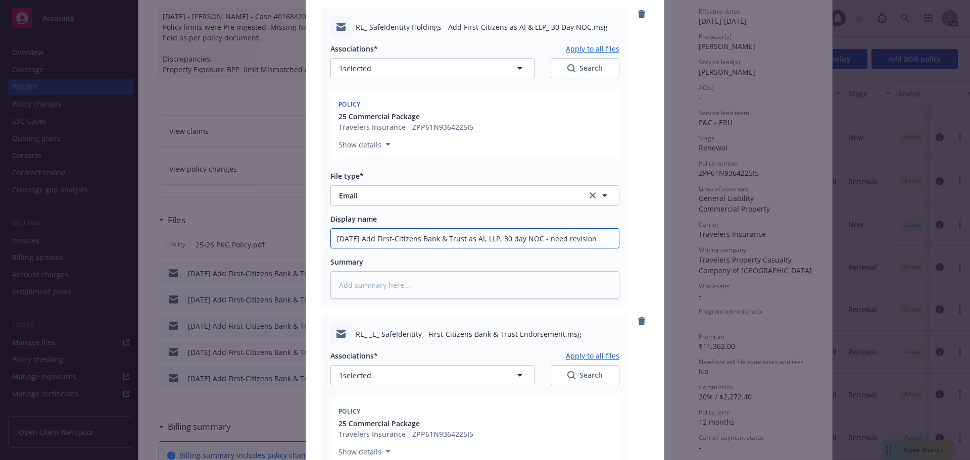
scroll to position [702, 0]
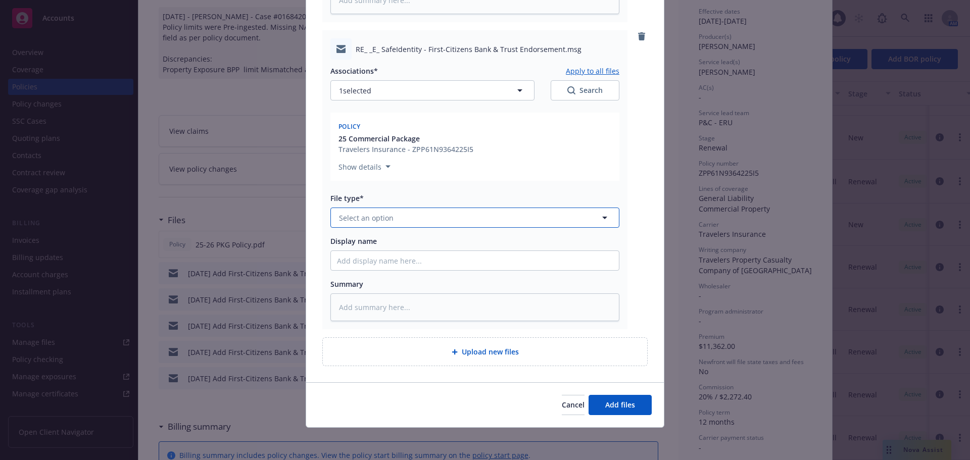
click at [401, 211] on button "Select an option" at bounding box center [474, 218] width 289 height 20
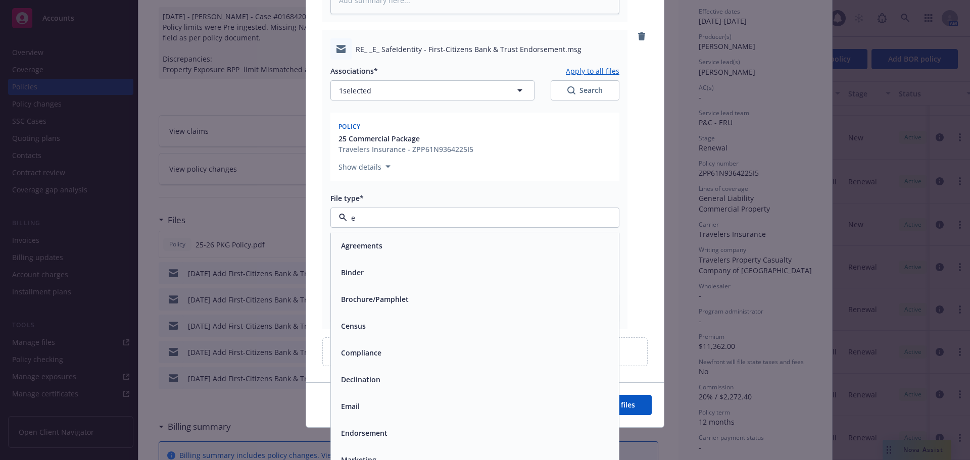
type input "em"
click at [396, 267] on div "Email" at bounding box center [475, 272] width 276 height 15
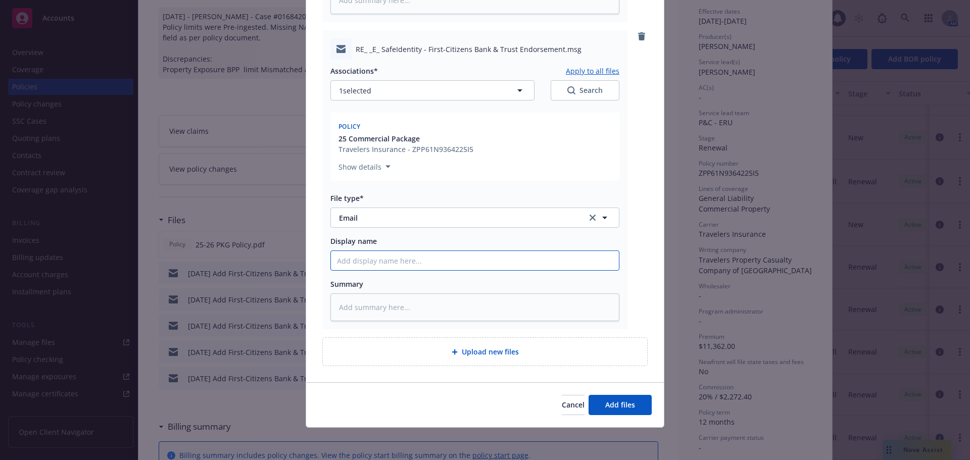
click at [396, 263] on input "Display name" at bounding box center [475, 260] width 288 height 19
paste input "09/29/25 Add First-Citizens Bank & Trust as AI, LLP, 30 day NOC - need revision"
type textarea "x"
type input "09/29/25 Add First-Citizens Bank & Trust as AI, LLP, 30 day NOC - need revision"
click at [624, 410] on span "Add files" at bounding box center [620, 405] width 30 height 10
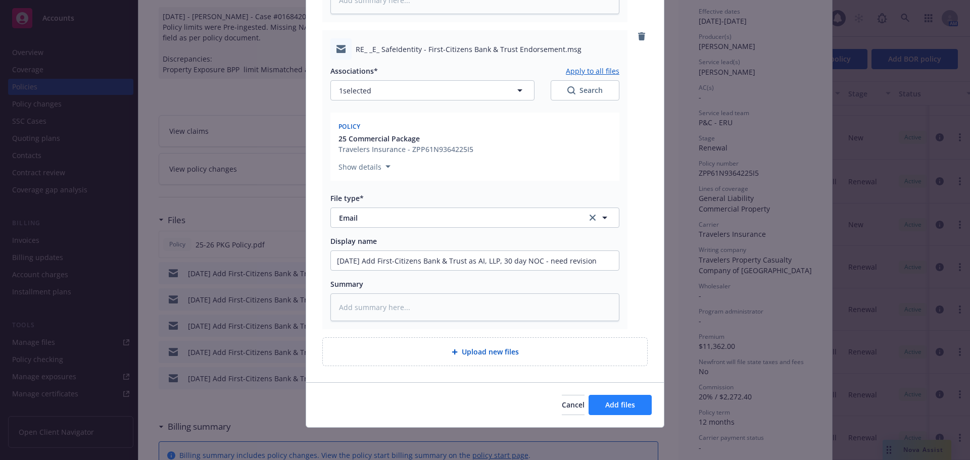
scroll to position [665, 0]
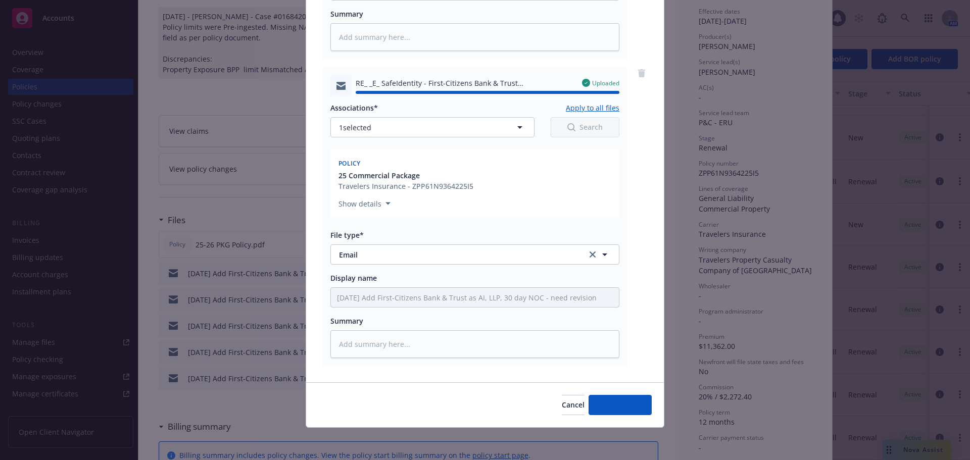
type textarea "x"
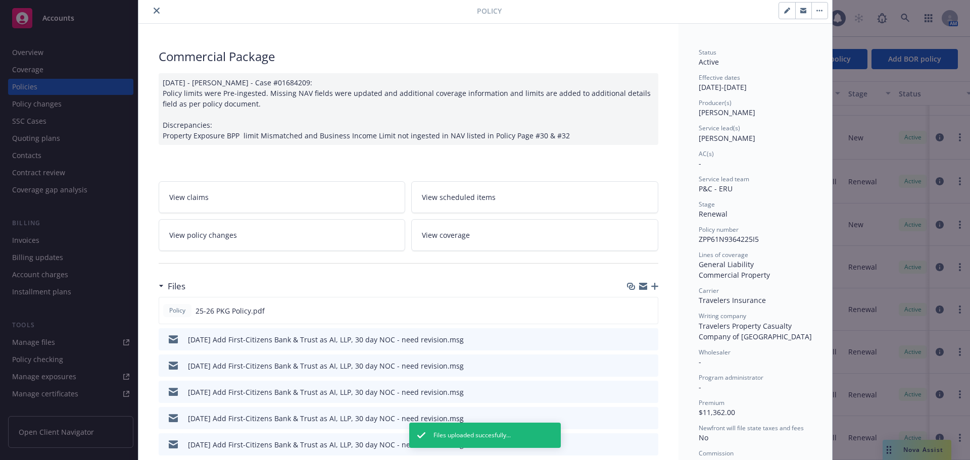
scroll to position [0, 0]
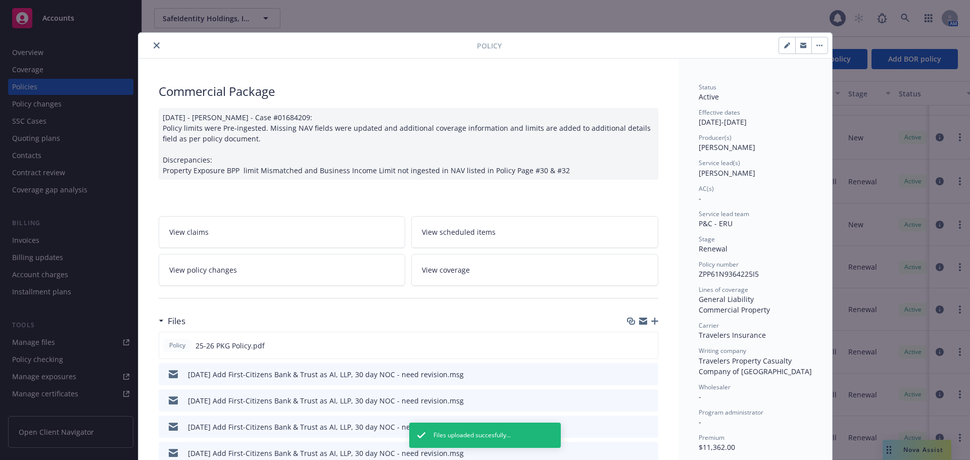
click at [154, 46] on icon "close" at bounding box center [157, 45] width 6 height 6
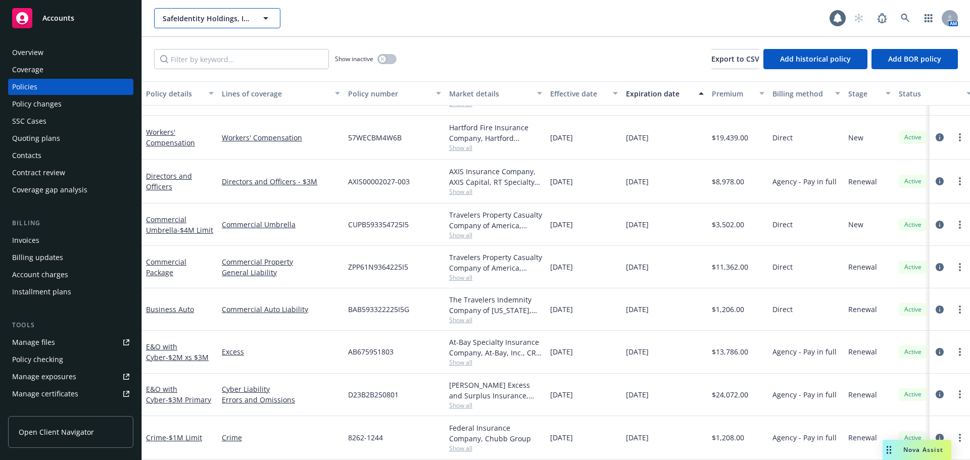
click at [201, 20] on span "SafeIdentity Holdings, Inc. (fka Safetrust Holdings, Inc.)" at bounding box center [206, 18] width 87 height 11
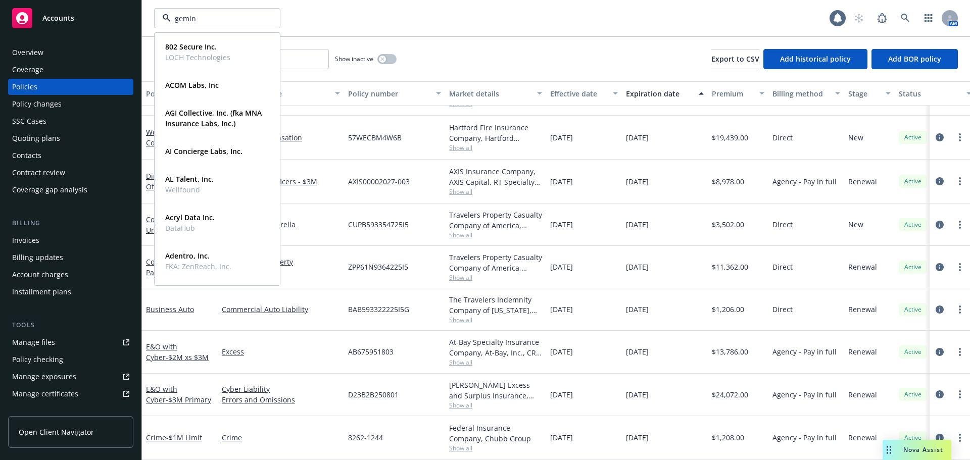
type input "gemini"
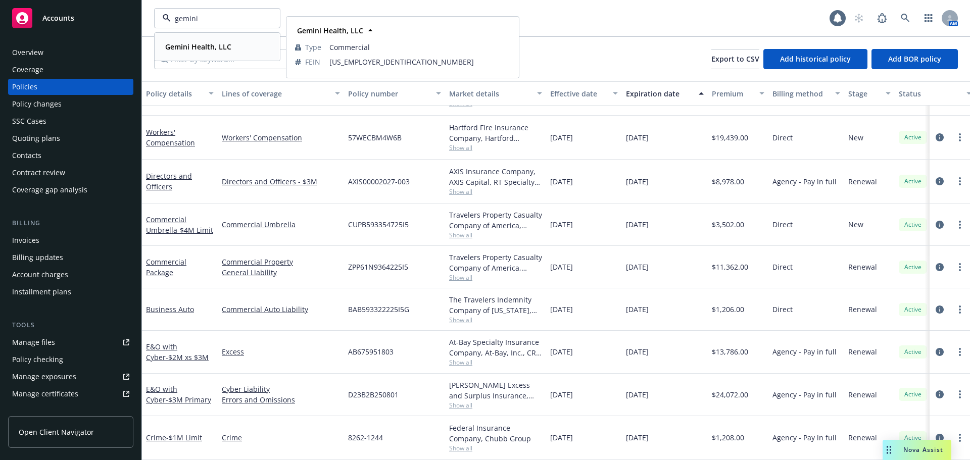
click at [183, 44] on strong "Gemini Health, LLC" at bounding box center [198, 47] width 66 height 10
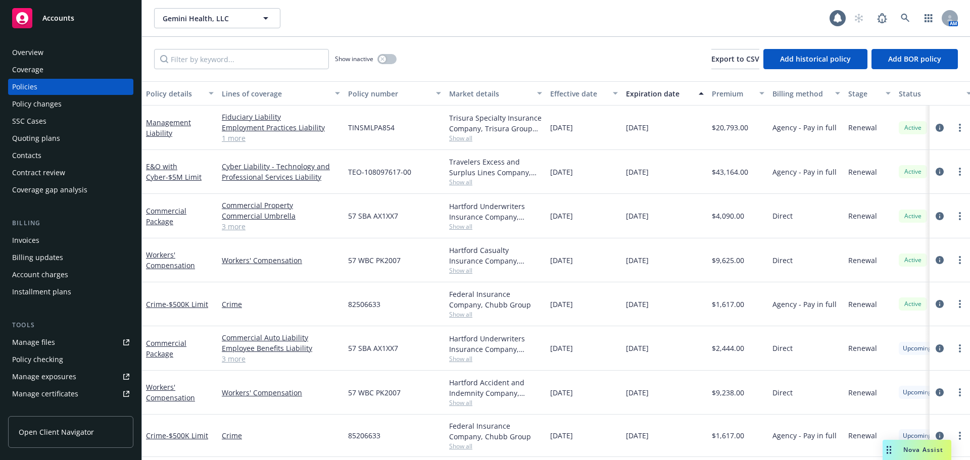
scroll to position [5, 0]
click at [61, 139] on div "Quoting plans" at bounding box center [70, 138] width 117 height 16
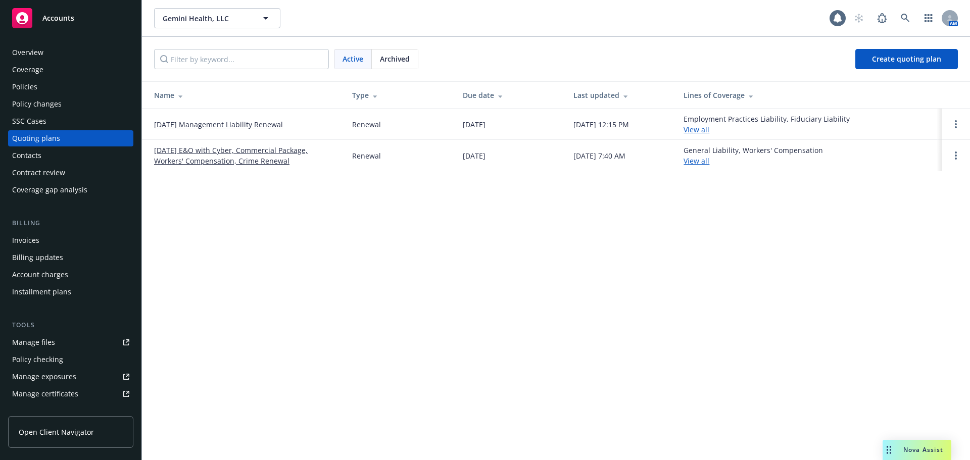
click at [225, 163] on link "10/19/25 E&O with Cyber, Commercial Package, Workers' Compensation, Crime Renew…" at bounding box center [245, 155] width 182 height 21
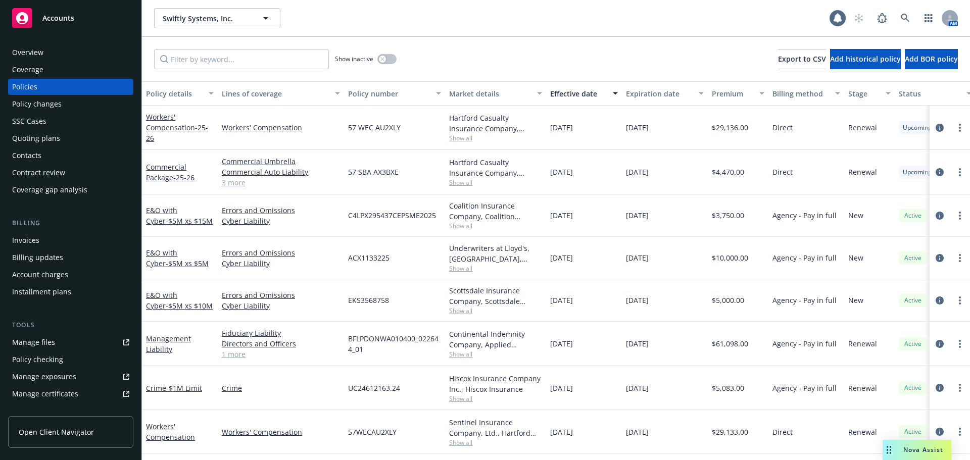
click at [51, 136] on div "Quoting plans" at bounding box center [36, 138] width 48 height 16
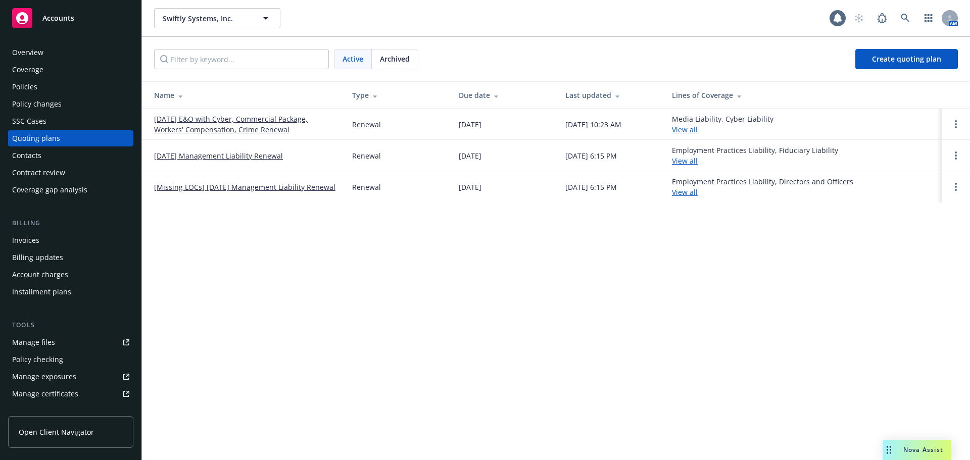
click at [232, 131] on link "[DATE] E&O with Cyber, Commercial Package, Workers' Compensation, Crime Renewal" at bounding box center [245, 124] width 182 height 21
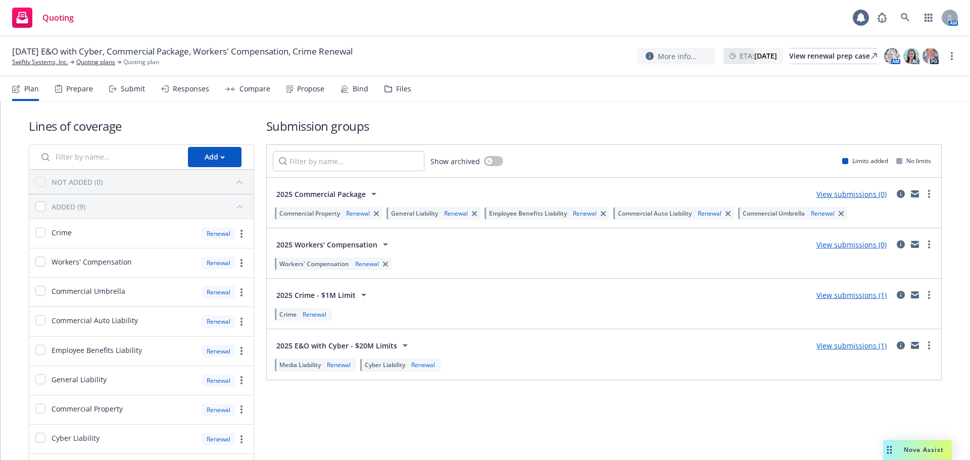
click at [847, 296] on link "View submissions (1)" at bounding box center [852, 296] width 70 height 10
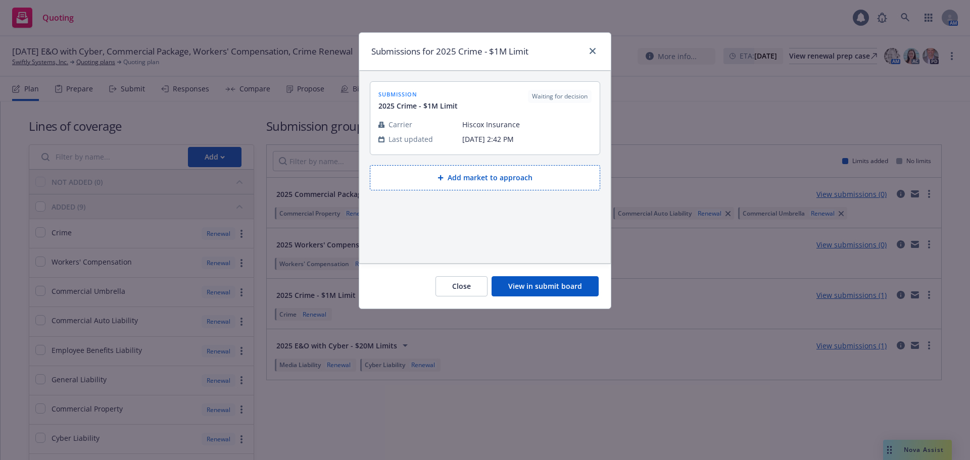
click at [579, 286] on button "View in submit board" at bounding box center [545, 286] width 107 height 20
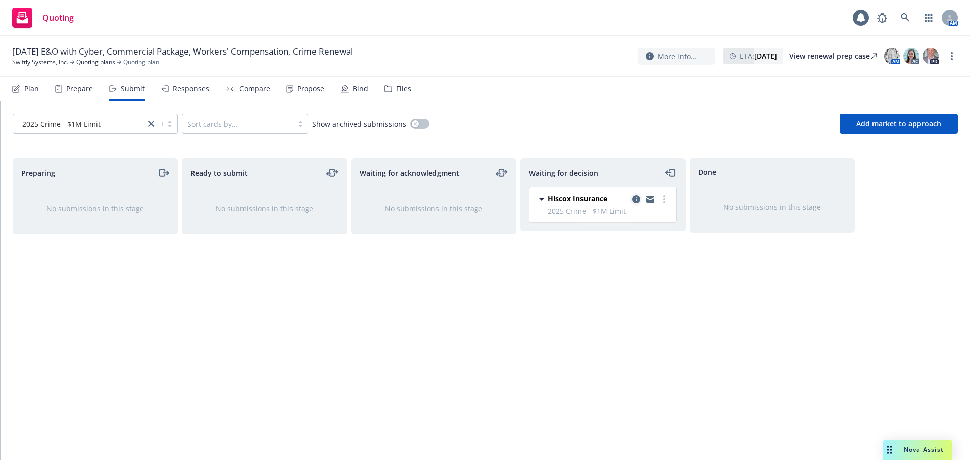
click at [635, 199] on icon "copy logging email" at bounding box center [636, 200] width 8 height 8
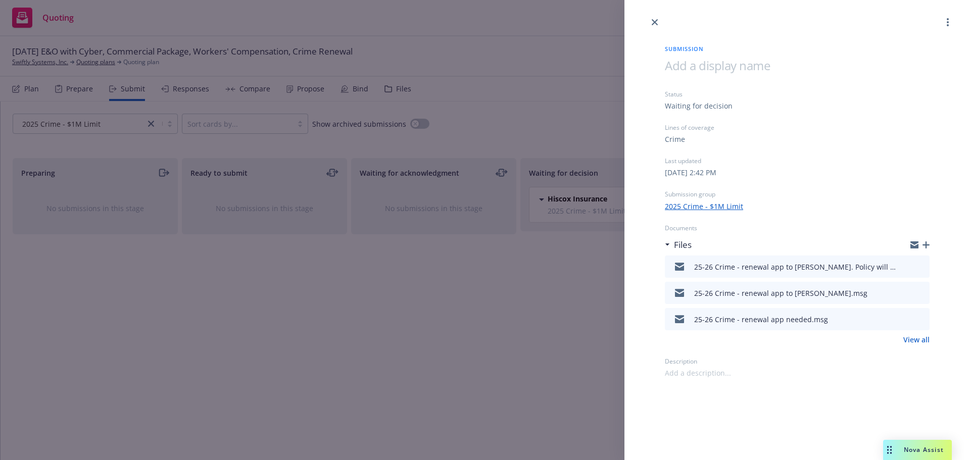
click at [421, 301] on div "Submission Status Waiting for decision Lines of coverage Crime Last updated [DA…" at bounding box center [485, 230] width 970 height 460
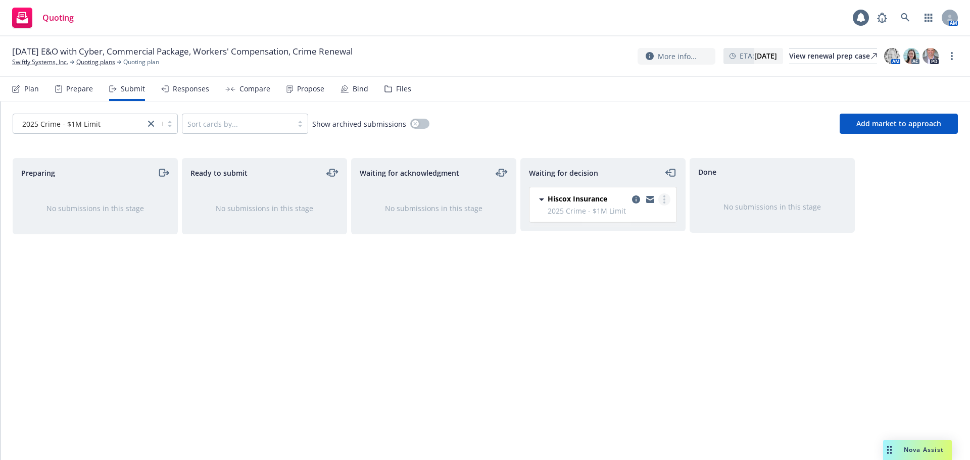
click at [666, 199] on link "more" at bounding box center [664, 200] width 12 height 12
click at [715, 291] on div "Done No submissions in this stage" at bounding box center [772, 298] width 165 height 281
click at [42, 62] on link "Swiftly Systems, Inc." at bounding box center [40, 62] width 56 height 9
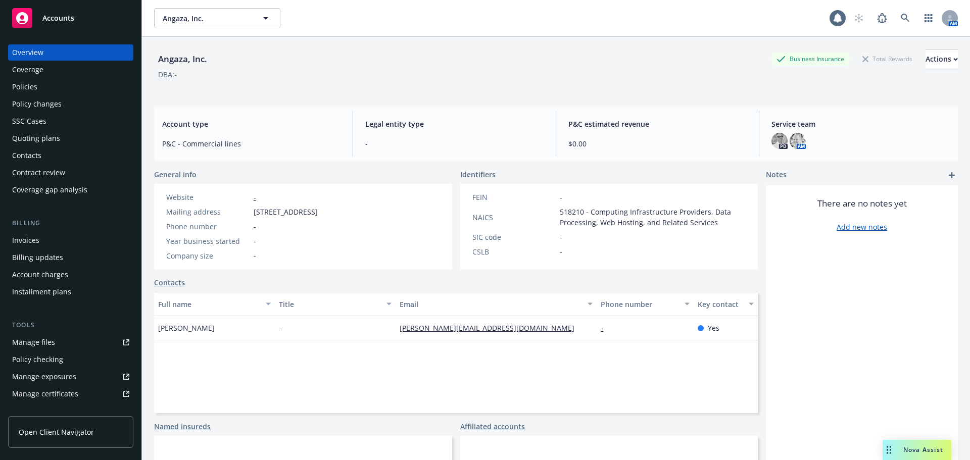
click at [33, 104] on div "Policy changes" at bounding box center [37, 104] width 50 height 16
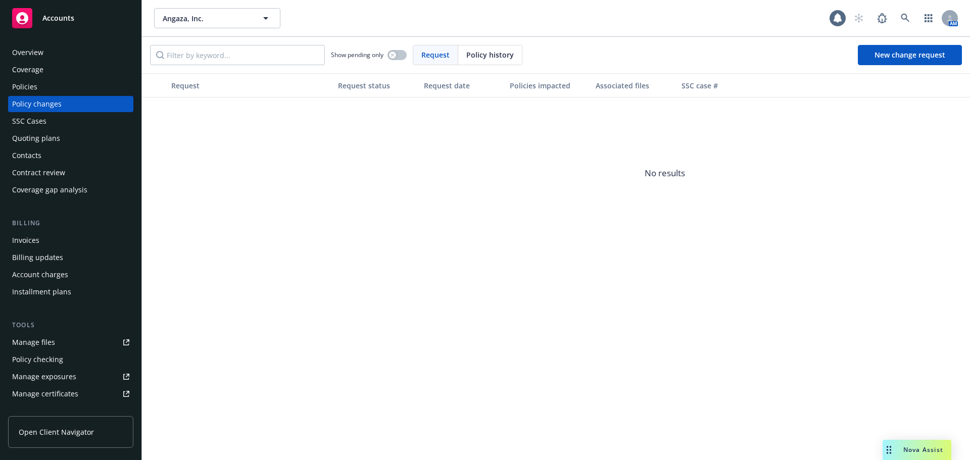
click at [39, 92] on div "Policies" at bounding box center [70, 87] width 117 height 16
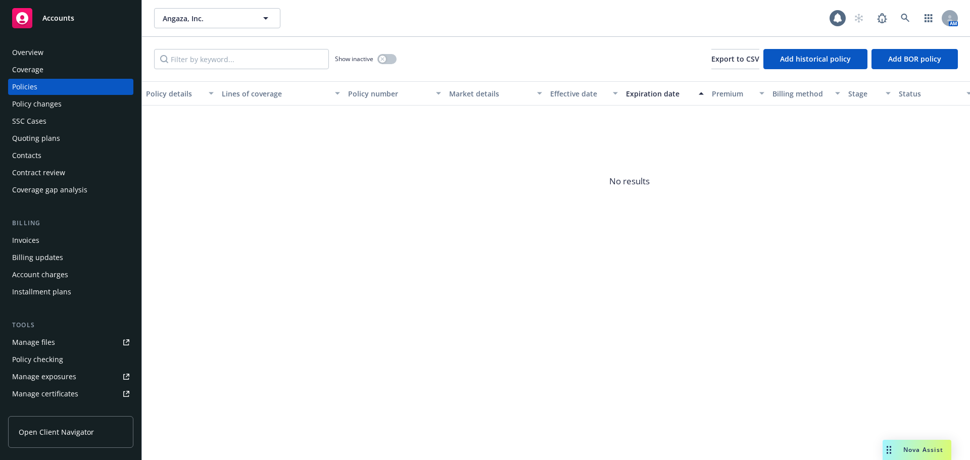
click at [88, 141] on div "Quoting plans" at bounding box center [70, 138] width 117 height 16
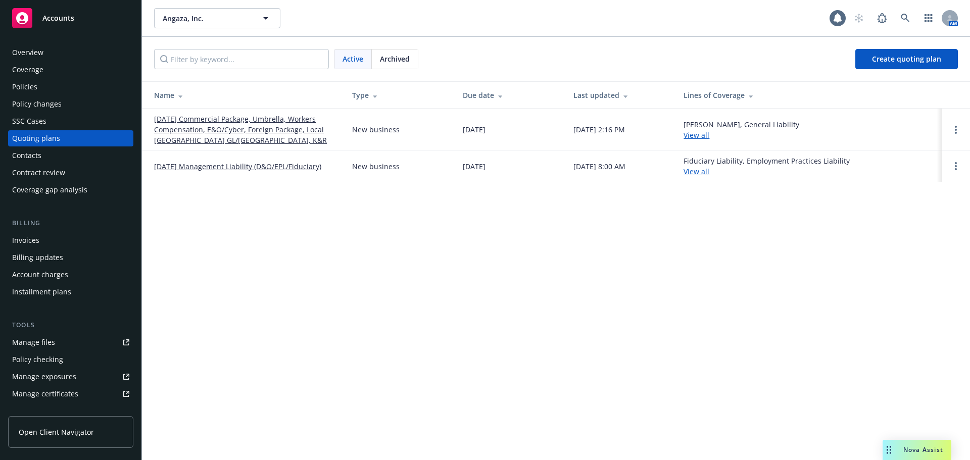
click at [249, 130] on link "[DATE] Commercial Package, Umbrella, Workers Compensation, E&O/Cyber, Foreign P…" at bounding box center [245, 130] width 182 height 32
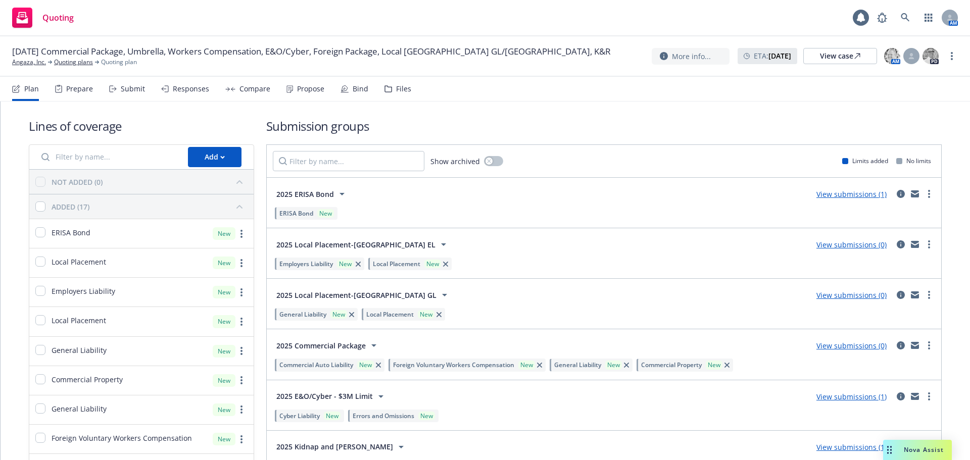
scroll to position [303, 0]
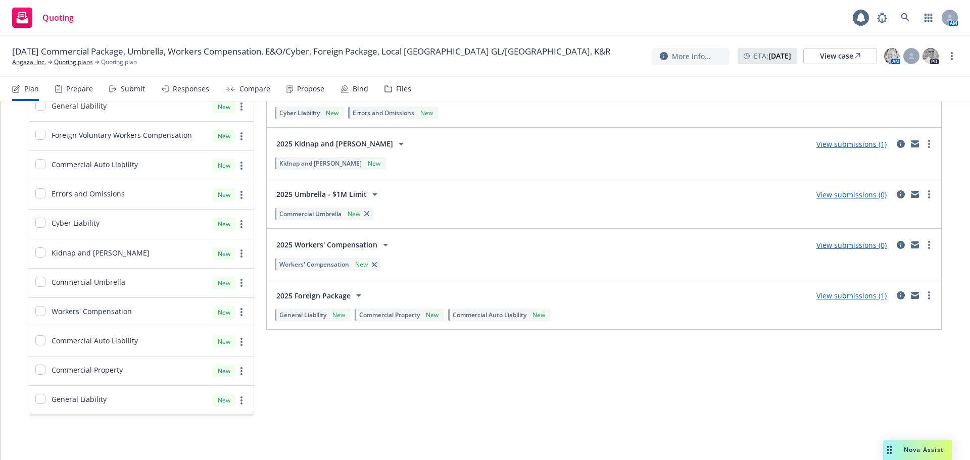
click at [843, 298] on link "View submissions (1)" at bounding box center [852, 296] width 70 height 10
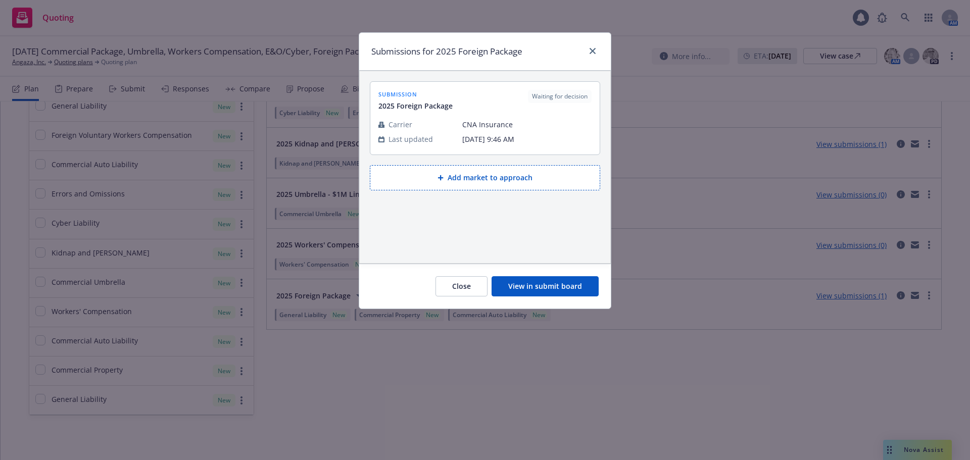
click at [556, 292] on button "View in submit board" at bounding box center [545, 286] width 107 height 20
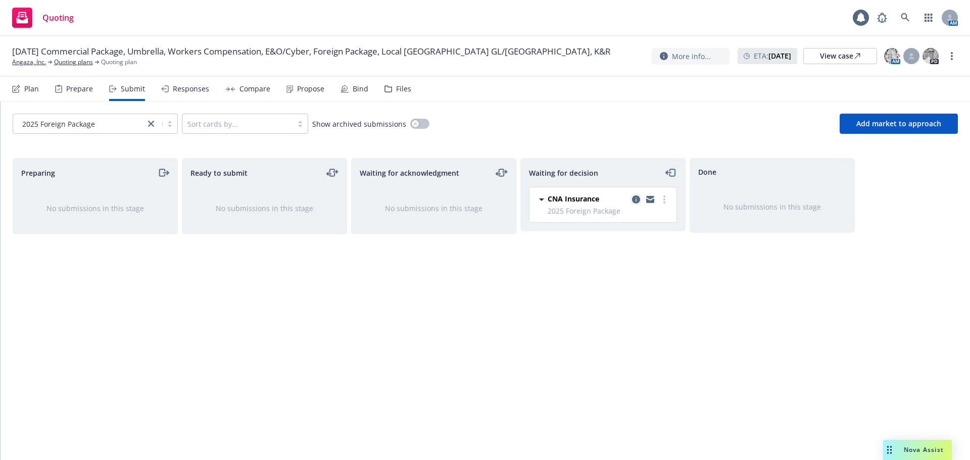
click at [635, 199] on icon "copy logging email" at bounding box center [636, 200] width 8 height 8
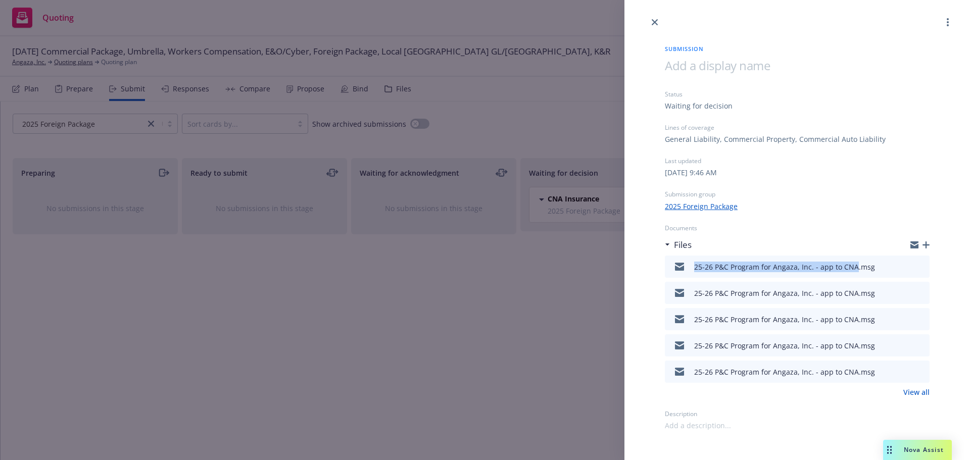
drag, startPoint x: 690, startPoint y: 269, endPoint x: 854, endPoint y: 278, distance: 163.9
click at [854, 278] on div "25-26 P&C Program for Angaza, Inc. - app to CNA.msg" at bounding box center [797, 267] width 265 height 22
copy div "25-26 P&C Program for Angaza, Inc. - app to CNA"
click at [927, 244] on icon "button" at bounding box center [926, 245] width 7 height 7
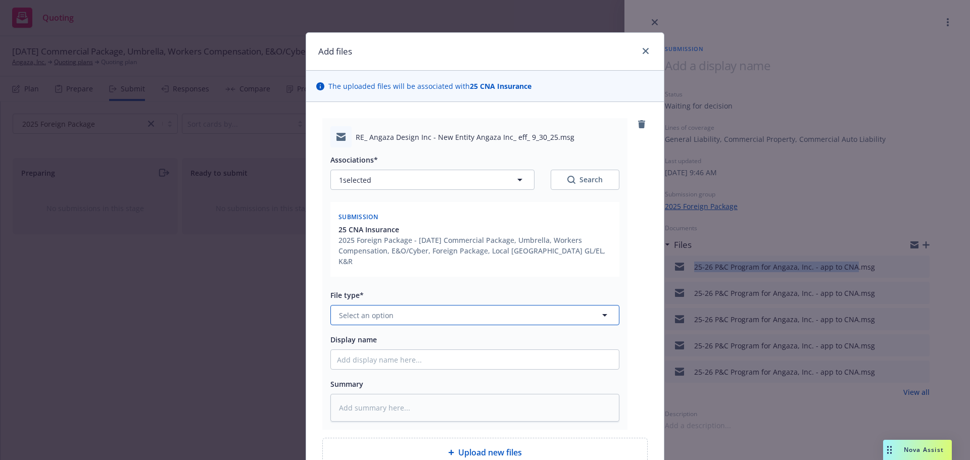
click at [414, 305] on button "Select an option" at bounding box center [474, 315] width 289 height 20
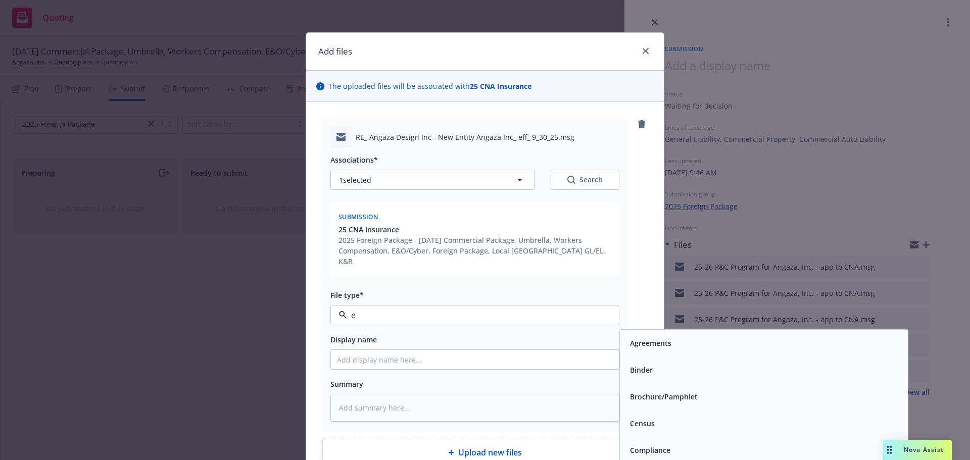
type input "em"
click at [649, 357] on div "Email" at bounding box center [764, 370] width 288 height 27
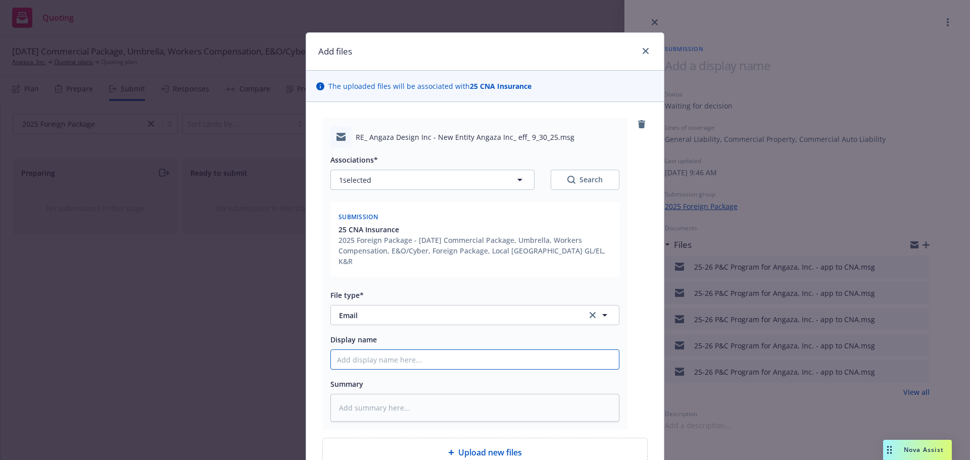
click at [506, 350] on input "Display name" at bounding box center [475, 359] width 288 height 19
paste input "25-26 P&C Program for Angaza, Inc. - app to CNA"
type textarea "x"
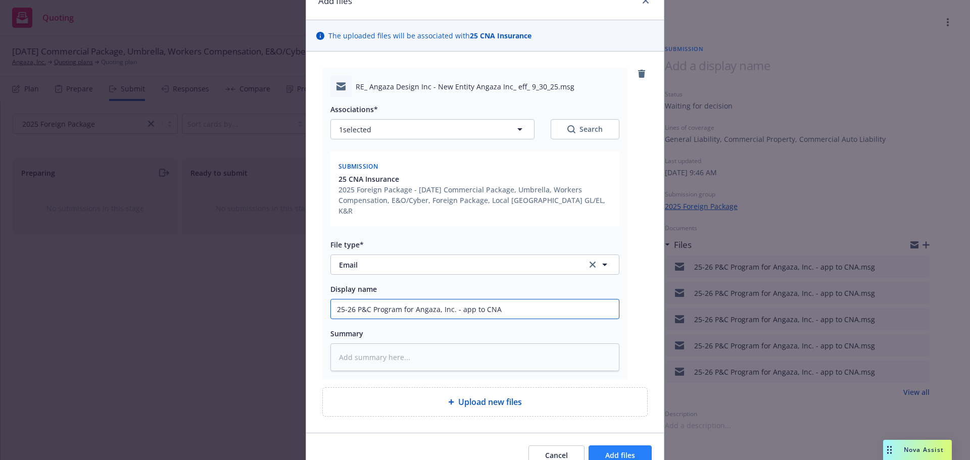
type input "25-26 P&C Program for Angaza, Inc. - app to CNA"
click at [622, 451] on span "Add files" at bounding box center [620, 456] width 30 height 10
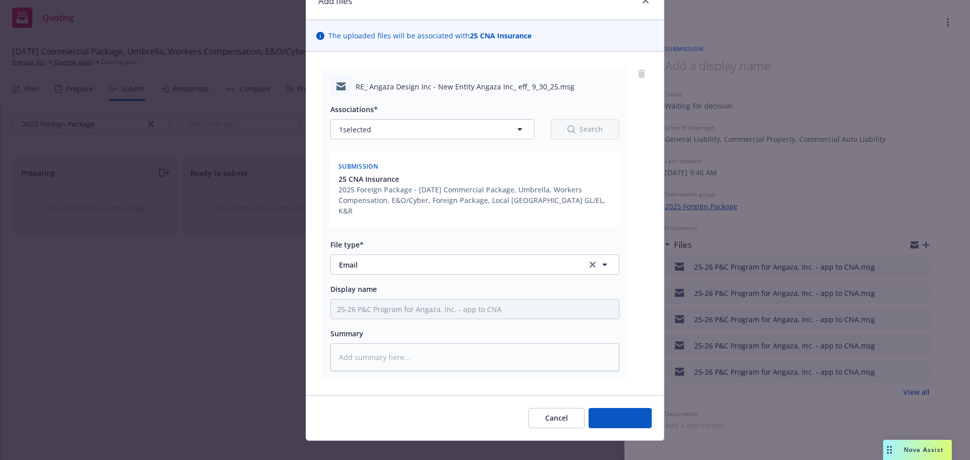
type textarea "x"
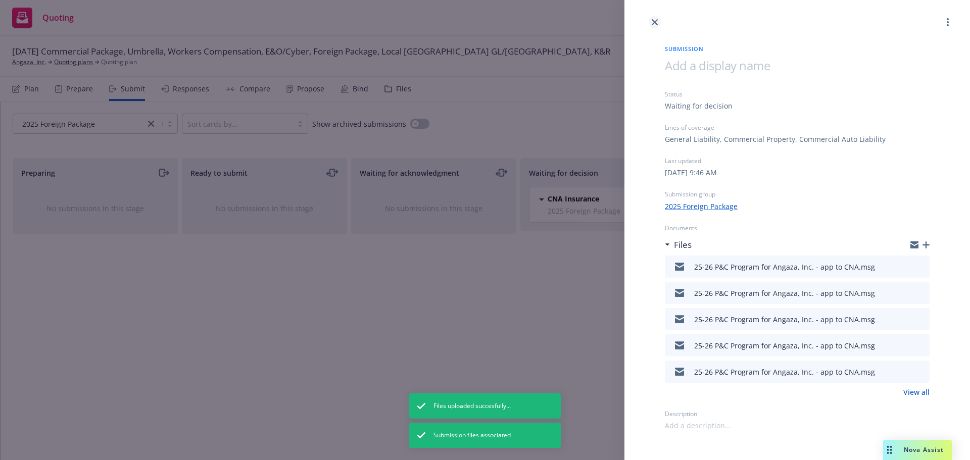
click at [656, 20] on icon "close" at bounding box center [655, 22] width 6 height 6
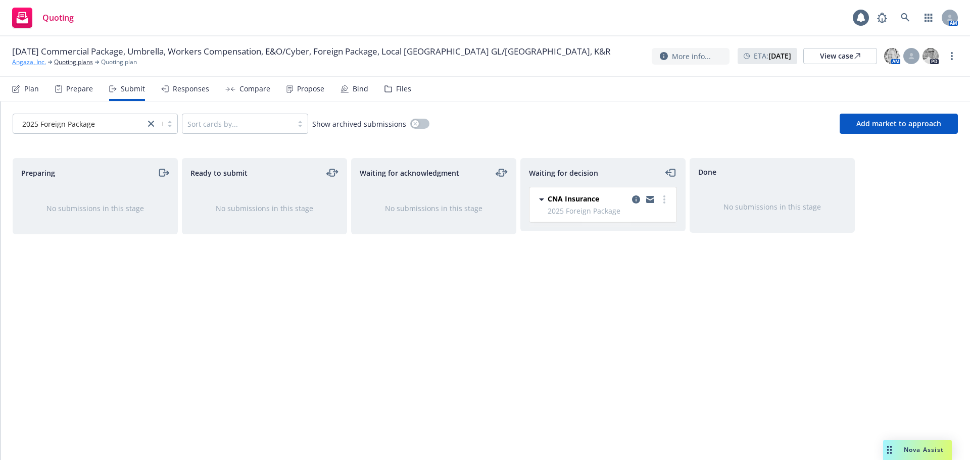
click at [29, 64] on link "Angaza, Inc." at bounding box center [29, 62] width 34 height 9
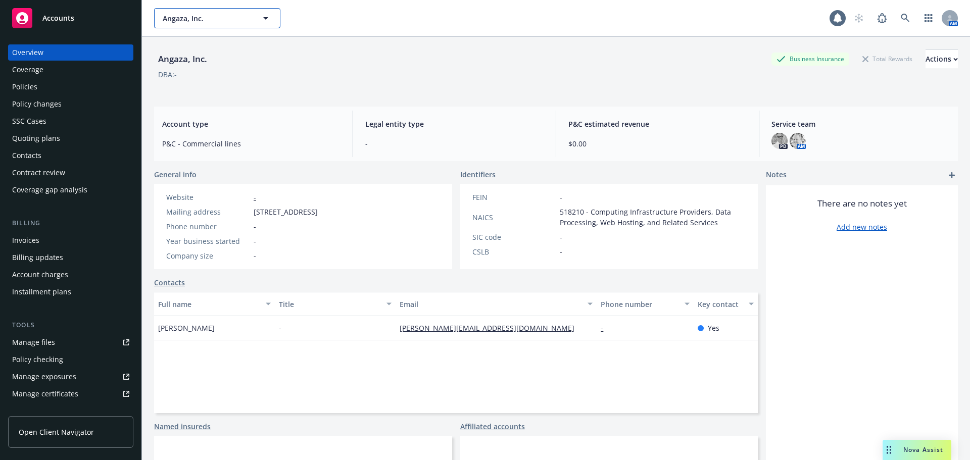
click at [201, 16] on span "Angaza, Inc." at bounding box center [206, 18] width 87 height 11
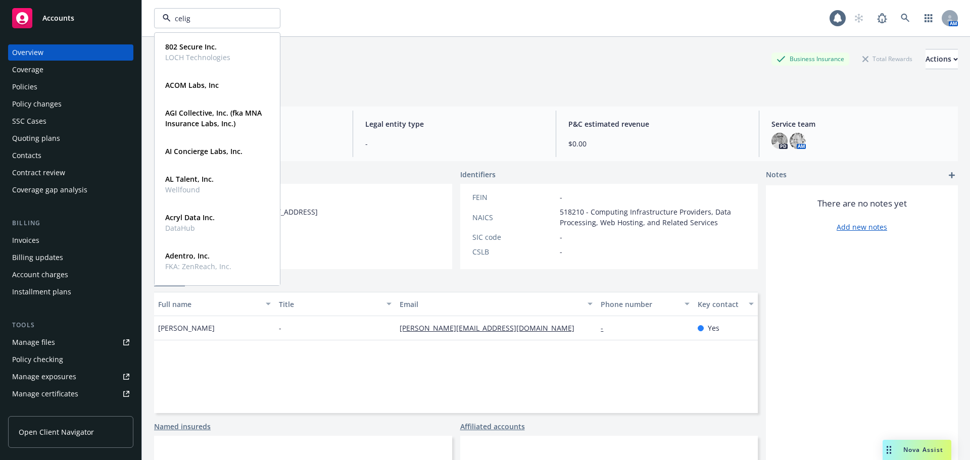
type input "celigo"
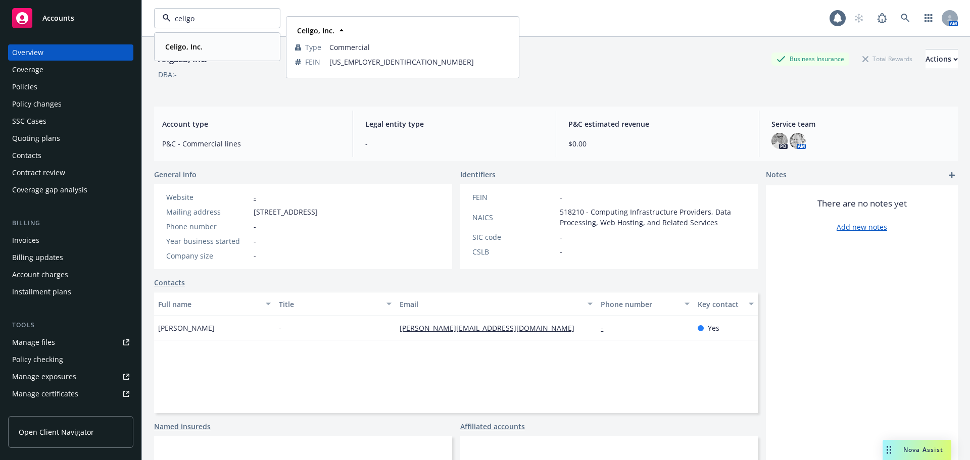
click at [174, 49] on strong "Celigo, Inc." at bounding box center [183, 47] width 37 height 10
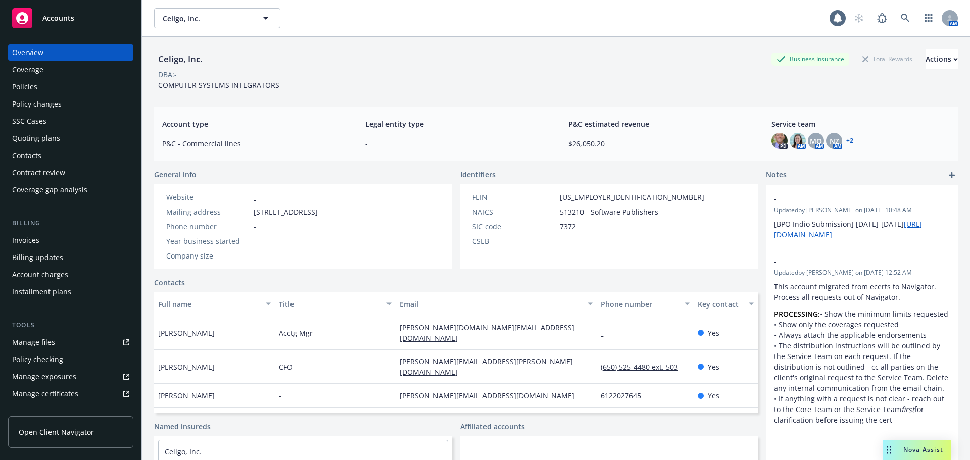
click at [55, 88] on div "Policies" at bounding box center [70, 87] width 117 height 16
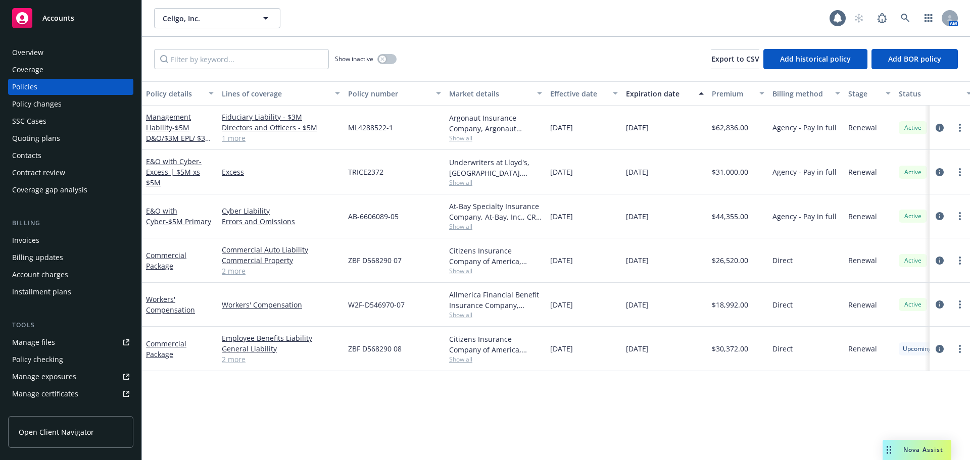
click at [67, 141] on div "Quoting plans" at bounding box center [70, 138] width 117 height 16
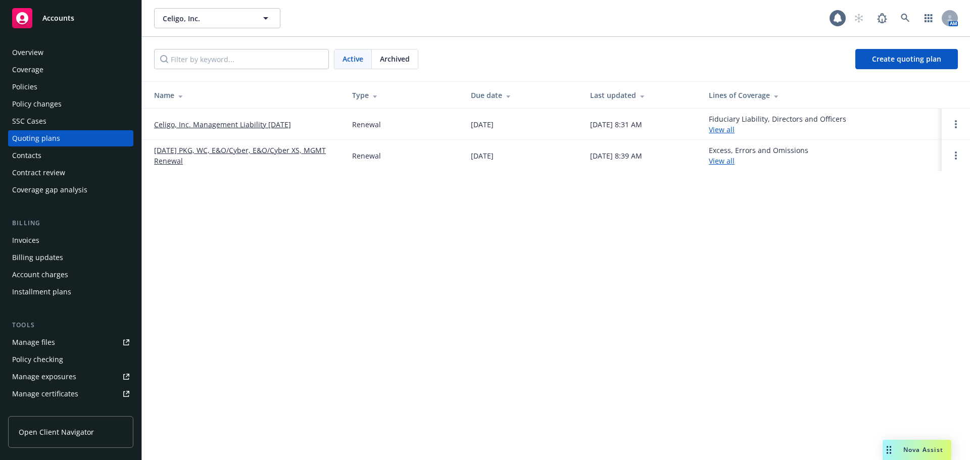
click at [245, 151] on link "[DATE] PKG, WC, E&O/Cyber, E&O/Cyber XS, MGMT Renewal" at bounding box center [245, 155] width 182 height 21
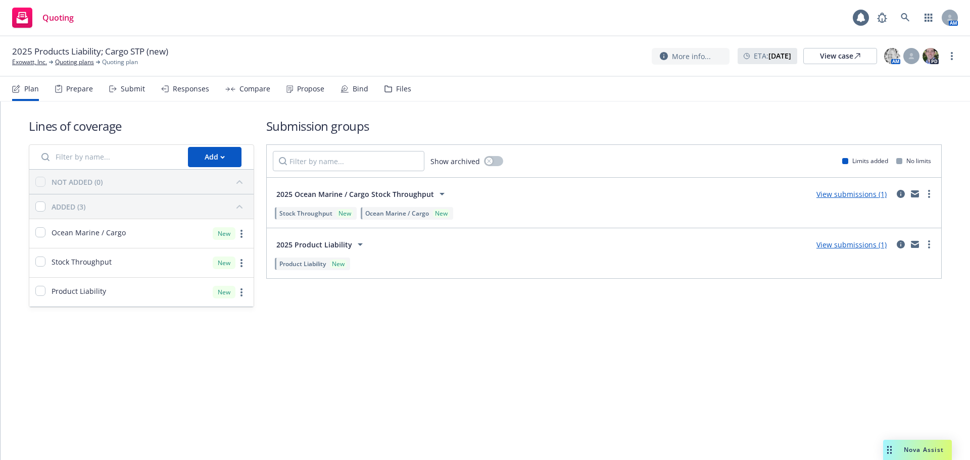
click at [396, 89] on div "Files" at bounding box center [403, 89] width 15 height 8
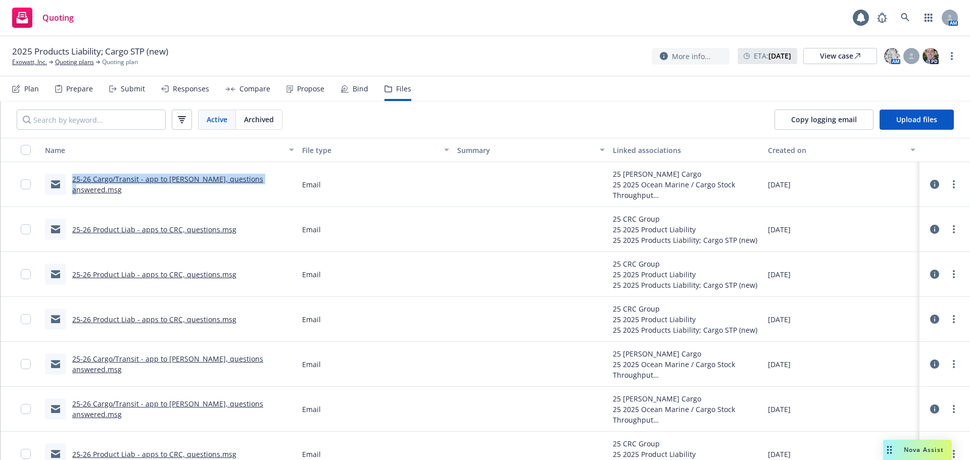
drag, startPoint x: 63, startPoint y: 190, endPoint x: 256, endPoint y: 202, distance: 193.4
click at [256, 202] on div "25-26 Cargo/Transit - app to Falvey, questions answered.msg" at bounding box center [169, 184] width 257 height 45
copy link "25-26 Cargo/Transit - app to Falvey, questions answered"
click at [937, 114] on button "Upload files" at bounding box center [917, 120] width 74 height 20
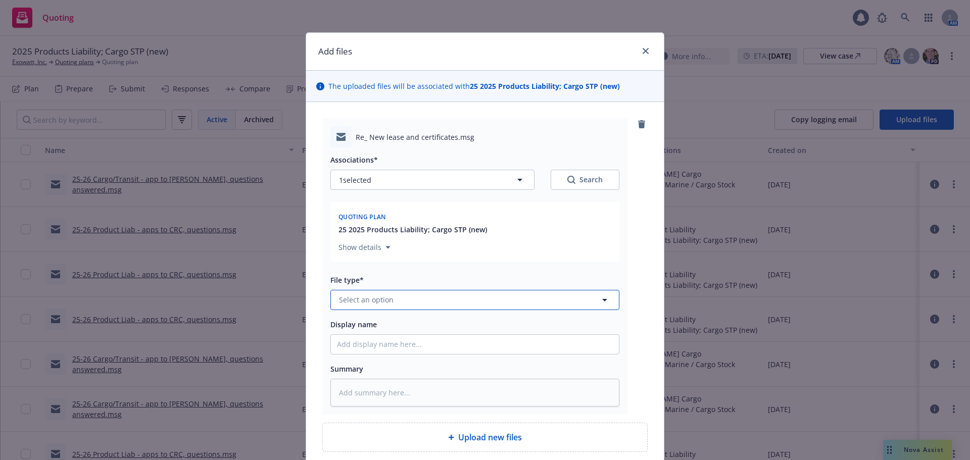
click at [425, 302] on button "Select an option" at bounding box center [474, 300] width 289 height 20
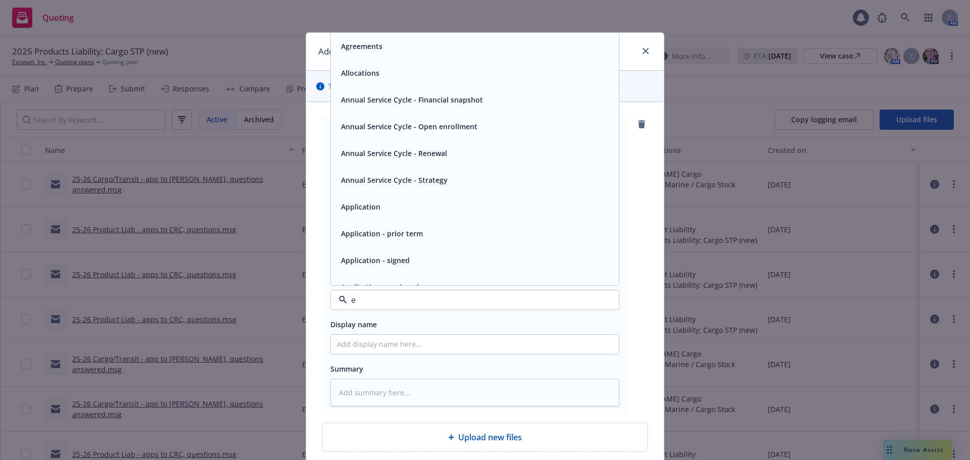
type input "em"
click at [429, 80] on div "Email" at bounding box center [475, 73] width 288 height 27
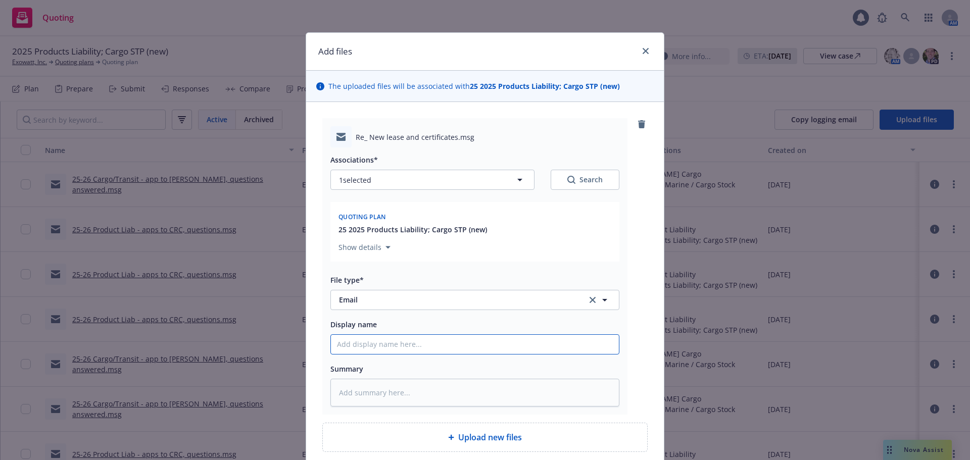
drag, startPoint x: 402, startPoint y: 345, endPoint x: 417, endPoint y: 351, distance: 15.7
click at [404, 346] on input "Display name" at bounding box center [475, 344] width 288 height 19
paste input "25-26 Cargo/Transit - app to Falvey, questions answered"
type textarea "x"
type input "25-26 Cargo/Transit - app to Falvey, questions answered"
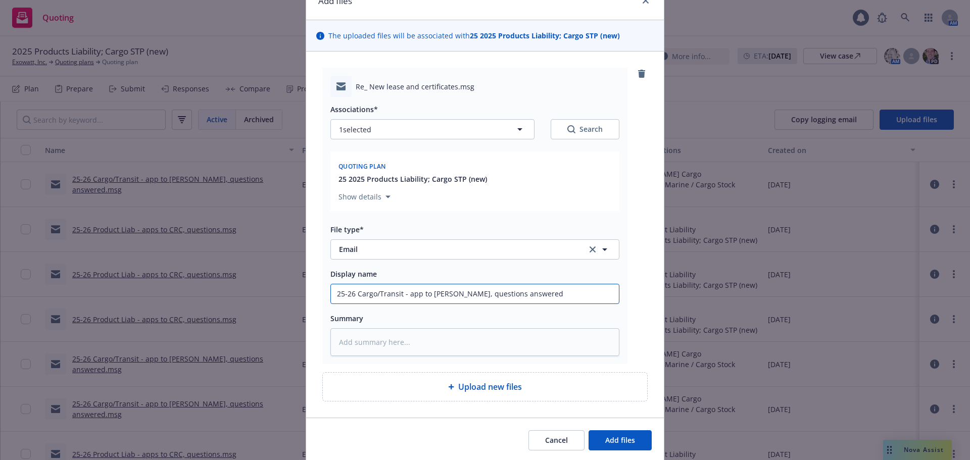
scroll to position [86, 0]
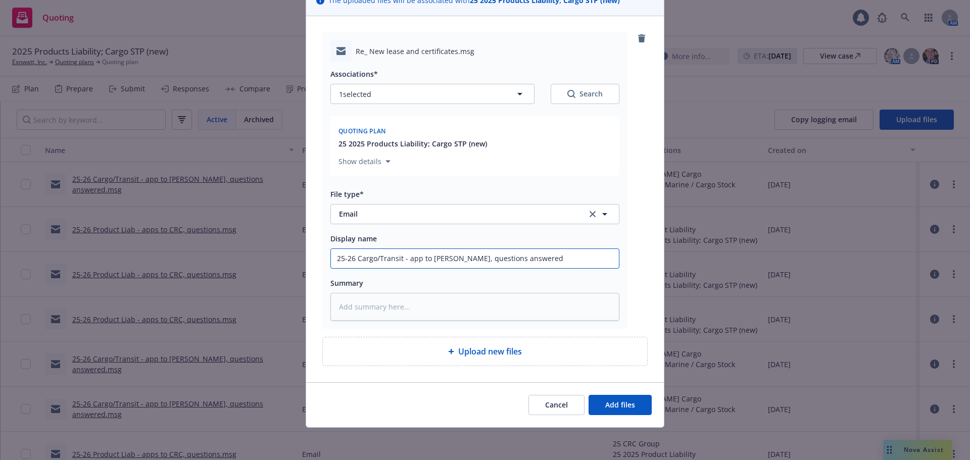
click at [355, 259] on input "25-26 Cargo/Transit - app to Falvey, questions answered" at bounding box center [475, 258] width 288 height 19
type textarea "x"
type input "25-26 PCargo/Transit - app to Falvey, questions answered"
type textarea "x"
type input "25-26 PrCargo/Transit - app to Falvey, questions answered"
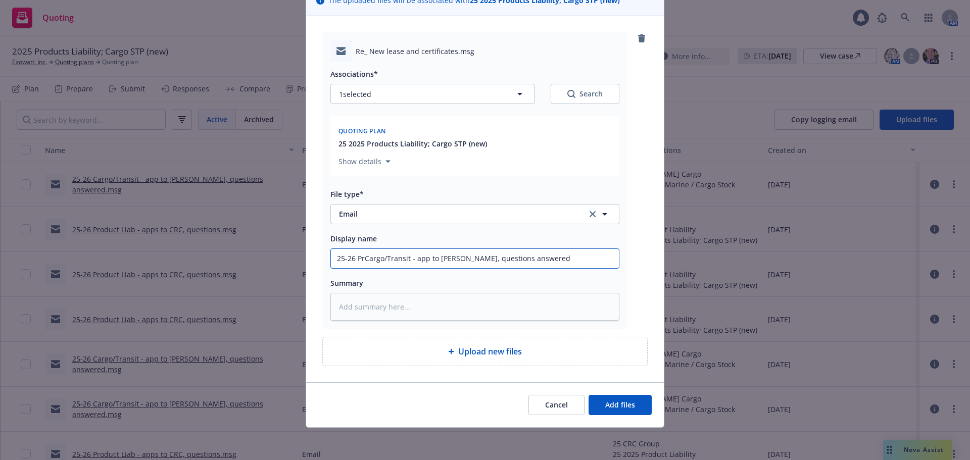
type textarea "x"
type input "25-26 ProCargo/Transit - app to Falvey, questions answered"
type textarea "x"
type input "25-26 ProdCargo/Transit - app to Falvey, questions answered"
type textarea "x"
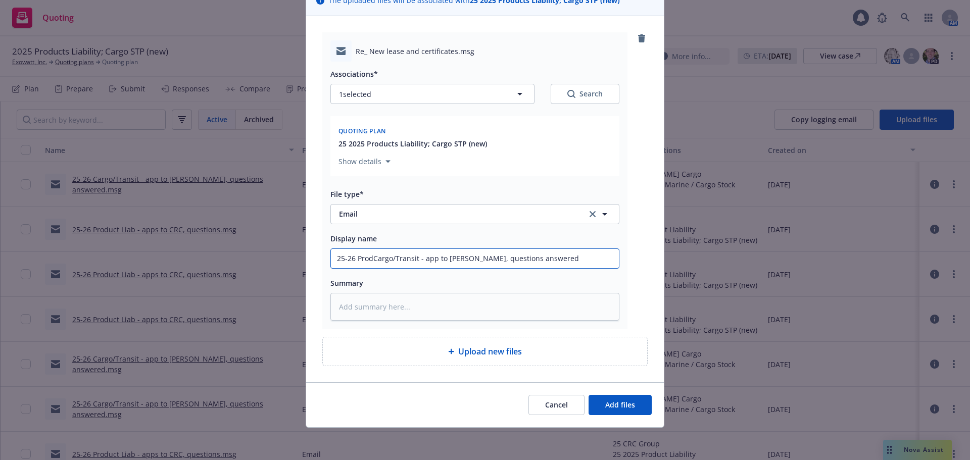
type input "25-26 ProduCargo/Transit - app to Falvey, questions answered"
type textarea "x"
type input "25-26 ProducCargo/Transit - app to Falvey, questions answered"
type textarea "x"
type input "25-26 ProductCargo/Transit - app to Falvey, questions answered"
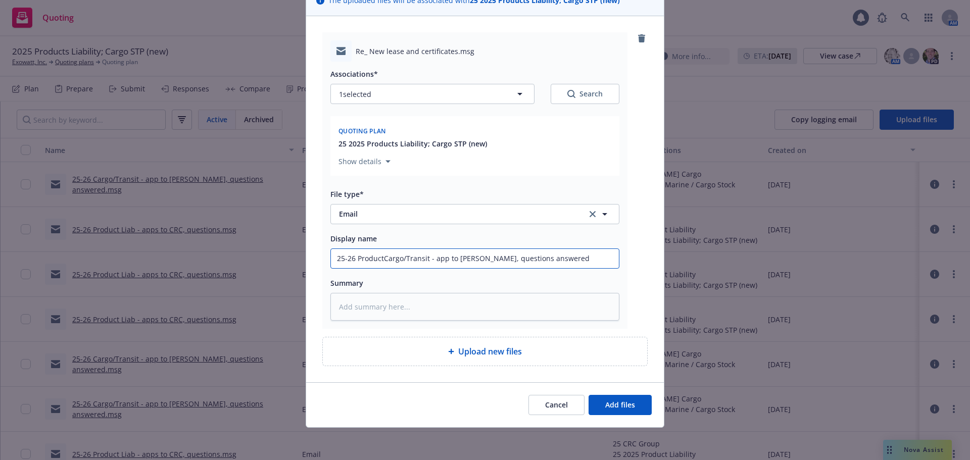
type textarea "x"
type input "25-26 Product Cargo/Transit - app to Falvey, questions answered"
type textarea "x"
type input "25-26 Product LCargo/Transit - app to Falvey, questions answered"
type textarea "x"
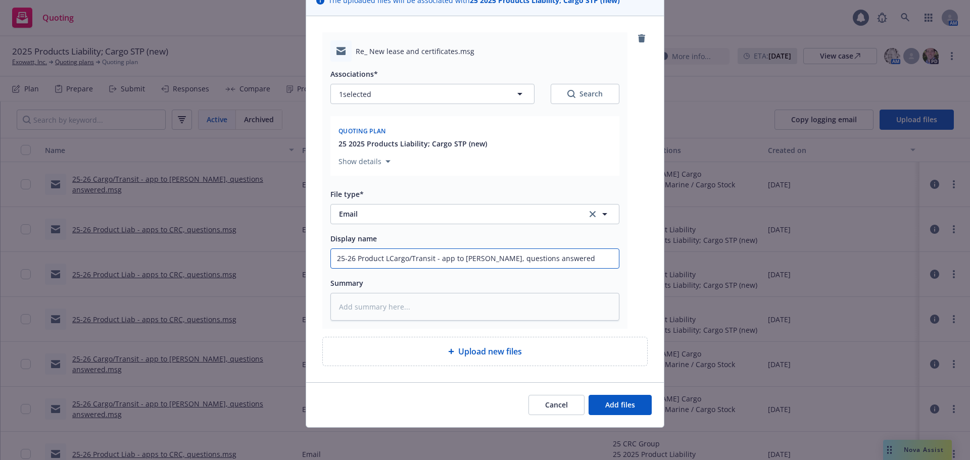
type input "25-26 Product LiCargo/Transit - app to Falvey, questions answered"
type textarea "x"
type input "25-26 Product LiaCargo/Transit - app to Falvey, questions answered"
type textarea "x"
type input "25-26 Product LiabCargo/Transit - app to Falvey, questions answered"
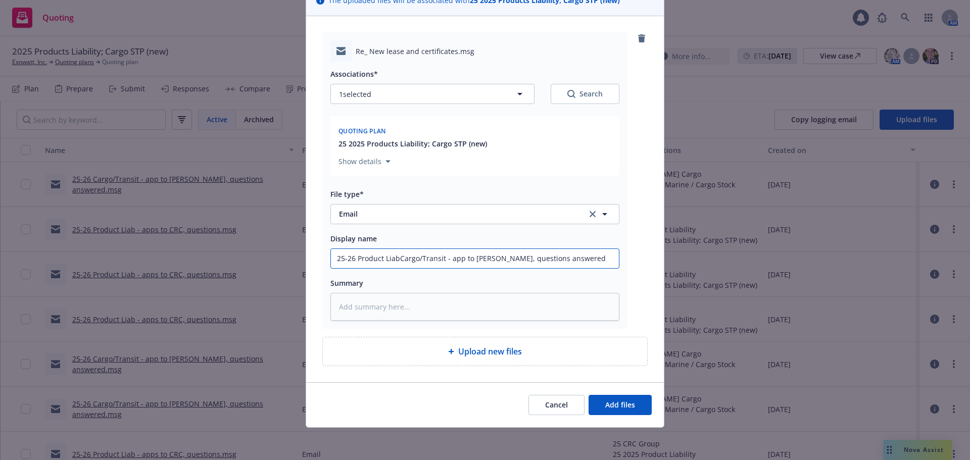
type textarea "x"
type input "25-26 Product Liab Cargo/Transit - app to Falvey, questions answered"
type textarea "x"
type input "25-26 Product Liab &Cargo/Transit - app to Falvey, questions answered"
type textarea "x"
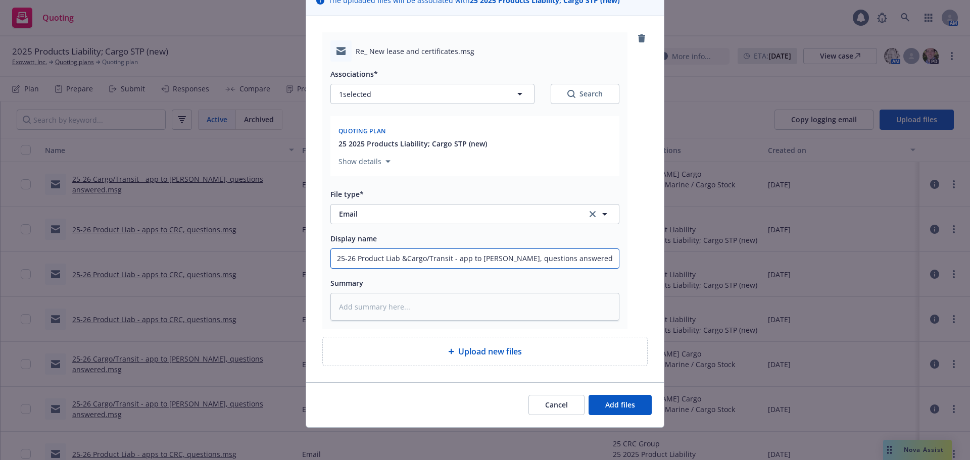
type input "25-26 Product Liab & Cargo/Transit - app to Falvey, questions answered"
click at [501, 258] on input "25-26 Product Liab & Cargo/Transit - app to Falvey, questions answered" at bounding box center [475, 258] width 288 height 19
type textarea "x"
type input "25-26 Product Liab & Cargo/Transit - app to Falvey,questions answered"
type textarea "x"
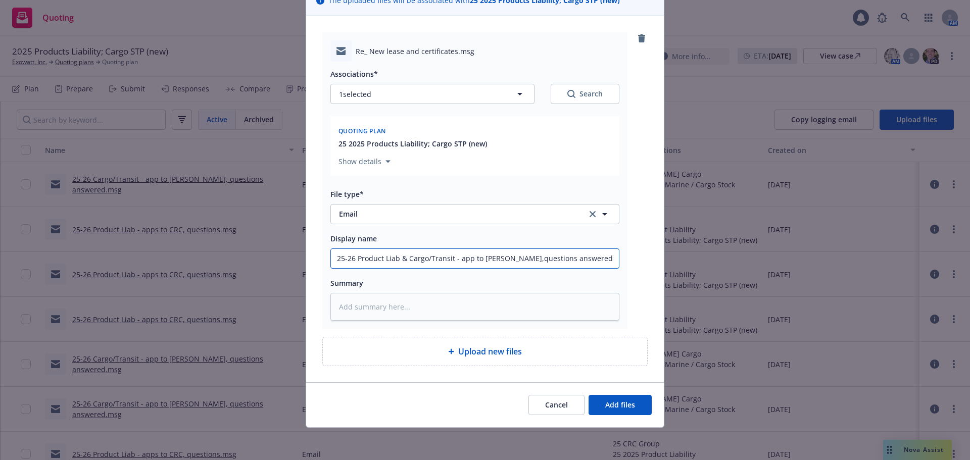
type input "25-26 Product Liab & Cargo/Transit - app to Falveyquestions answered"
type textarea "x"
type input "25-26 Product Liab & Cargo/Transit - app to Falvequestions answered"
type textarea "x"
type input "25-26 Product Liab & Cargo/Transit - app to Falvquestions answered"
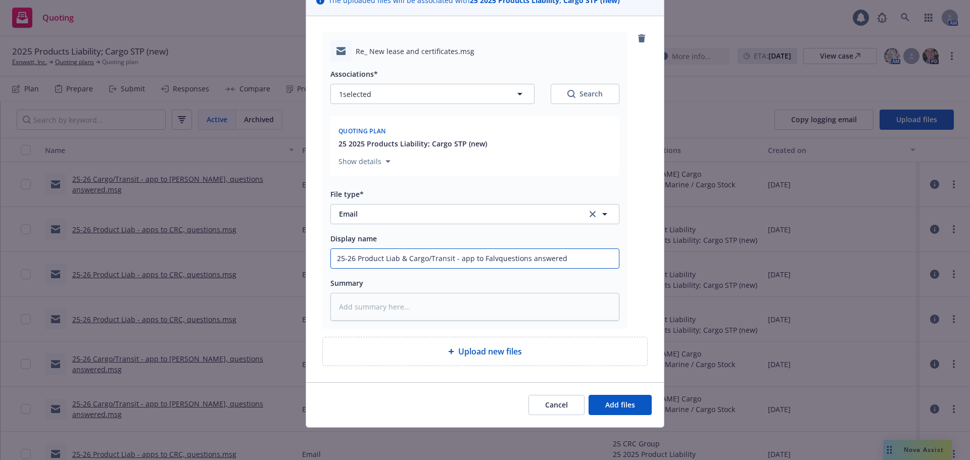
type textarea "x"
type input "25-26 Product Liab & Cargo/Transit - app to Falquestions answered"
type textarea "x"
type input "25-26 Product Liab & Cargo/Transit - app to Faquestions answered"
type textarea "x"
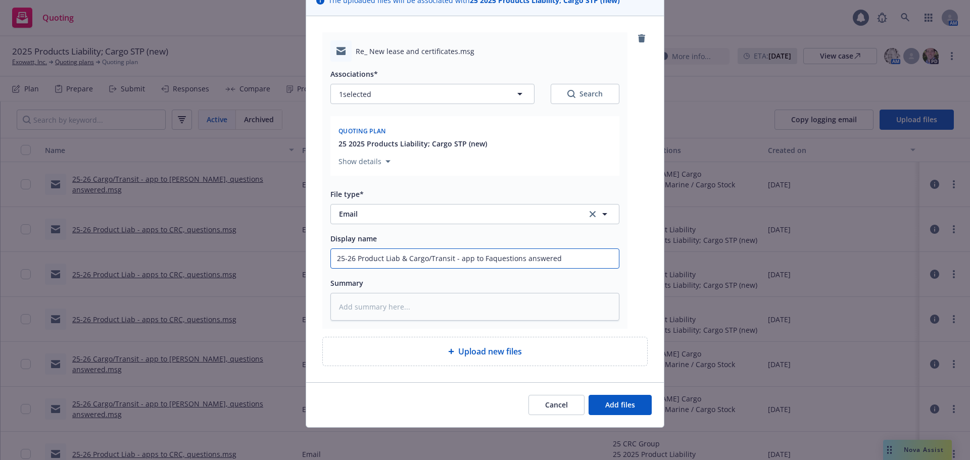
type input "25-26 Product Liab & Cargo/Transit - app to Fquestions answered"
type textarea "x"
type input "25-26 Product Liab & Cargo/Transit - app to questions answered"
type textarea "x"
type input "25-26 Product Liab & Cargo/Transit - app tquestions answered"
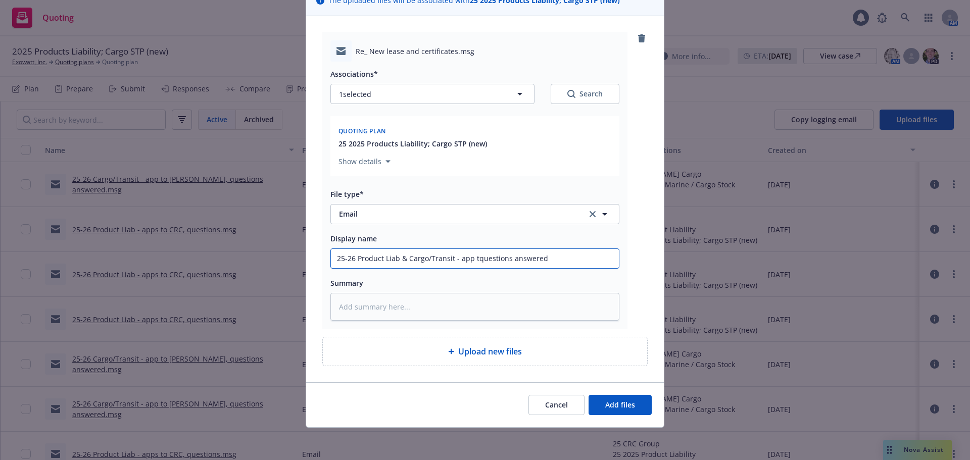
type textarea "x"
type input "25-26 Product Liab & Cargo/Transit - app questions answered"
type textarea "x"
type input "25-26 Product Liab & Cargo/Transit - appquestions answered"
type textarea "x"
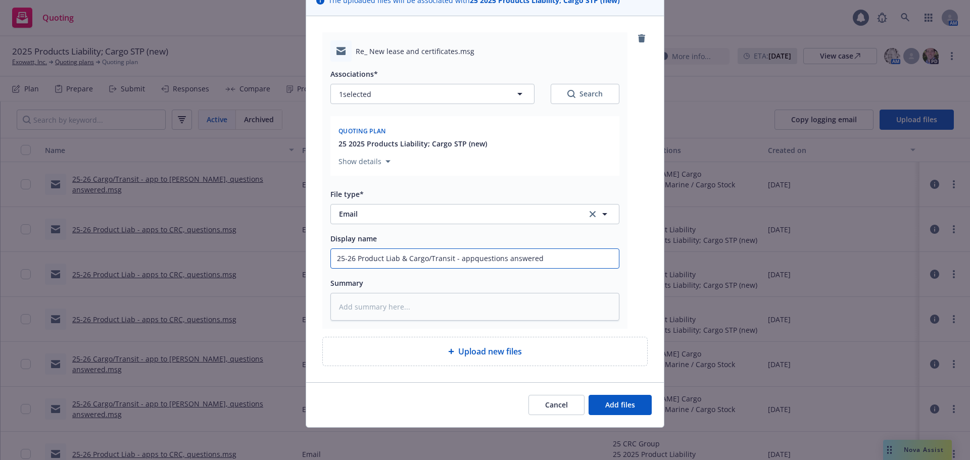
type input "25-26 Product Liab & Cargo/Transit - apquestions answered"
type textarea "x"
type input "25-26 Product Liab & Cargo/Transit - aquestions answered"
type textarea "x"
drag, startPoint x: 550, startPoint y: 256, endPoint x: 194, endPoint y: 260, distance: 355.8
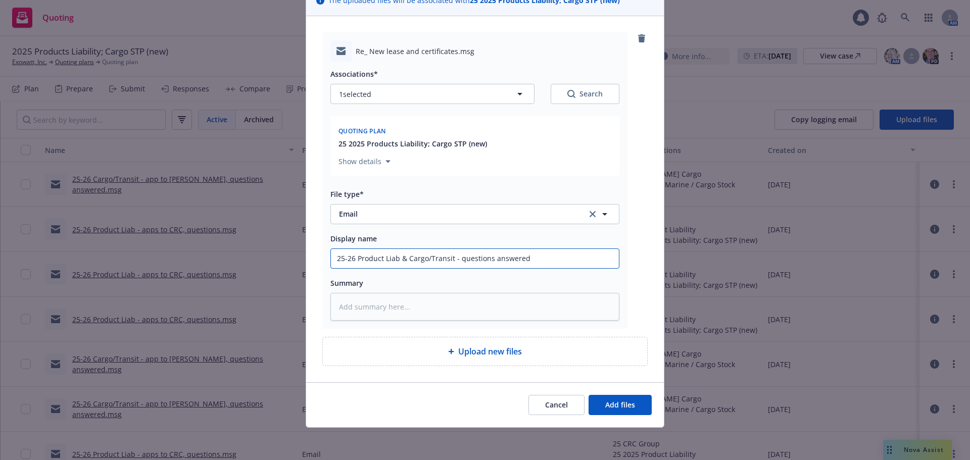
click at [194, 260] on div "Add files The uploaded files will be associated with 25 2025 Products Liability…" at bounding box center [485, 230] width 970 height 460
click at [552, 265] on input "25-26 Product Liab & Cargo/Transit - questions answered" at bounding box center [475, 258] width 288 height 19
type input "25-26 Product Liab & Cargo/Transit - questions answered"
type textarea "x"
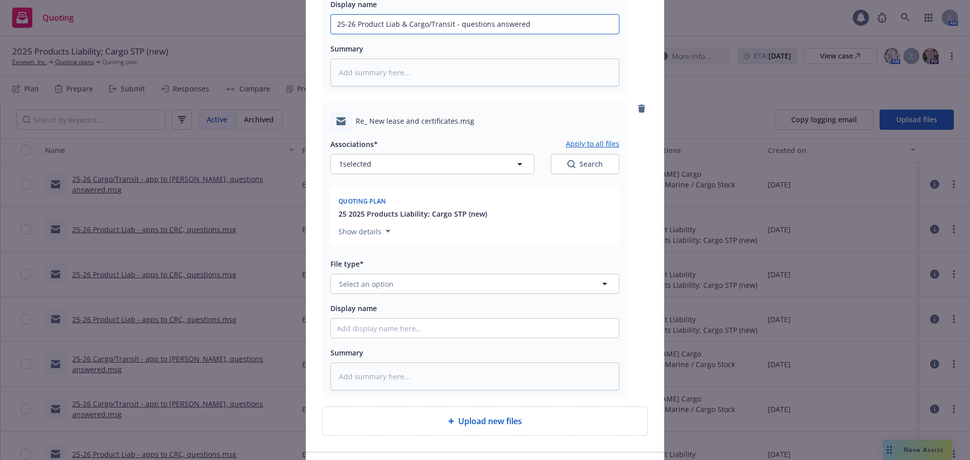
scroll to position [339, 0]
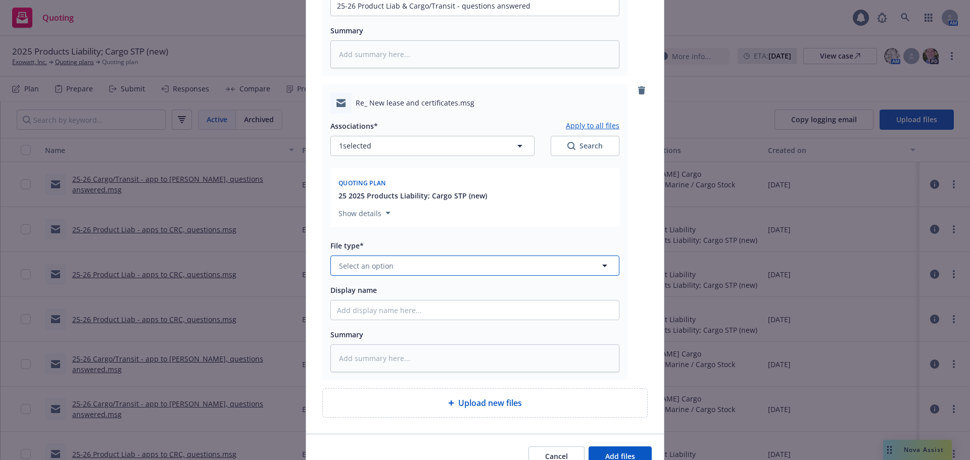
click at [398, 270] on button "Select an option" at bounding box center [474, 266] width 289 height 20
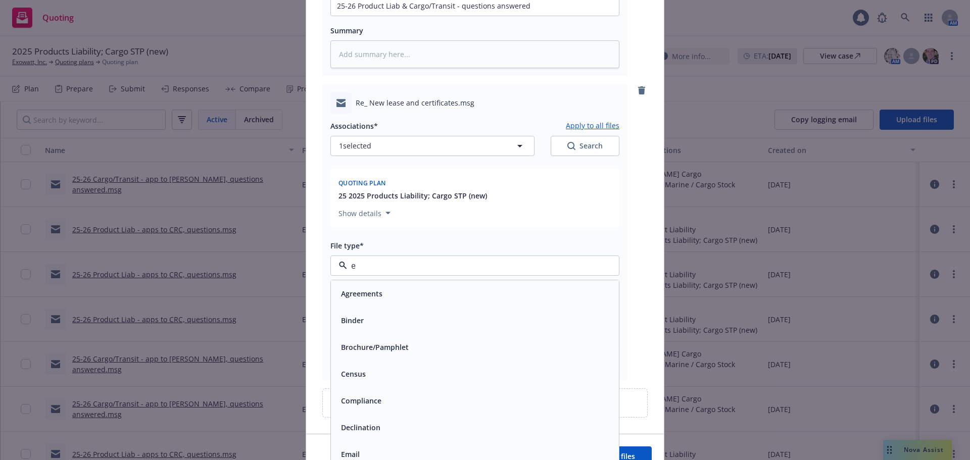
type input "em"
click at [384, 324] on div "Email" at bounding box center [475, 320] width 276 height 15
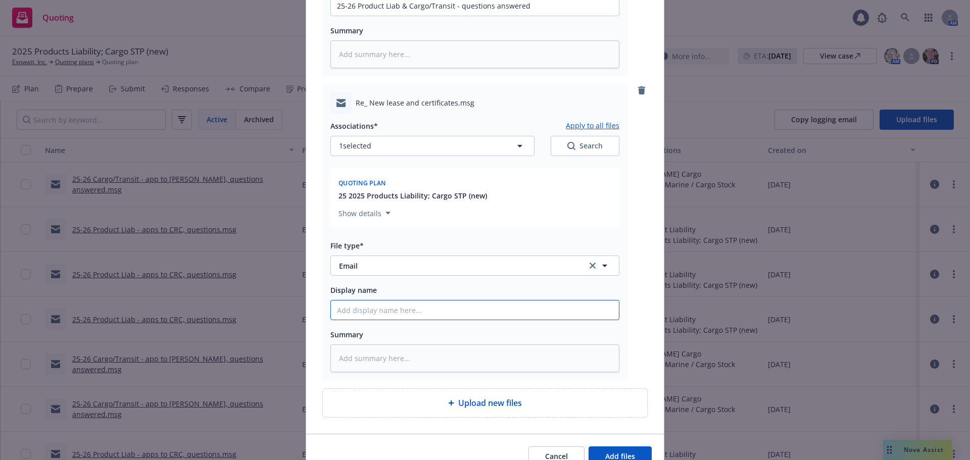
click at [385, 307] on input "Display name" at bounding box center [475, 310] width 288 height 19
paste input "25-26 Product Liab & Cargo/Transit - questions answered"
type textarea "x"
type input "25-26 Product Liab & Cargo/Transit - questions answered"
type textarea "x"
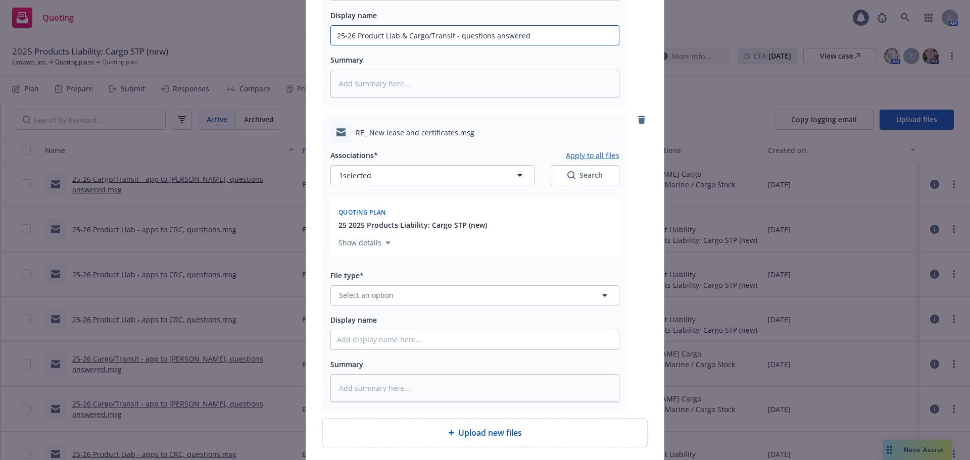
scroll to position [642, 0]
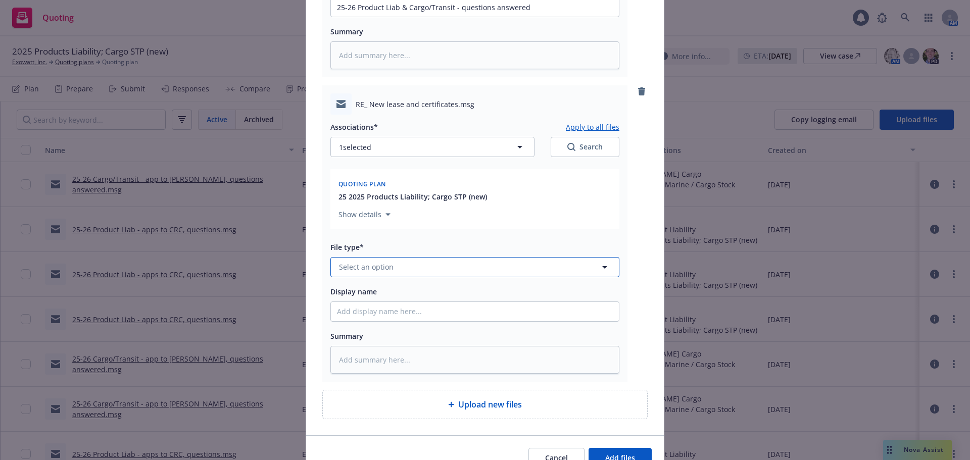
click at [379, 269] on span "Select an option" at bounding box center [366, 267] width 55 height 11
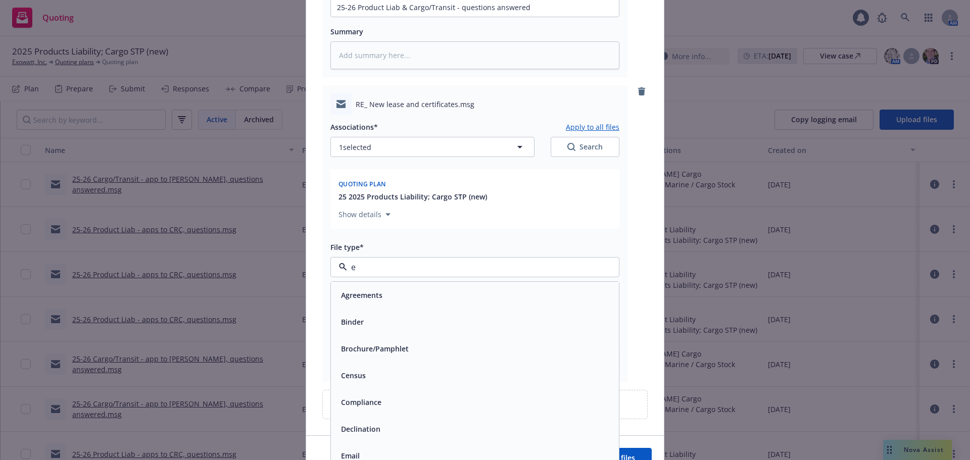
type input "em"
click at [383, 335] on div "Email" at bounding box center [475, 322] width 288 height 27
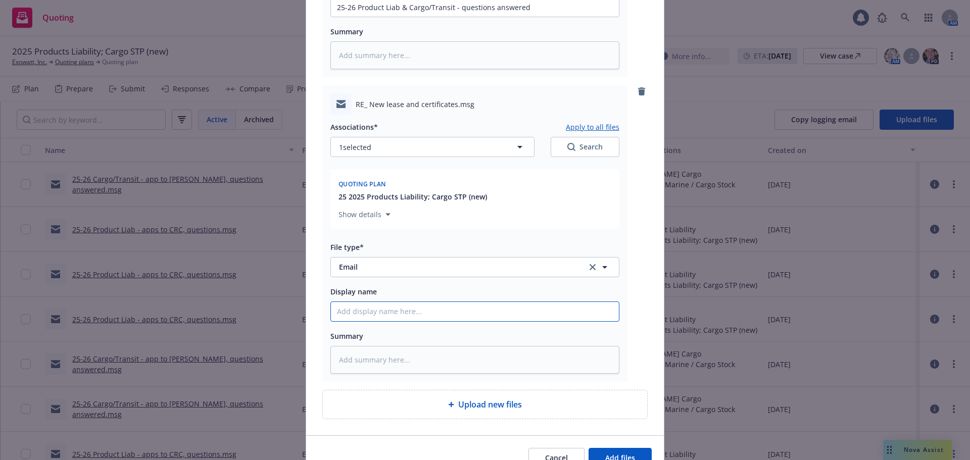
click at [391, 314] on input "Display name" at bounding box center [475, 311] width 288 height 19
paste input "25-26 Product Liab & Cargo/Transit - questions answered"
type textarea "x"
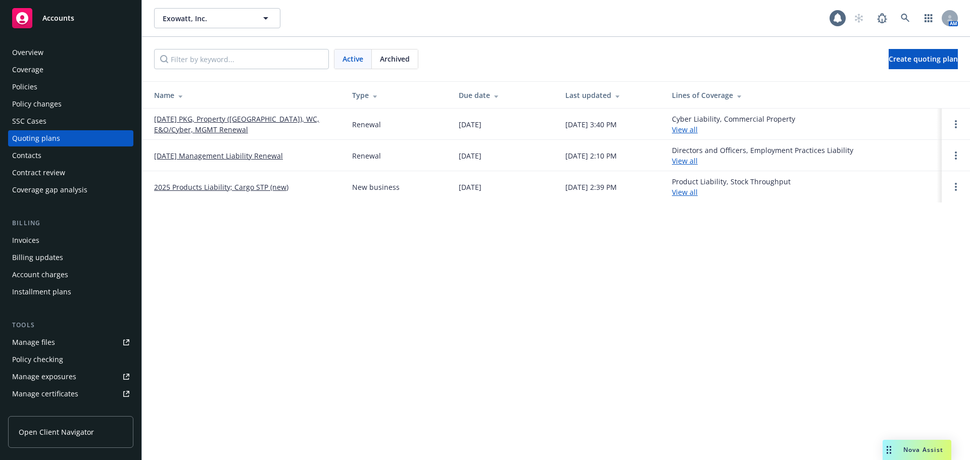
click at [216, 189] on link "2025 Products Liability; Cargo STP (new)" at bounding box center [221, 187] width 134 height 11
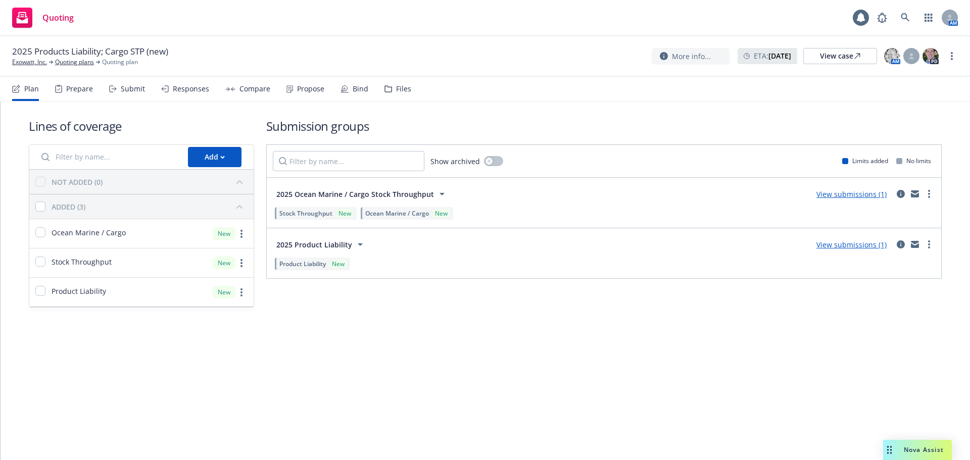
click at [870, 247] on link "View submissions (1)" at bounding box center [852, 245] width 70 height 10
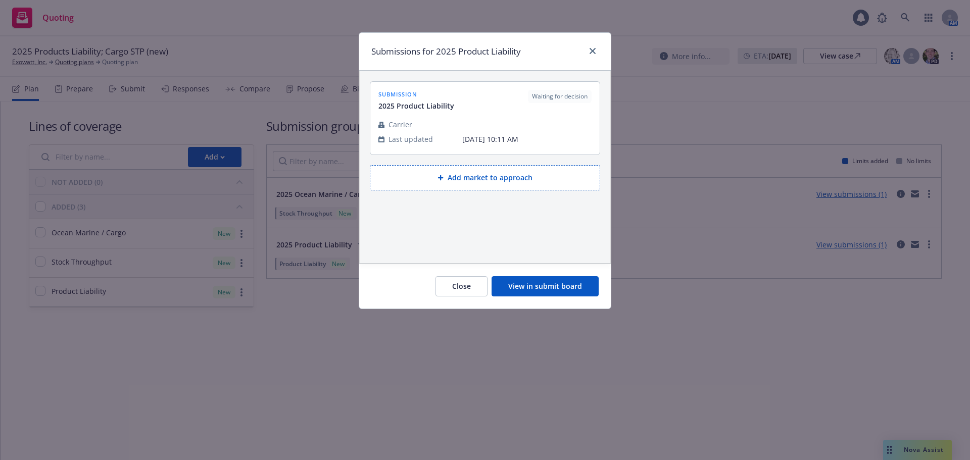
click at [544, 285] on button "View in submit board" at bounding box center [545, 286] width 107 height 20
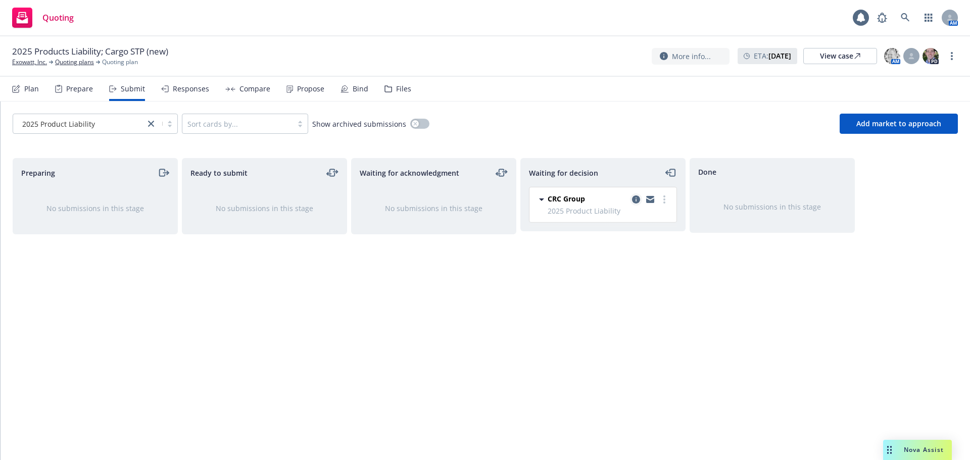
click at [635, 199] on icon "copy logging email" at bounding box center [636, 200] width 8 height 8
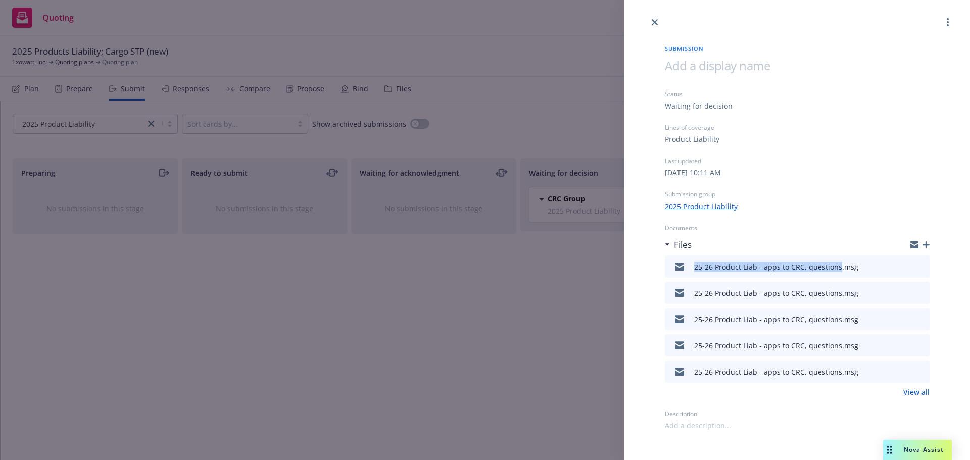
drag, startPoint x: 692, startPoint y: 271, endPoint x: 836, endPoint y: 276, distance: 144.6
click at [836, 276] on div "25-26 Product Liab - apps to CRC, questions.msg" at bounding box center [763, 266] width 189 height 21
copy div "25-26 Product Liab - apps to CRC, questions"
click at [926, 244] on icon "button" at bounding box center [926, 245] width 7 height 7
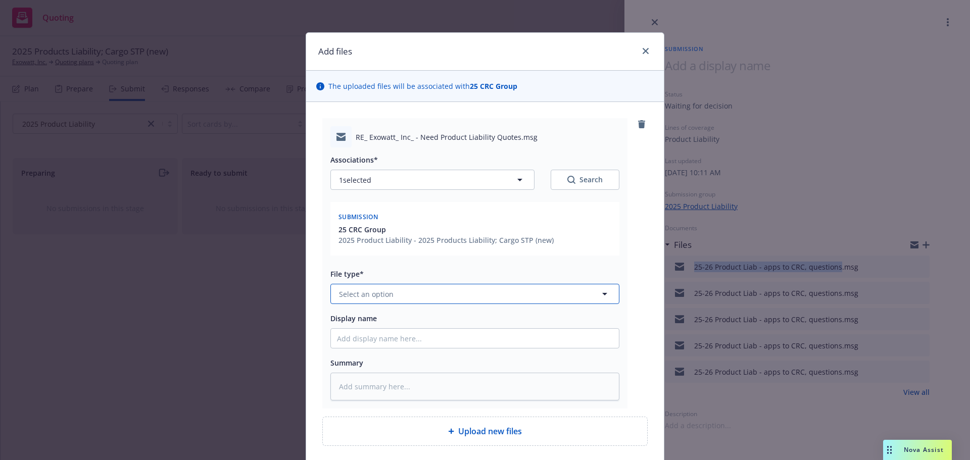
click at [409, 298] on button "Select an option" at bounding box center [474, 294] width 289 height 20
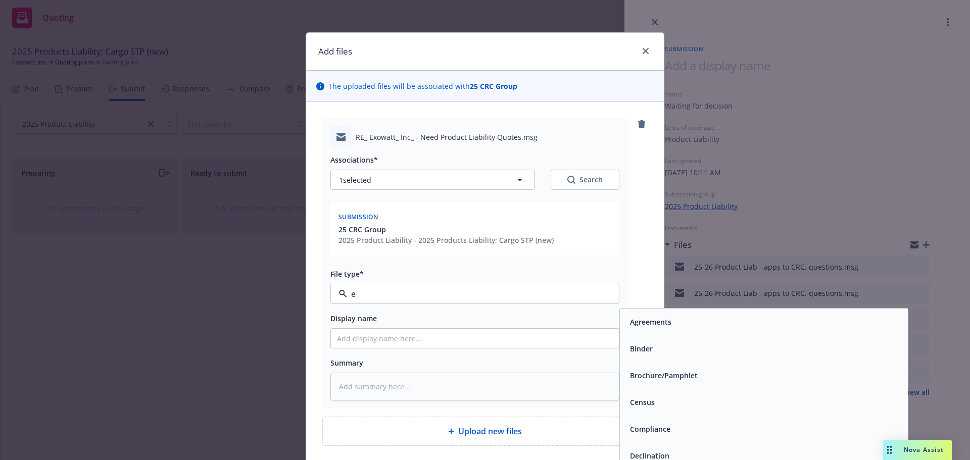
type input "em"
click at [635, 349] on span "Email" at bounding box center [639, 349] width 19 height 11
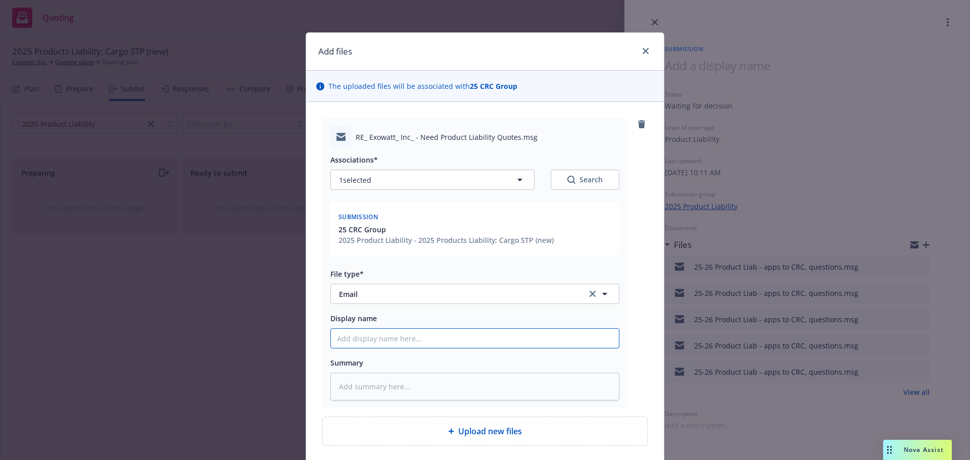
click at [488, 339] on input "Display name" at bounding box center [475, 338] width 288 height 19
paste input "25-26 Product Liab - apps to CRC, questions"
type textarea "x"
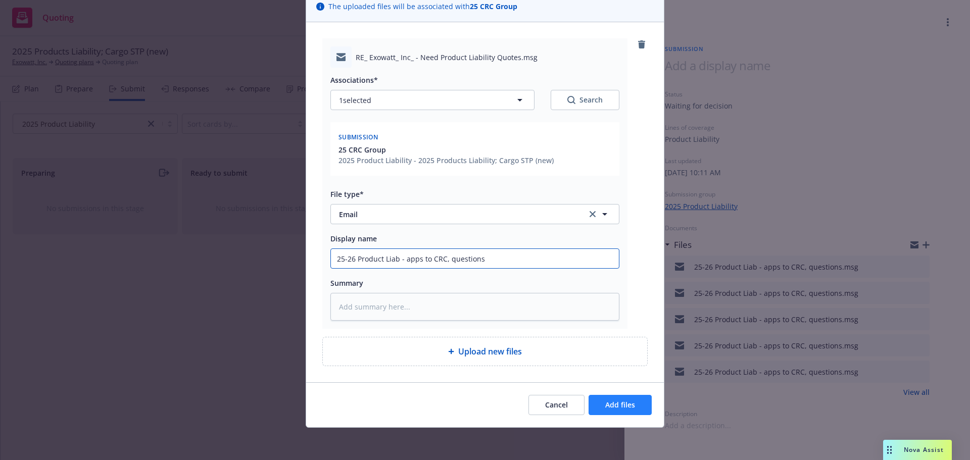
type input "25-26 Product Liab - apps to CRC, questions"
click at [605, 408] on span "Add files" at bounding box center [620, 405] width 30 height 10
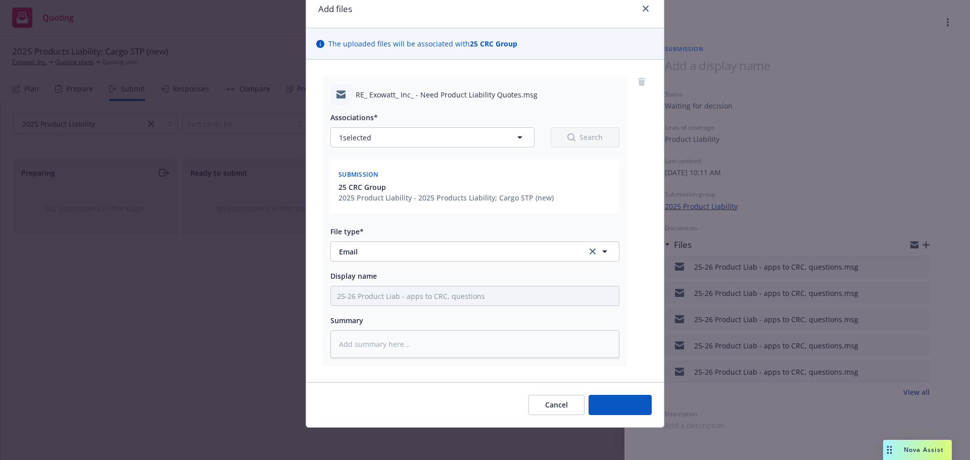
scroll to position [42, 0]
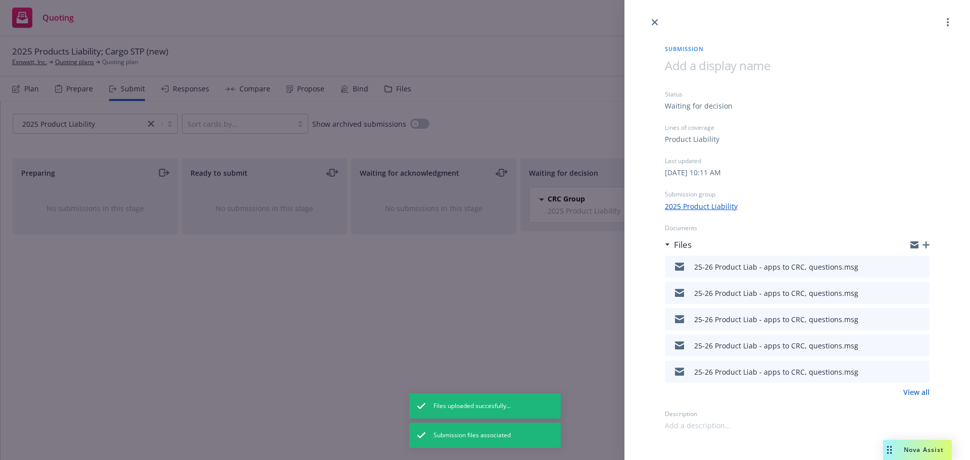
drag, startPoint x: 653, startPoint y: 22, endPoint x: 676, endPoint y: 28, distance: 24.0
click at [653, 22] on icon "close" at bounding box center [655, 22] width 6 height 6
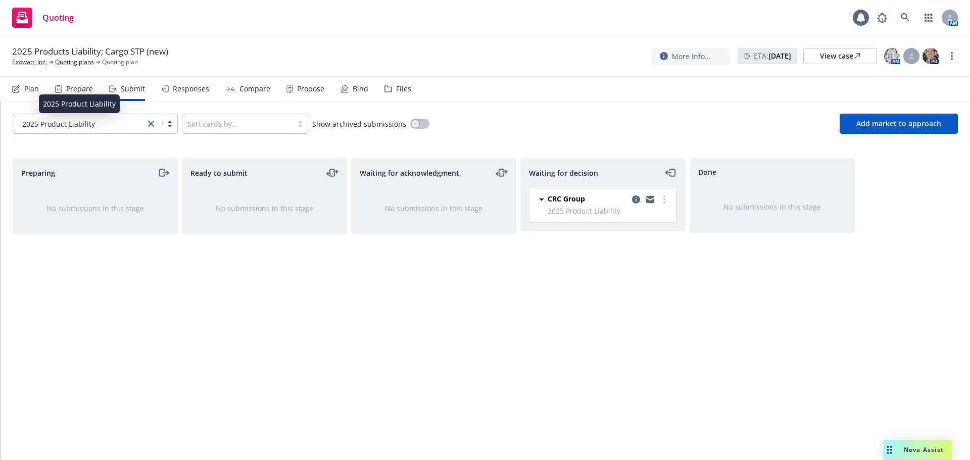
click at [64, 128] on span "2025 Product Liability" at bounding box center [58, 124] width 73 height 11
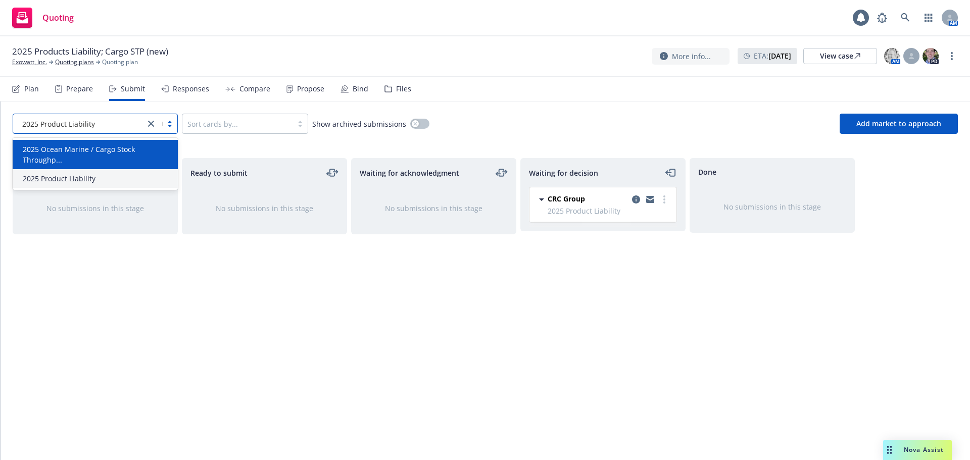
click at [70, 152] on span "2025 Ocean Marine / Cargo Stock Throughp..." at bounding box center [97, 154] width 149 height 21
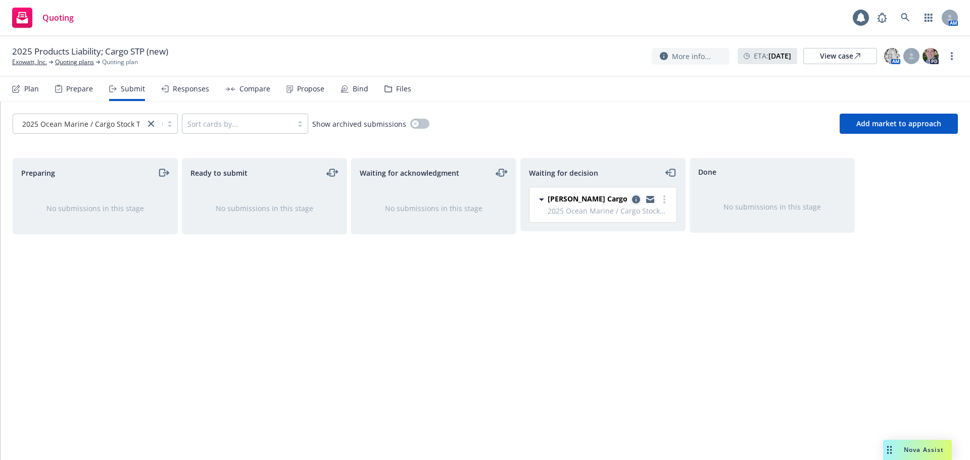
click at [638, 201] on icon "copy logging email" at bounding box center [636, 200] width 8 height 8
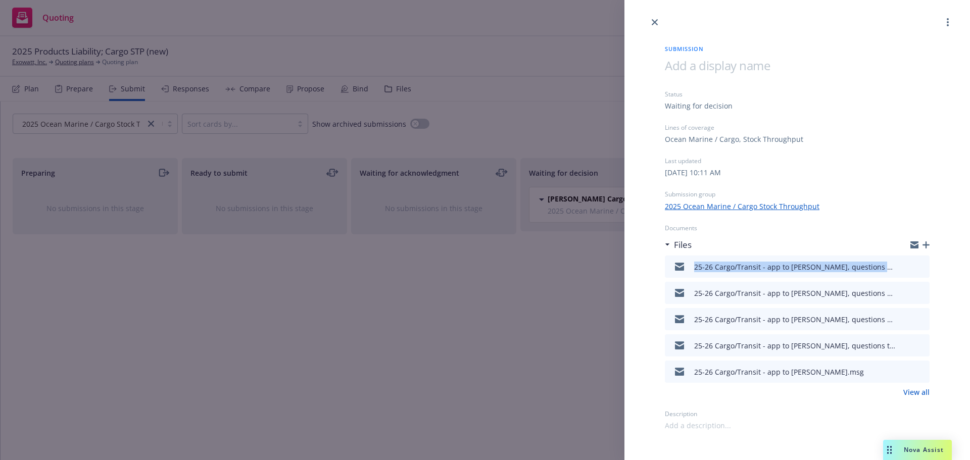
drag, startPoint x: 687, startPoint y: 272, endPoint x: 878, endPoint y: 274, distance: 191.5
click at [878, 274] on div "25-26 Cargo/Transit - app to Falvey, questions answered.msg" at bounding box center [782, 266] width 227 height 21
copy div "25-26 Cargo/Transit - app to Falvey, questions answered"
click at [925, 245] on icon "button" at bounding box center [926, 245] width 7 height 7
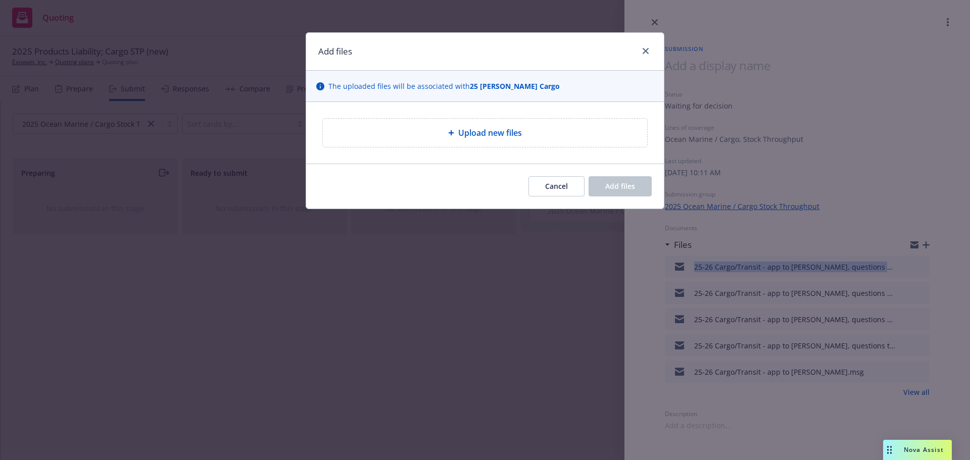
type textarea "x"
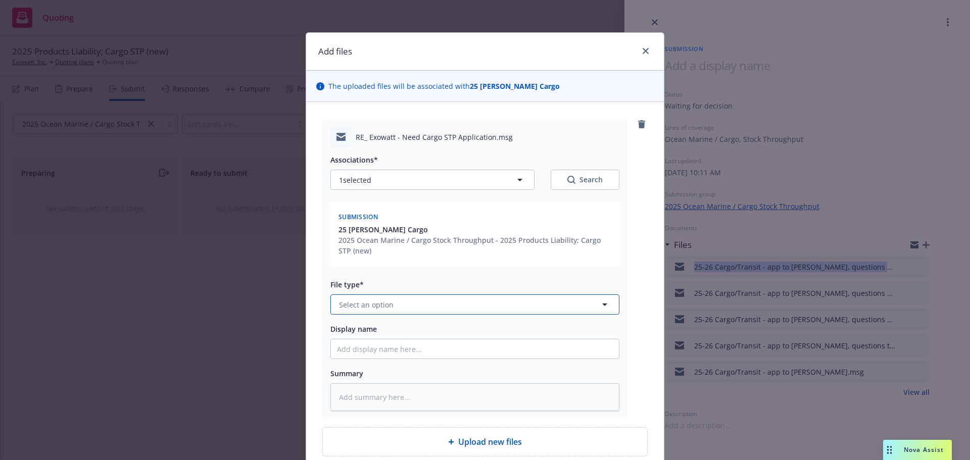
click at [403, 310] on button "Select an option" at bounding box center [474, 305] width 289 height 20
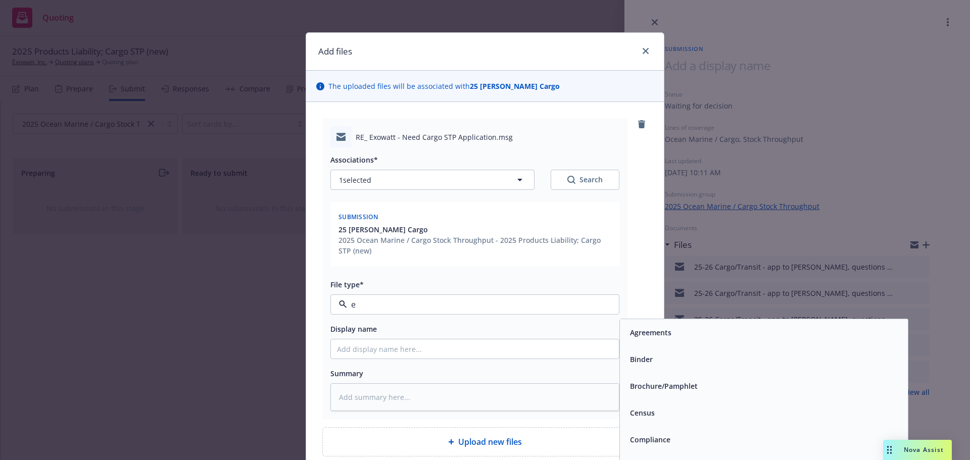
type input "em"
click at [663, 351] on div "Email" at bounding box center [764, 359] width 288 height 27
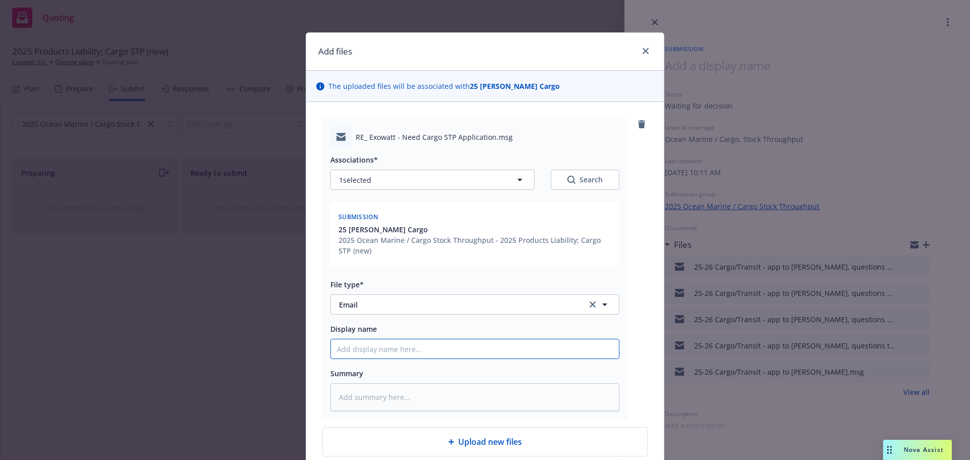
click at [447, 346] on input "Display name" at bounding box center [475, 349] width 288 height 19
paste input "25-26 Cargo/Transit - app to Falvey, questions answered"
type textarea "x"
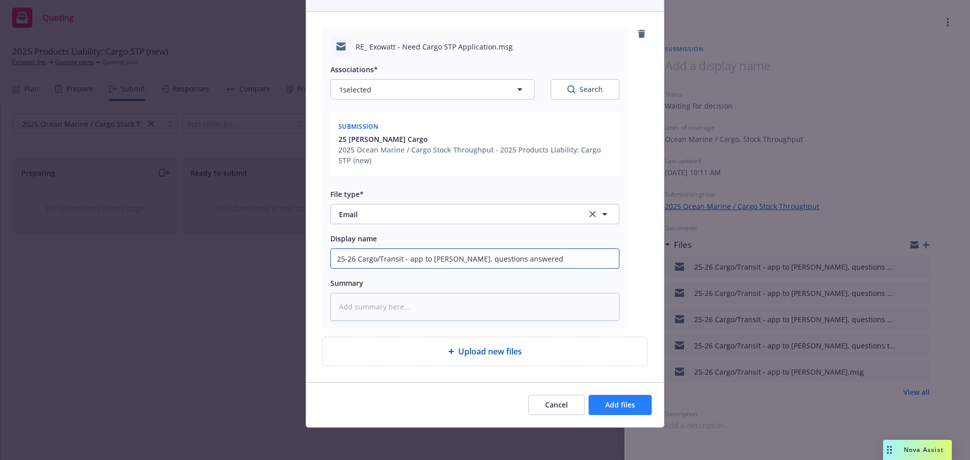
type input "25-26 Cargo/Transit - app to Falvey, questions answered"
click at [626, 402] on span "Add files" at bounding box center [620, 405] width 30 height 10
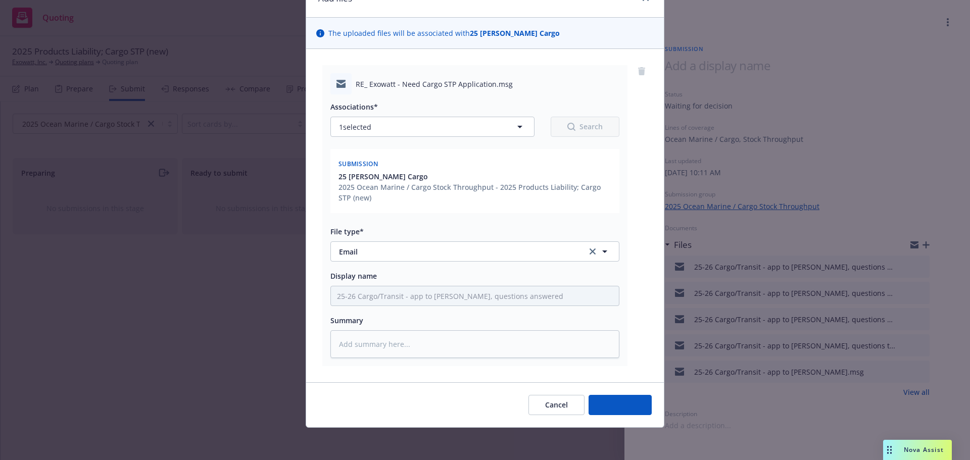
type textarea "x"
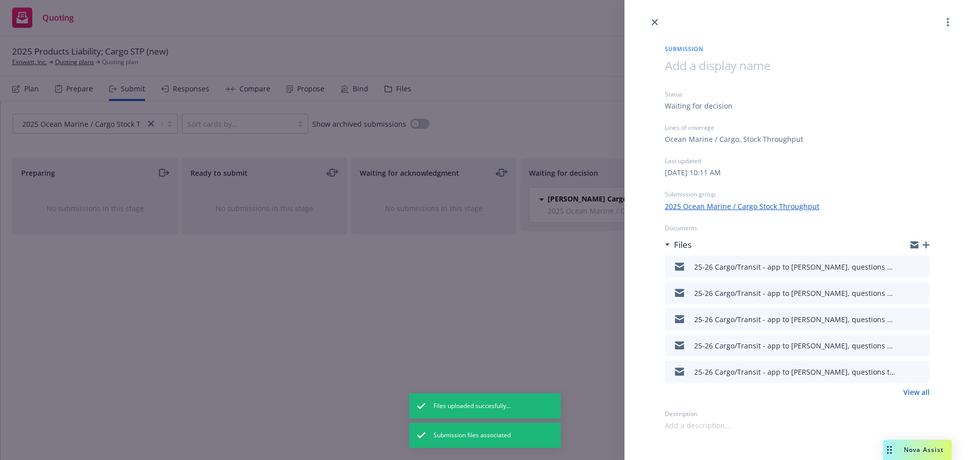
click at [656, 23] on icon "close" at bounding box center [655, 22] width 6 height 6
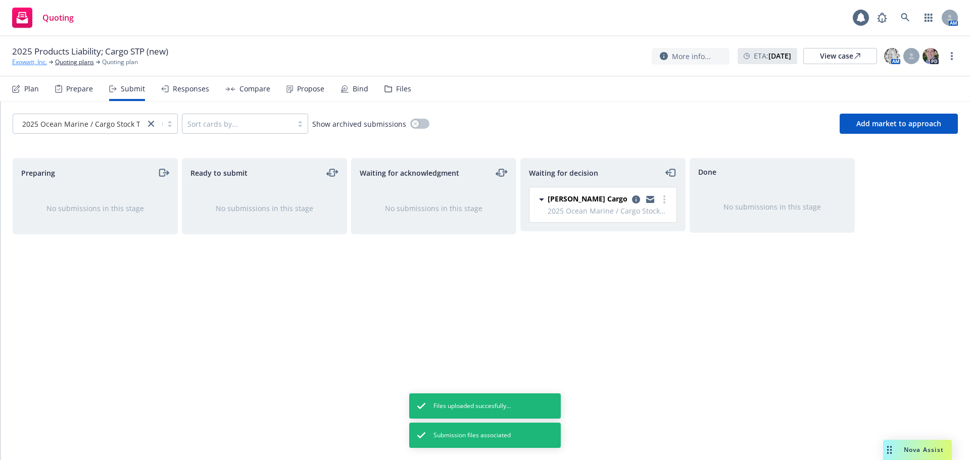
click at [22, 64] on link "Exowatt, Inc." at bounding box center [29, 62] width 35 height 9
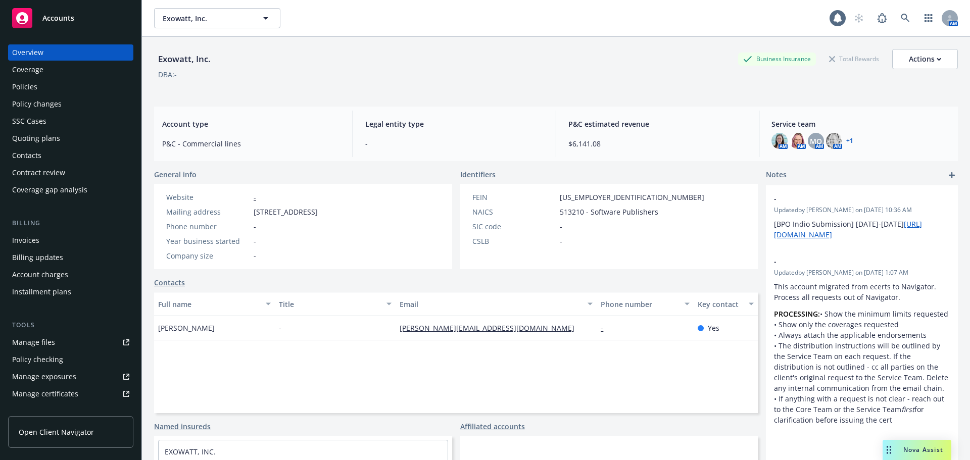
click at [67, 88] on div "Policies" at bounding box center [70, 87] width 117 height 16
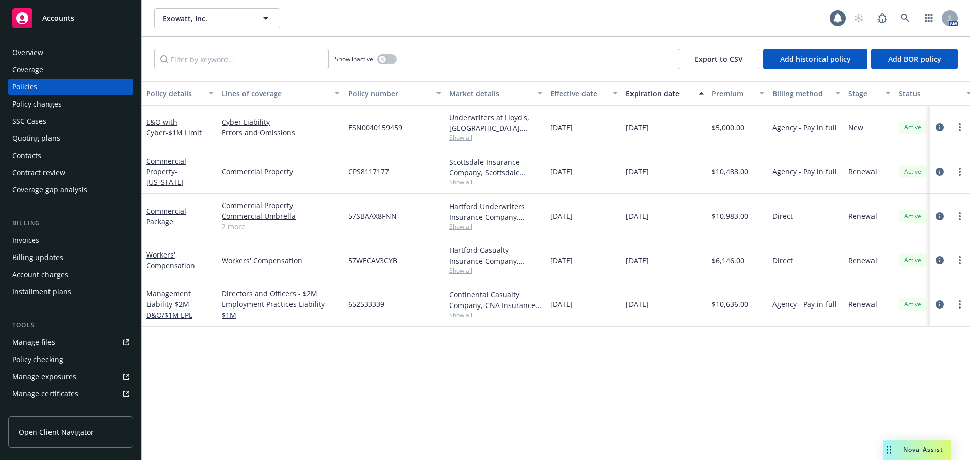
click at [584, 90] on div "Effective date" at bounding box center [578, 93] width 57 height 11
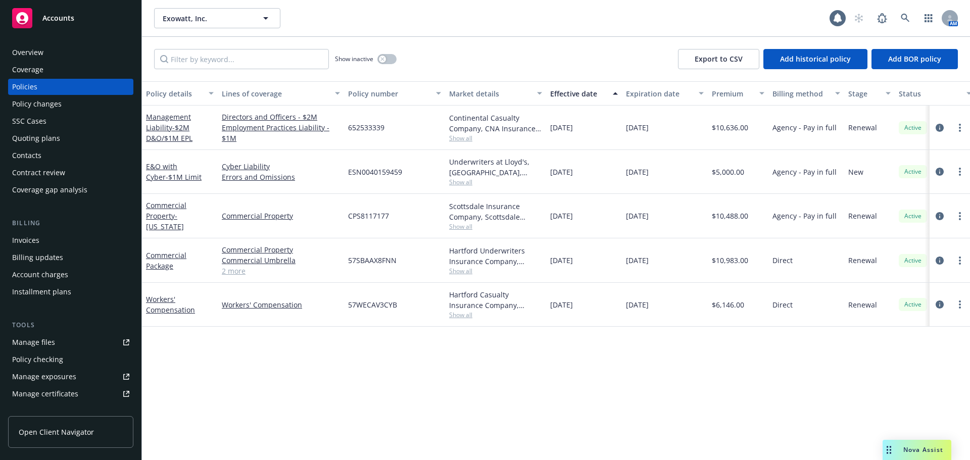
click at [583, 90] on div "Effective date" at bounding box center [578, 93] width 57 height 11
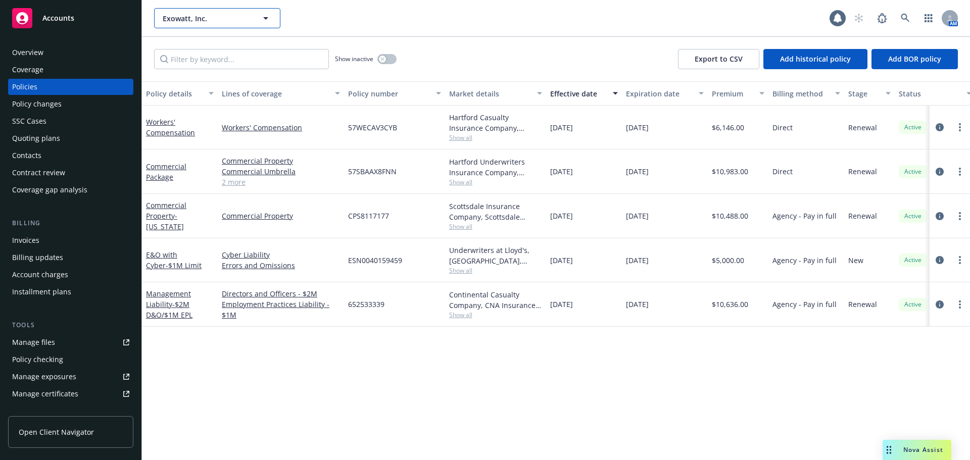
click at [201, 15] on span "Exowatt, Inc." at bounding box center [206, 18] width 87 height 11
type input "safeIdentity"
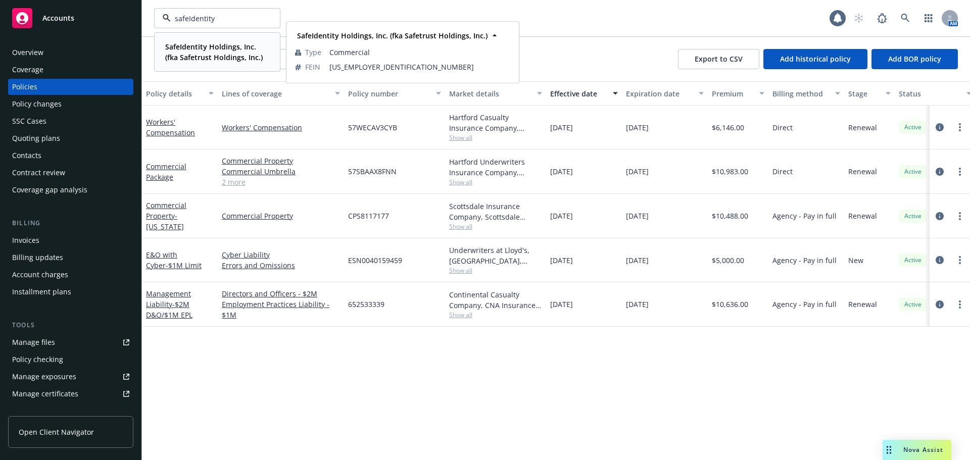
click at [216, 44] on strong "SafeIdentity Holdings, Inc. (fka Safetrust Holdings, Inc.)" at bounding box center [214, 52] width 98 height 20
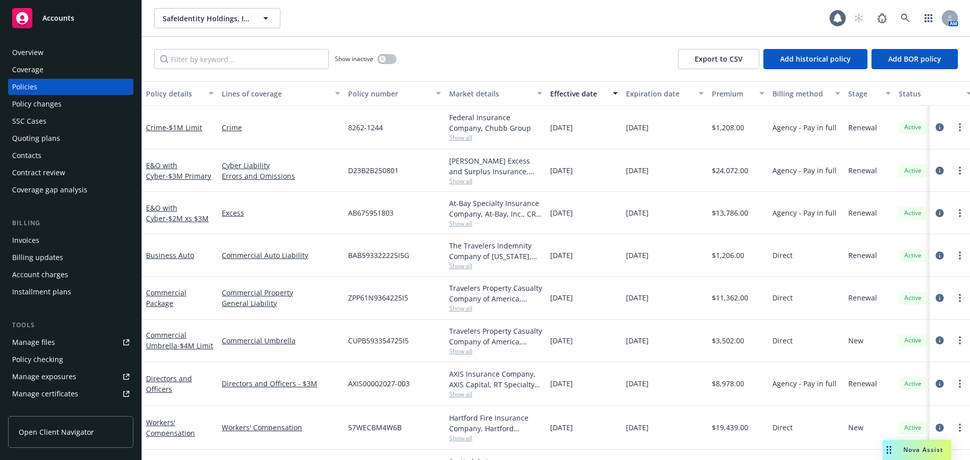
click at [591, 91] on div "Effective date" at bounding box center [578, 93] width 57 height 11
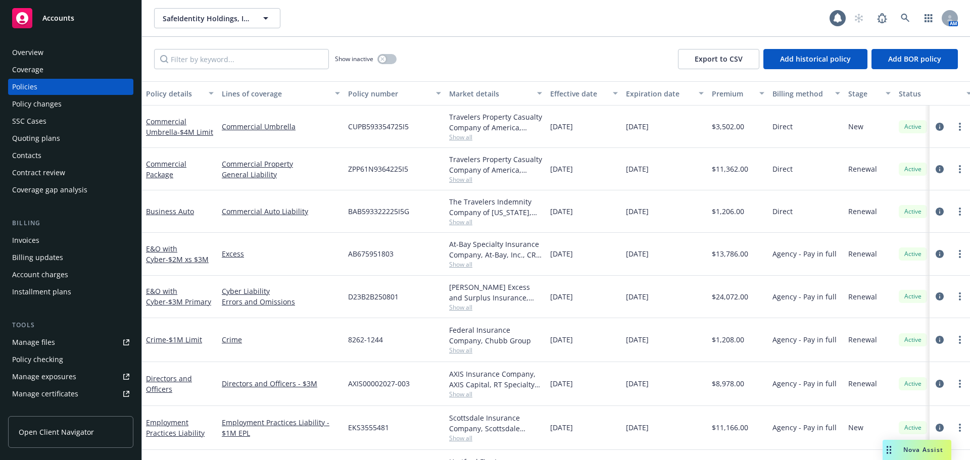
click at [591, 91] on div "Effective date" at bounding box center [578, 93] width 57 height 11
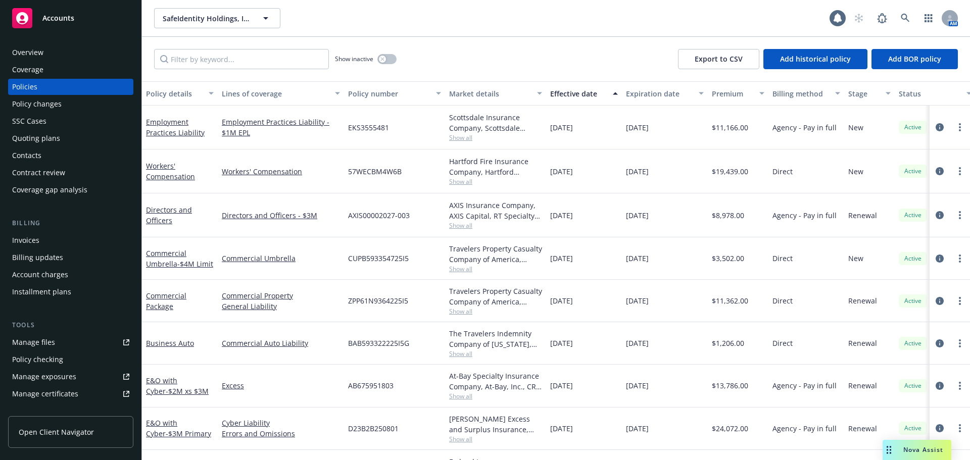
click at [591, 91] on div "Effective date" at bounding box center [578, 93] width 57 height 11
